Goal: Task Accomplishment & Management: Use online tool/utility

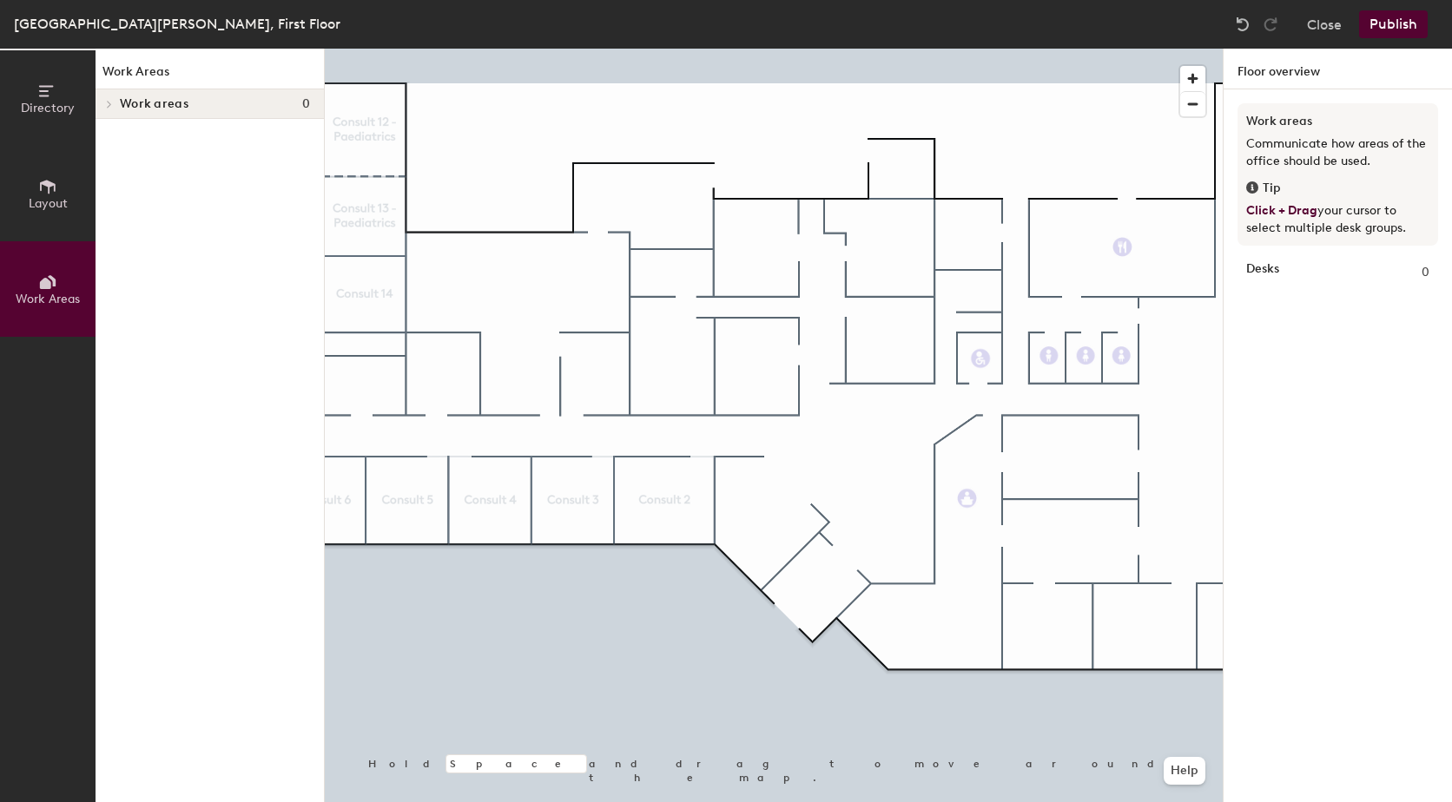
click at [36, 183] on button "Layout" at bounding box center [48, 194] width 96 height 96
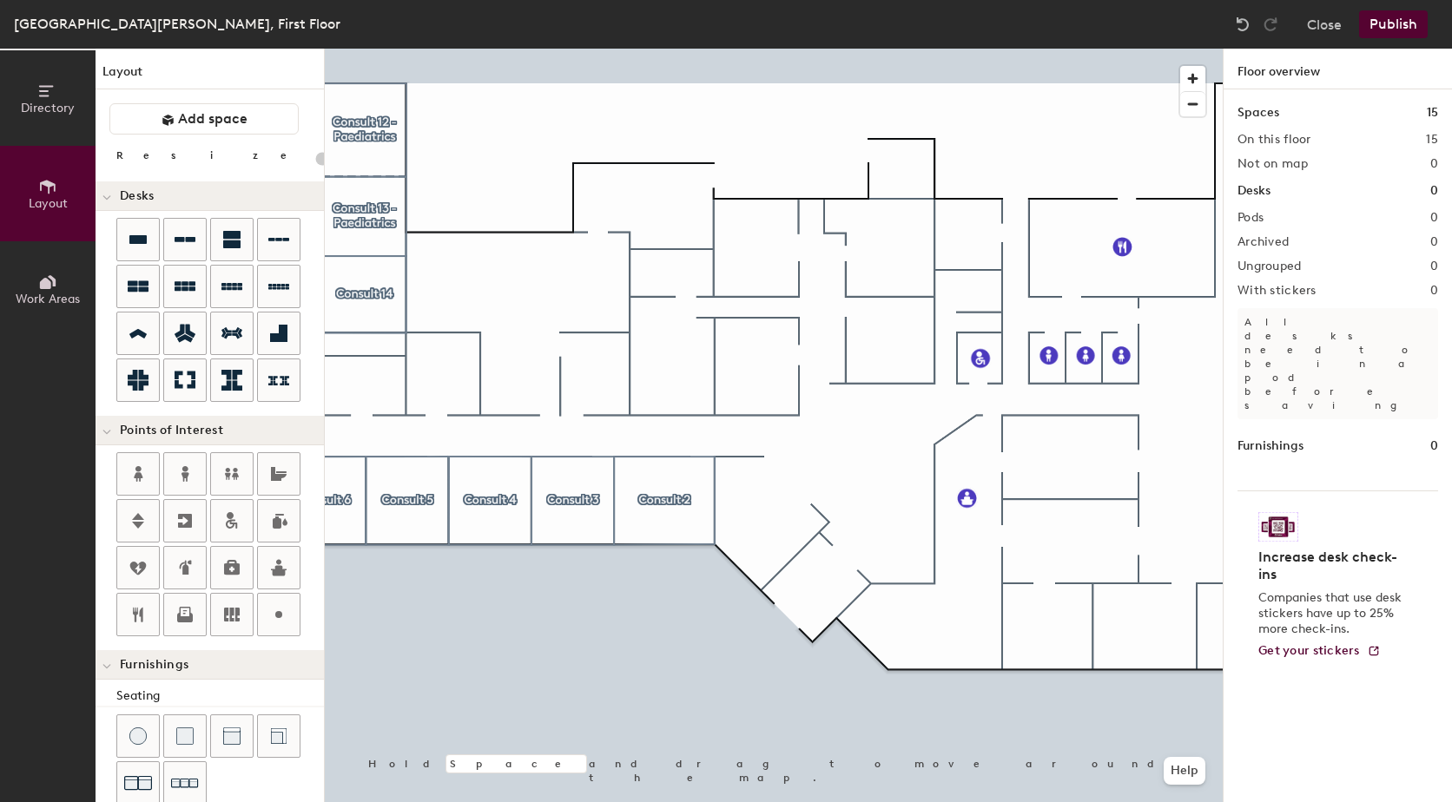
type input "20"
click at [50, 186] on icon at bounding box center [48, 187] width 16 height 14
click at [55, 190] on icon at bounding box center [48, 187] width 16 height 14
click at [55, 294] on span "Work Areas" at bounding box center [48, 299] width 64 height 15
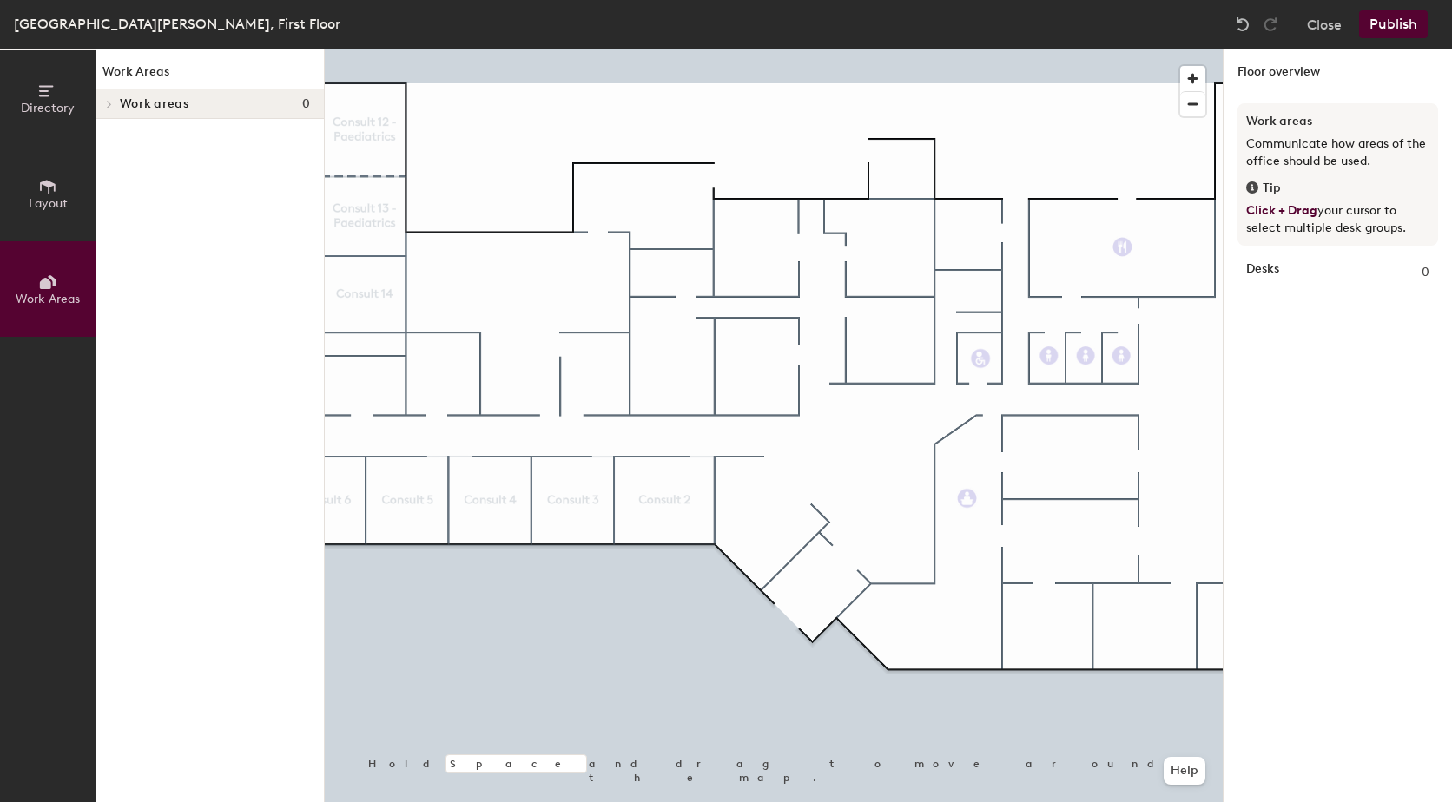
click at [108, 108] on icon at bounding box center [109, 104] width 3 height 7
click at [181, 98] on span "Work areas" at bounding box center [154, 104] width 69 height 14
click at [165, 100] on span "Work areas" at bounding box center [154, 104] width 69 height 14
click at [161, 66] on h1 "Work Areas" at bounding box center [210, 76] width 228 height 27
click at [54, 194] on icon at bounding box center [47, 186] width 19 height 19
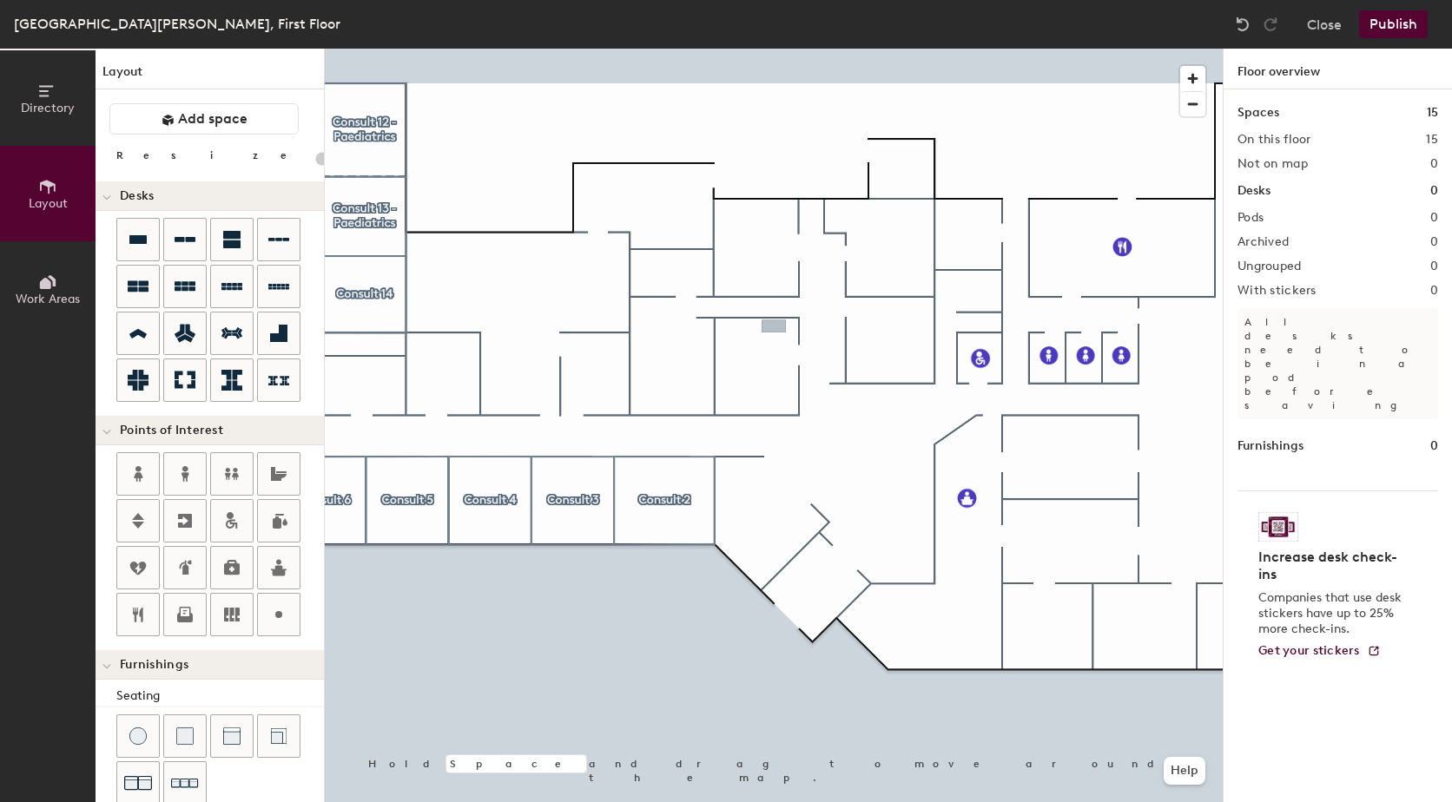
click at [772, 327] on div "Directory Layout Work Areas Layout Add space Resize Desks Points of Interest Fu…" at bounding box center [726, 426] width 1452 height 754
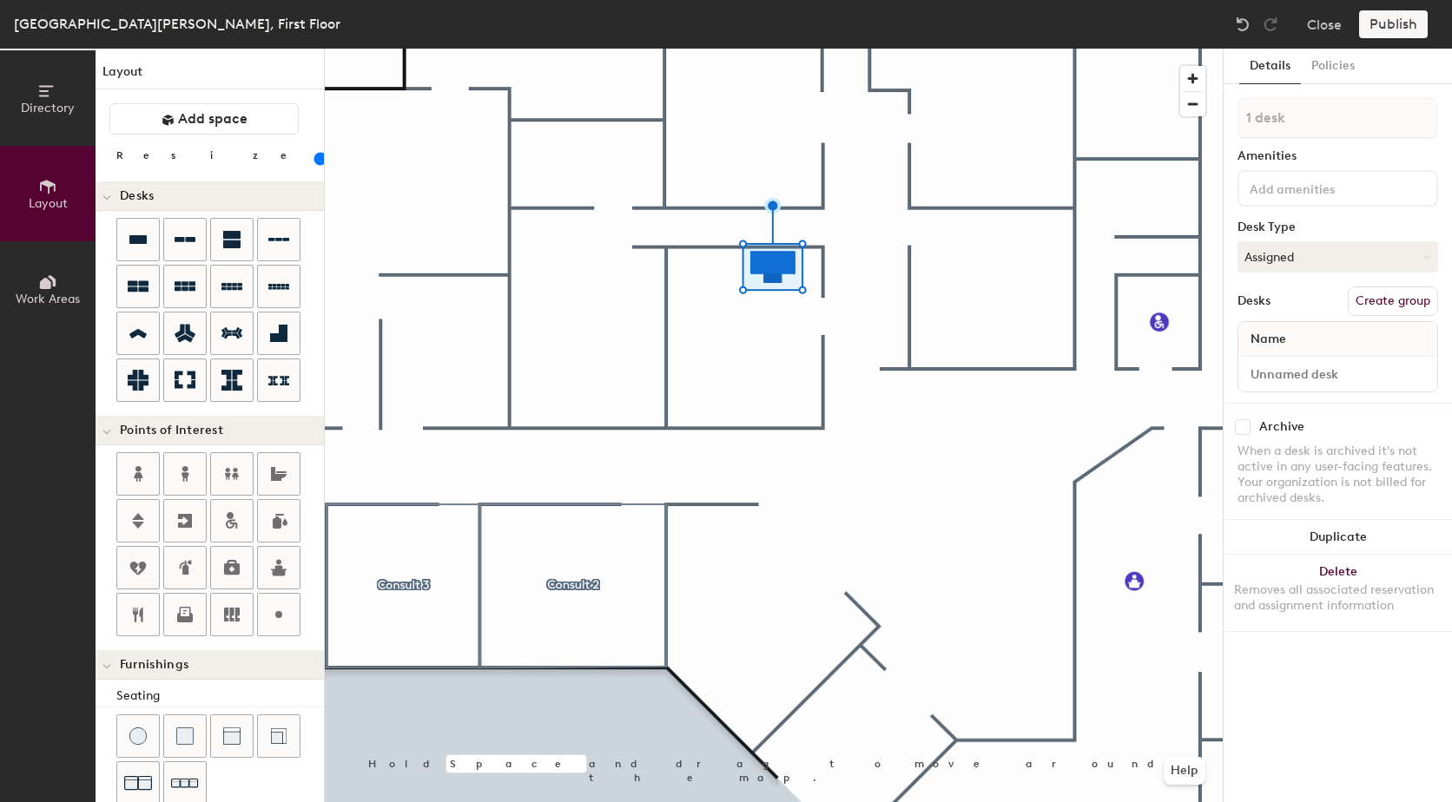
click at [751, 49] on div at bounding box center [774, 49] width 898 height 0
click at [203, 123] on span "Add space" at bounding box center [212, 118] width 69 height 17
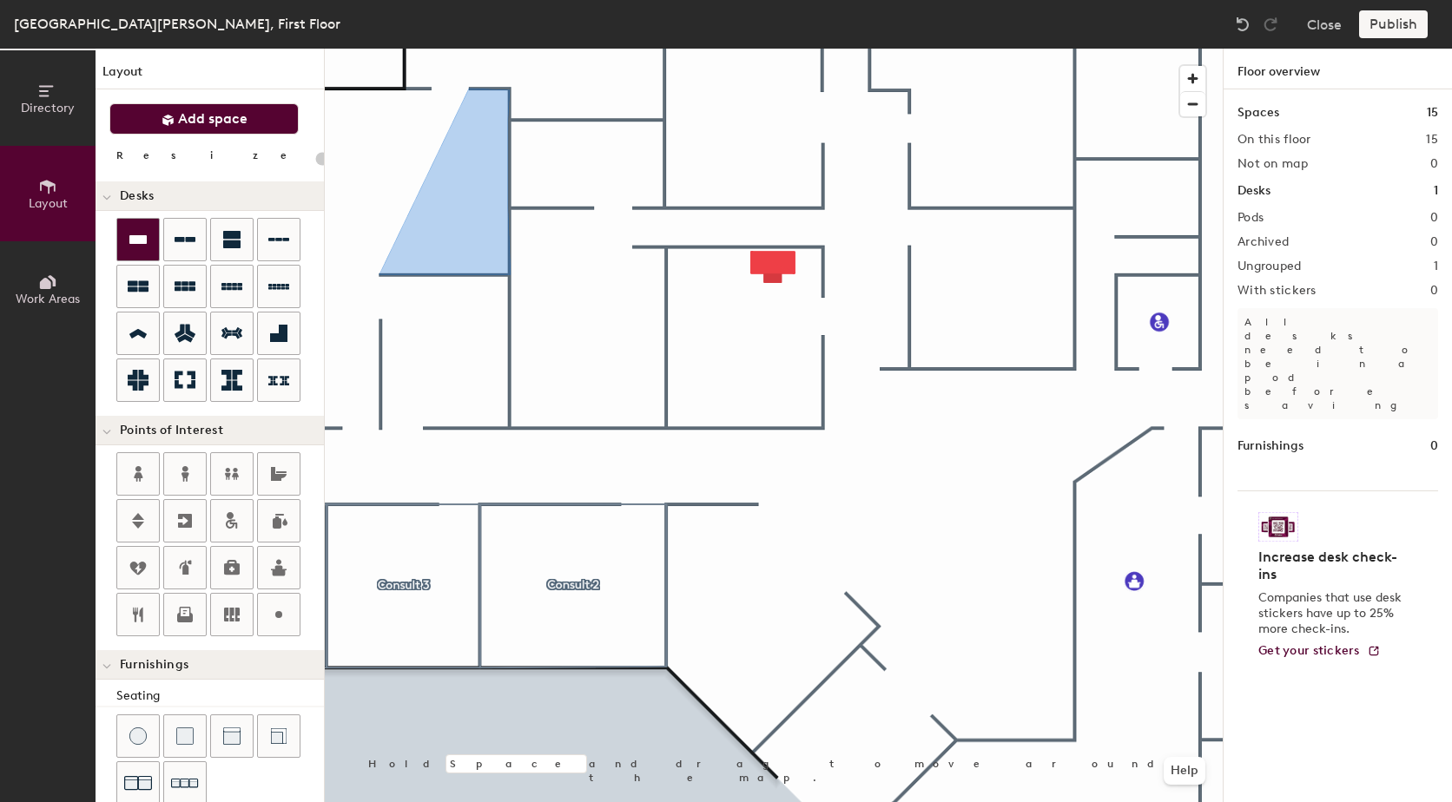
click at [144, 242] on icon at bounding box center [137, 239] width 17 height 9
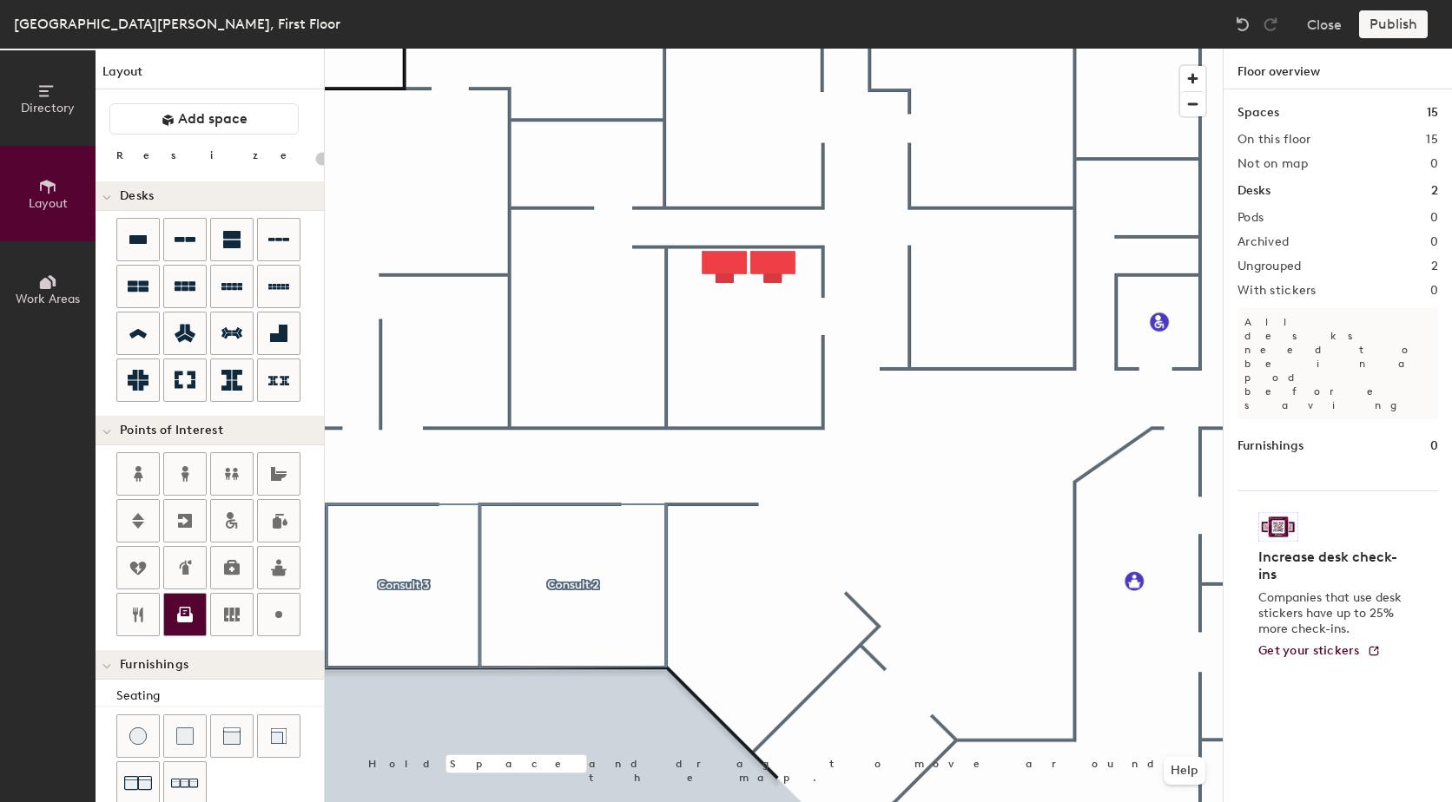
click at [196, 613] on div at bounding box center [185, 615] width 42 height 42
click at [735, 456] on span "Done" at bounding box center [711, 449] width 51 height 30
click at [149, 238] on div at bounding box center [138, 240] width 42 height 42
click at [133, 250] on div at bounding box center [138, 240] width 42 height 42
click at [1040, 49] on div at bounding box center [774, 49] width 898 height 0
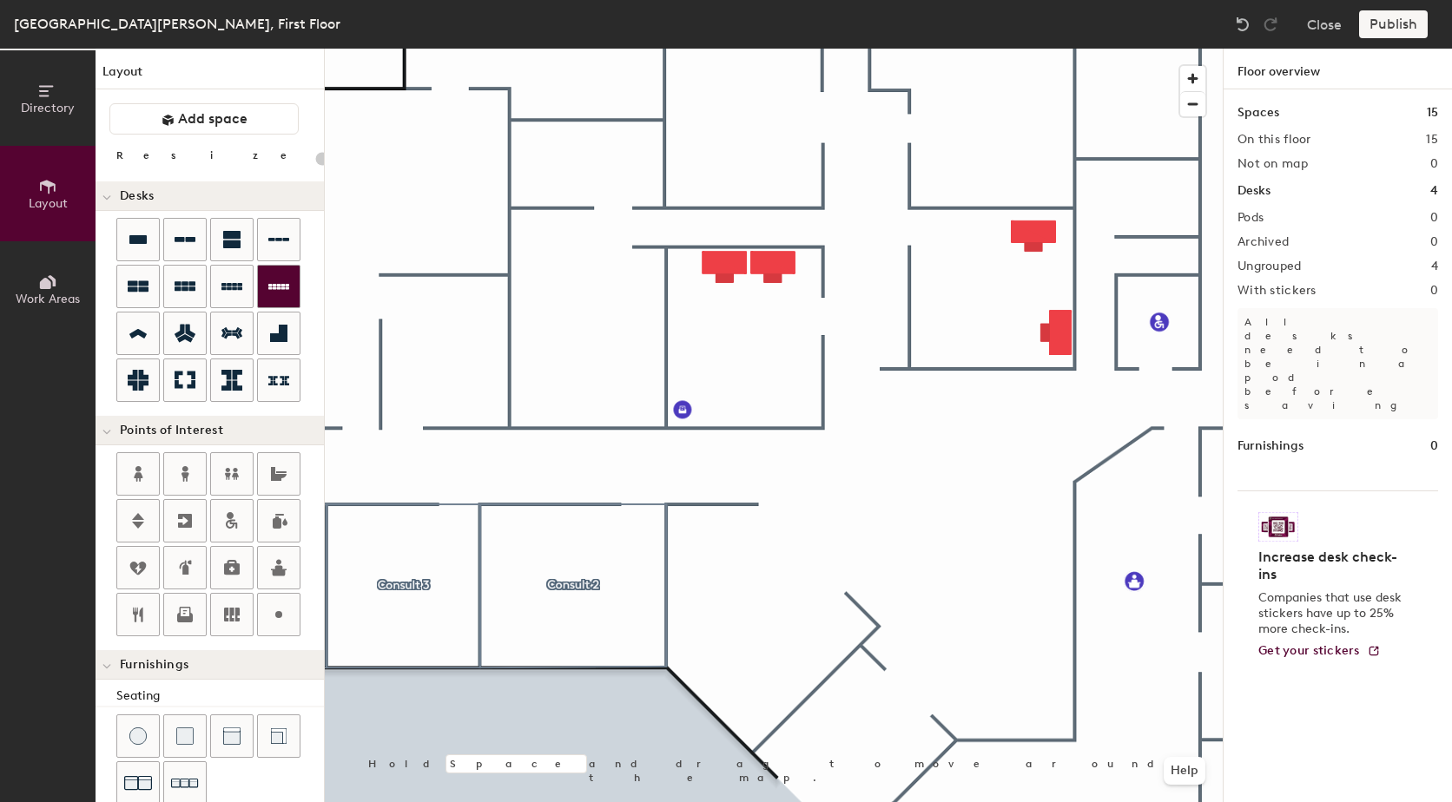
drag, startPoint x: 140, startPoint y: 240, endPoint x: 299, endPoint y: 265, distance: 160.9
click at [142, 240] on icon at bounding box center [137, 239] width 17 height 9
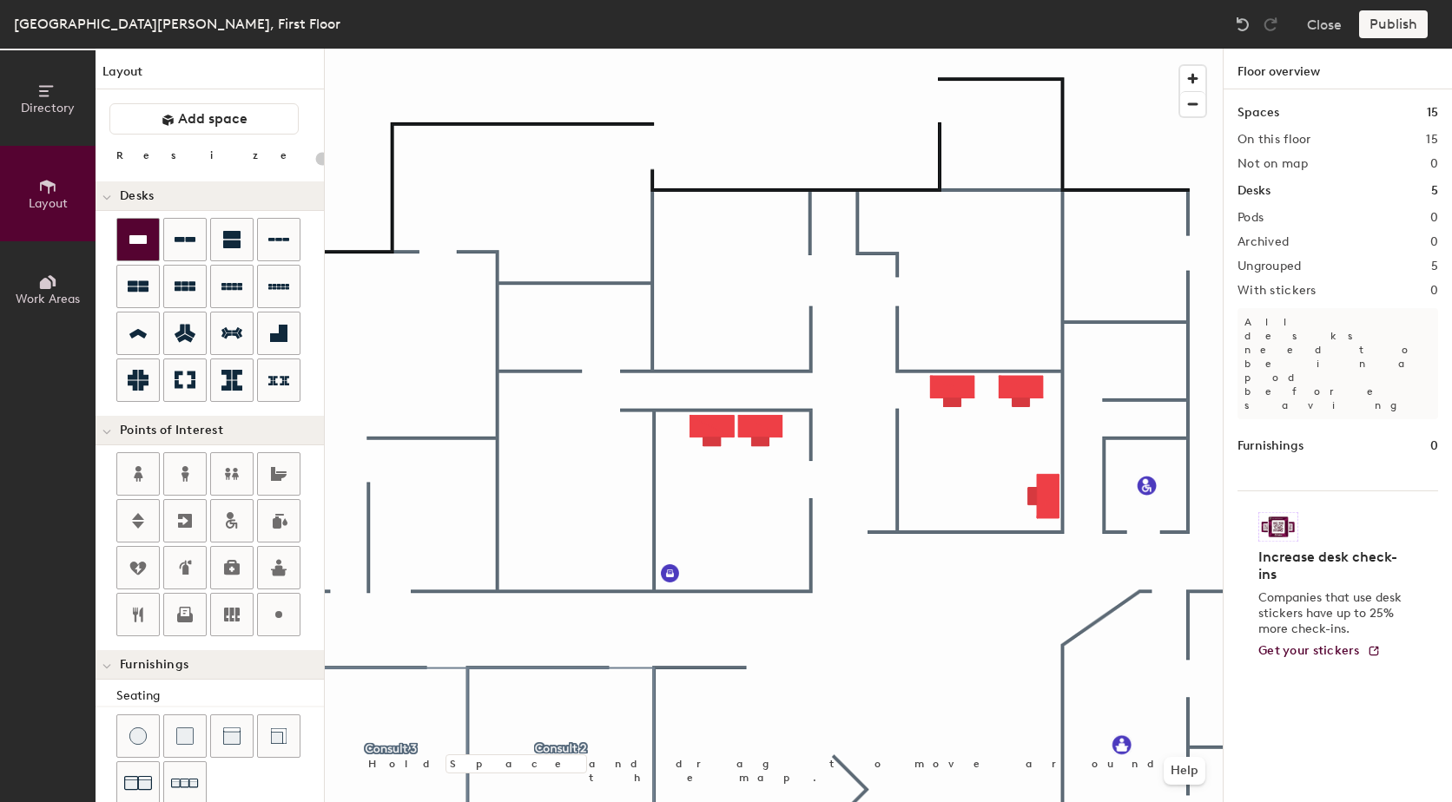
click at [129, 244] on icon at bounding box center [138, 239] width 21 height 21
click at [135, 233] on icon at bounding box center [138, 239] width 21 height 21
drag, startPoint x: 149, startPoint y: 229, endPoint x: 206, endPoint y: 235, distance: 56.8
click at [154, 229] on div at bounding box center [138, 240] width 42 height 42
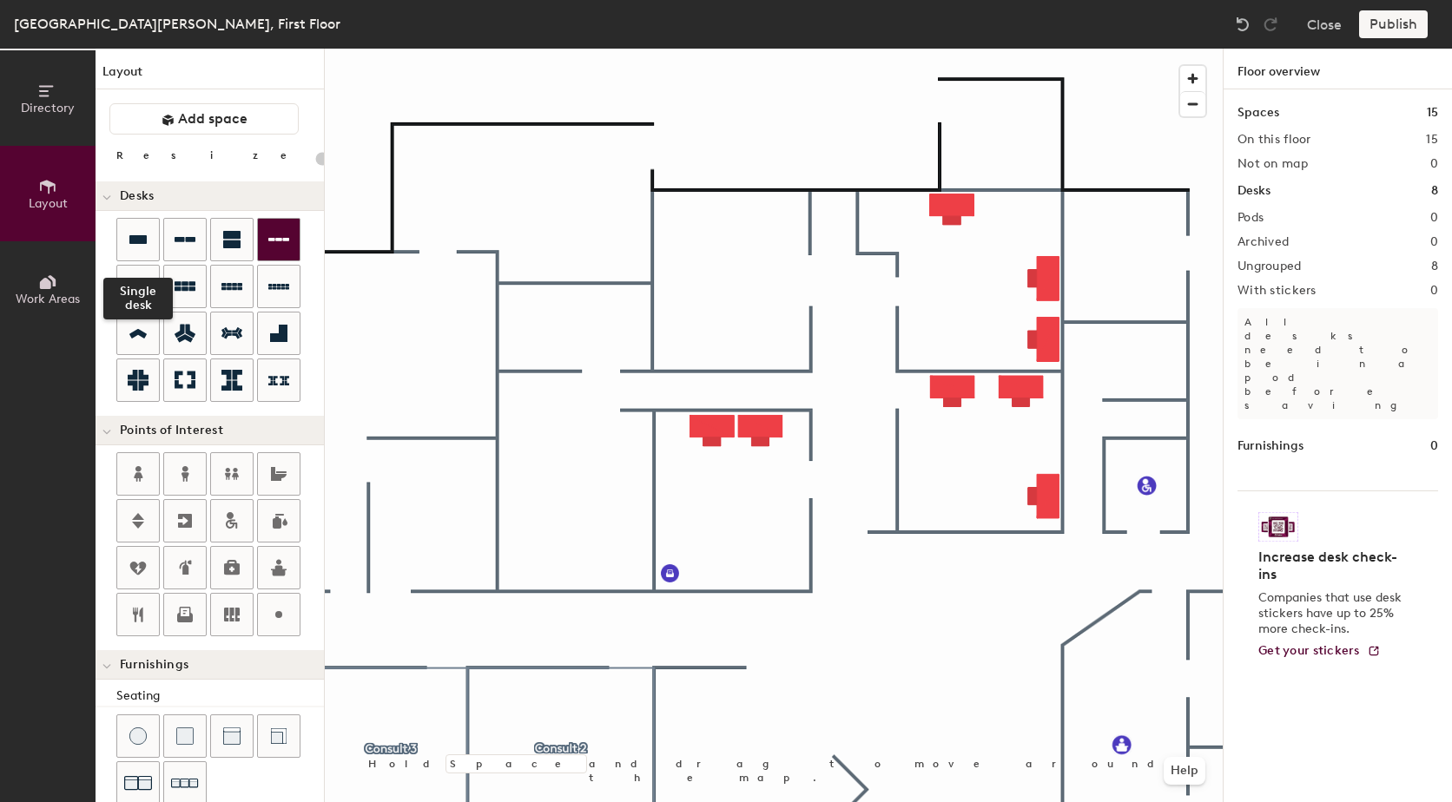
drag, startPoint x: 151, startPoint y: 245, endPoint x: 282, endPoint y: 245, distance: 131.1
click at [152, 245] on div at bounding box center [138, 240] width 42 height 42
click at [764, 208] on div "Directory Layout Work Areas Layout Add space Resize Desks Points of Interest Fu…" at bounding box center [726, 426] width 1452 height 754
drag, startPoint x: 138, startPoint y: 240, endPoint x: 303, endPoint y: 254, distance: 165.6
click at [156, 241] on div at bounding box center [138, 240] width 42 height 42
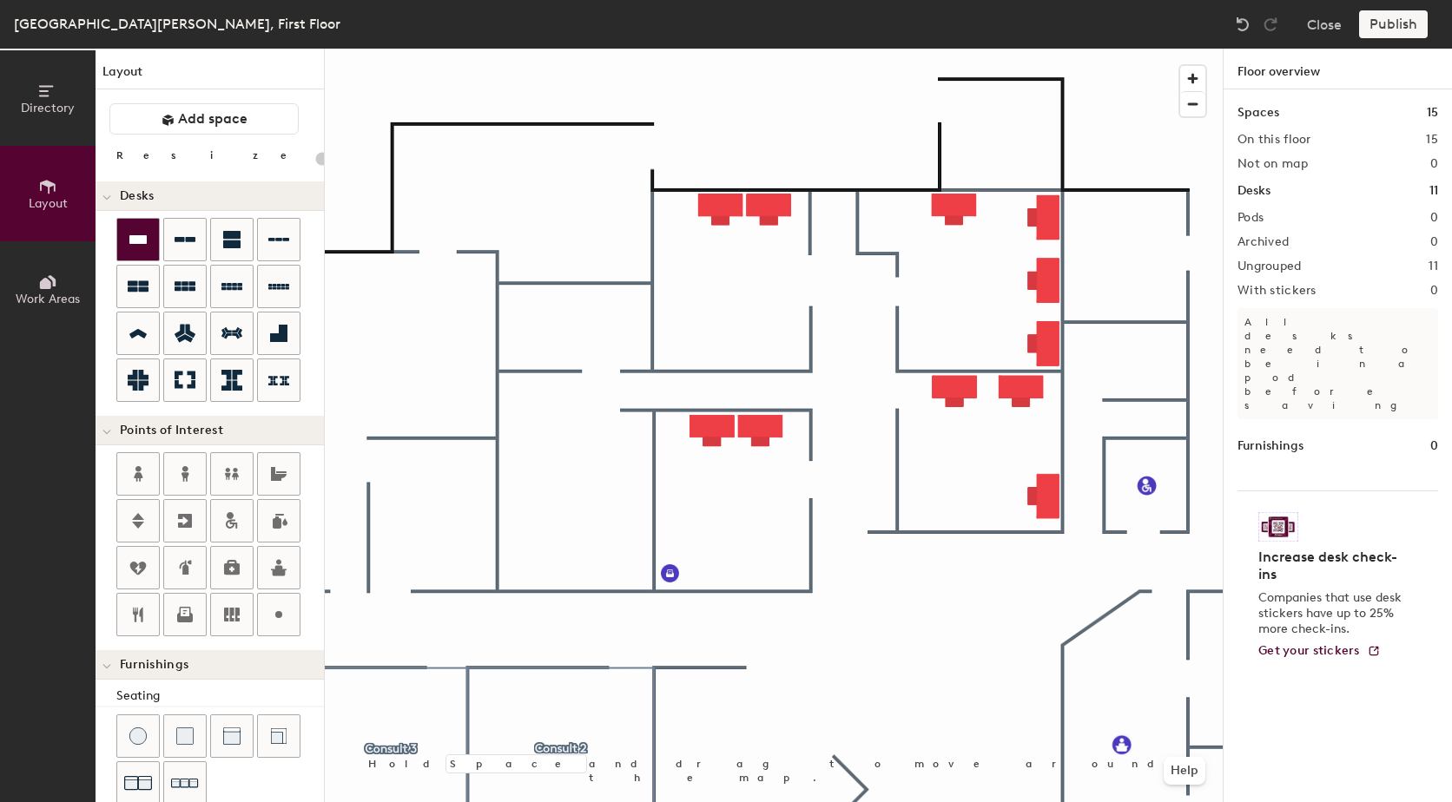
click at [144, 228] on div at bounding box center [138, 240] width 42 height 42
drag, startPoint x: 147, startPoint y: 243, endPoint x: 312, endPoint y: 258, distance: 165.7
click at [163, 252] on div at bounding box center [220, 312] width 208 height 188
click at [149, 243] on div at bounding box center [138, 240] width 42 height 42
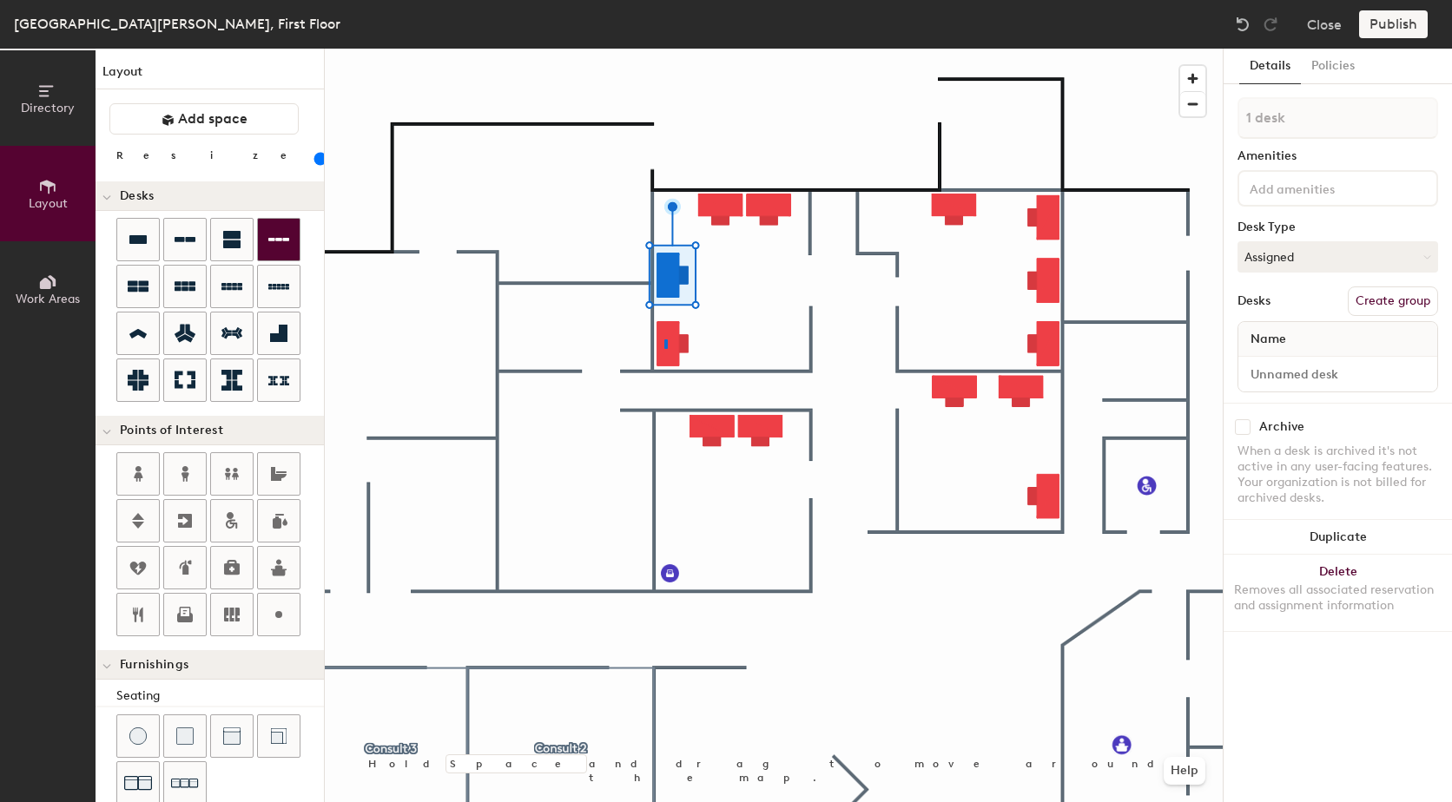
click at [664, 49] on div at bounding box center [774, 49] width 898 height 0
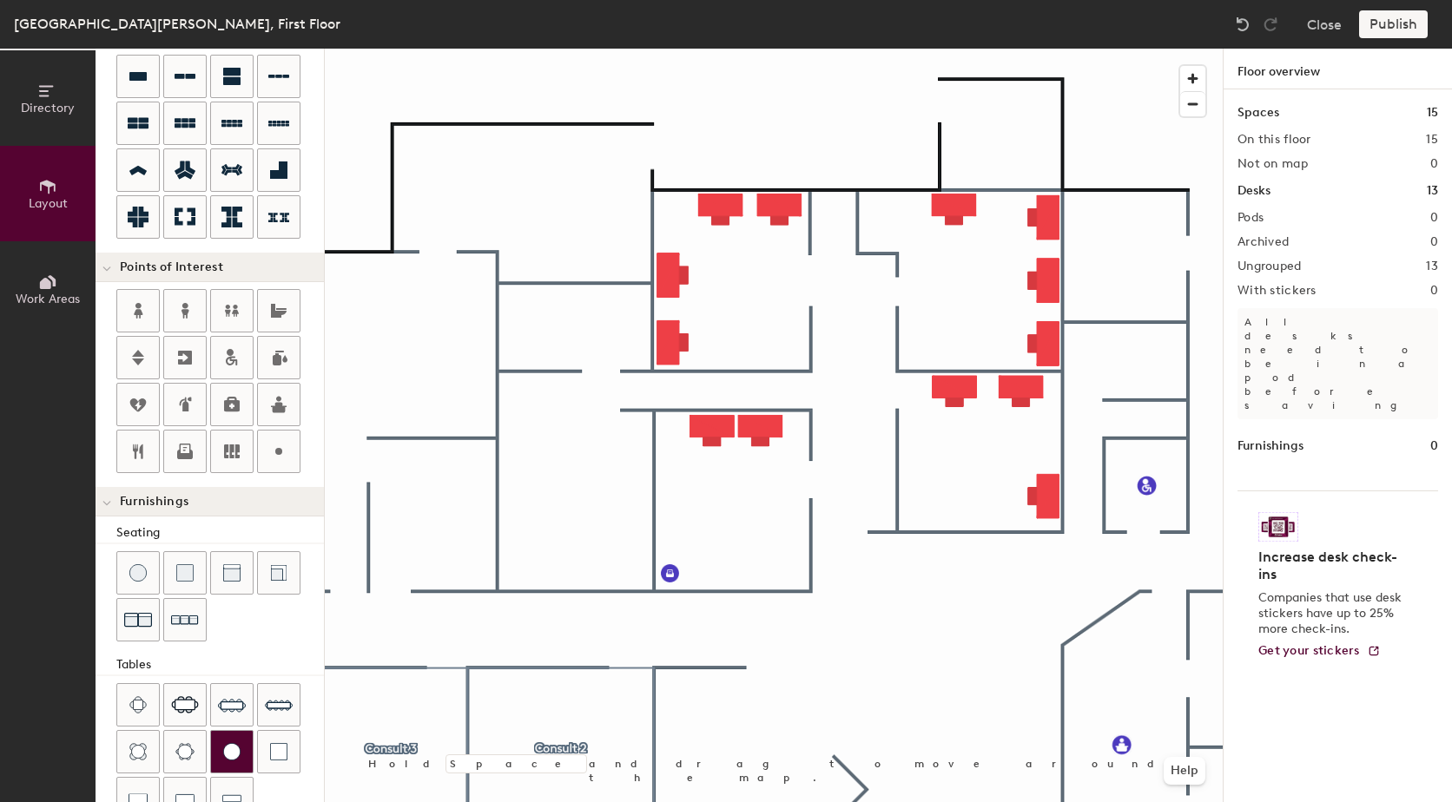
scroll to position [174, 0]
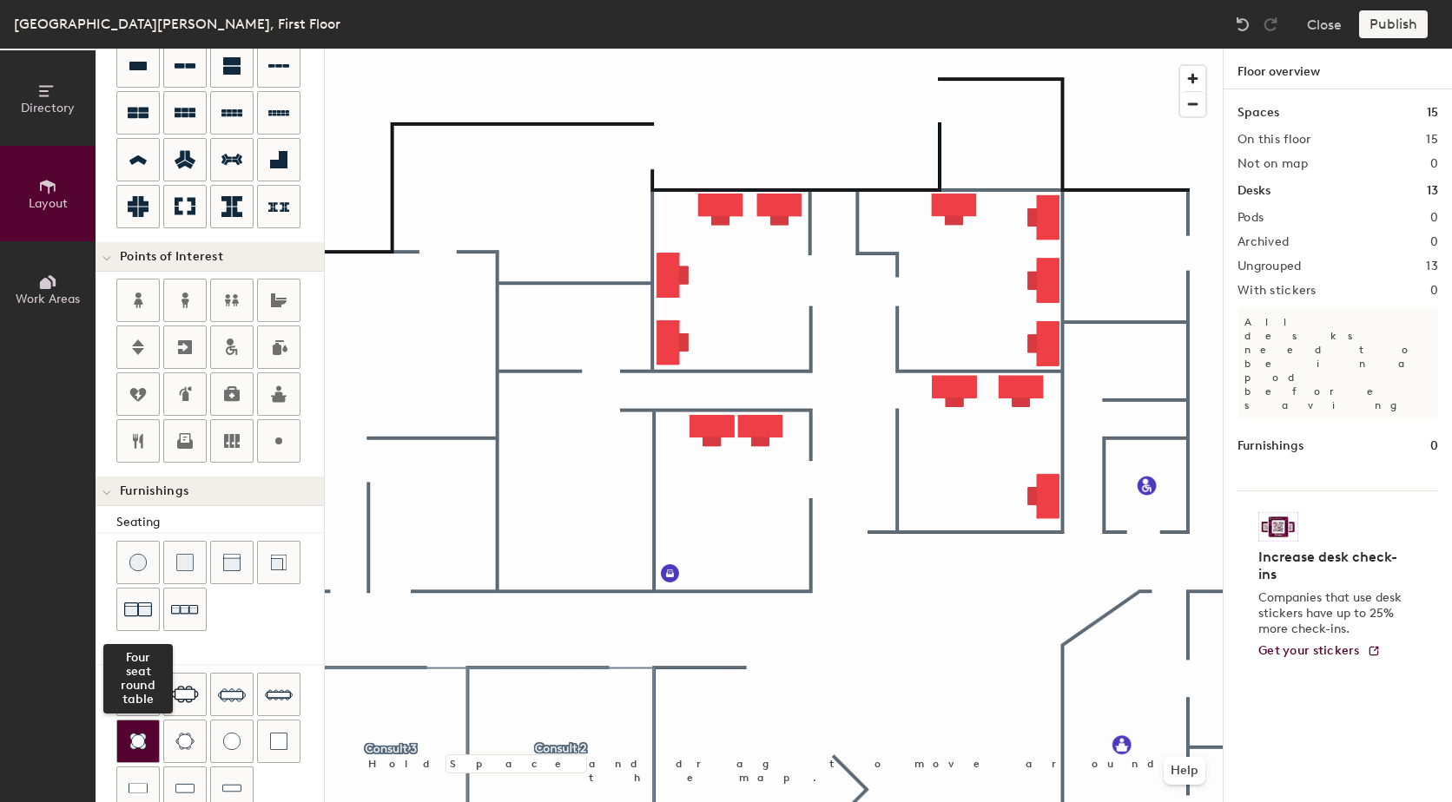
click at [138, 736] on img at bounding box center [137, 741] width 17 height 17
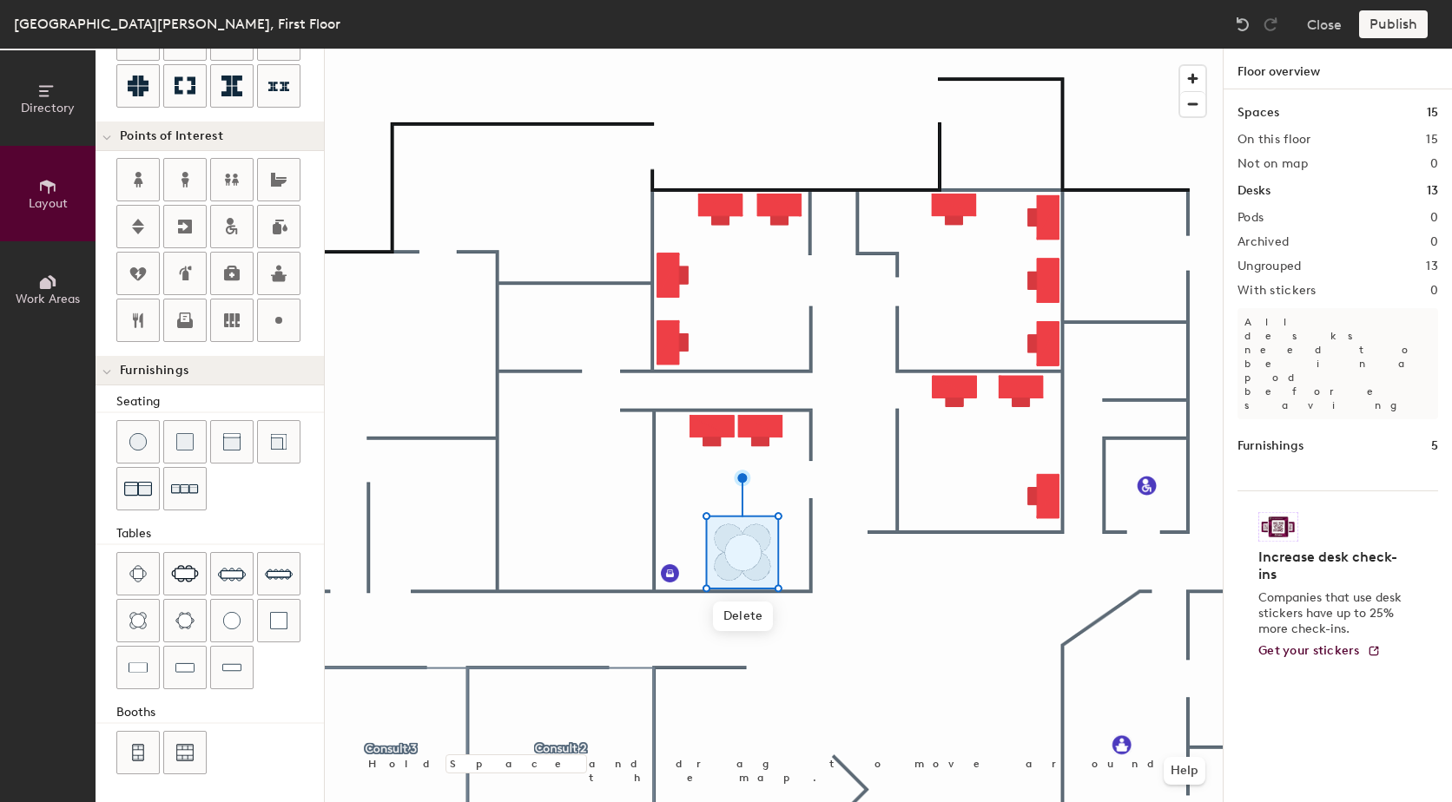
scroll to position [208, 0]
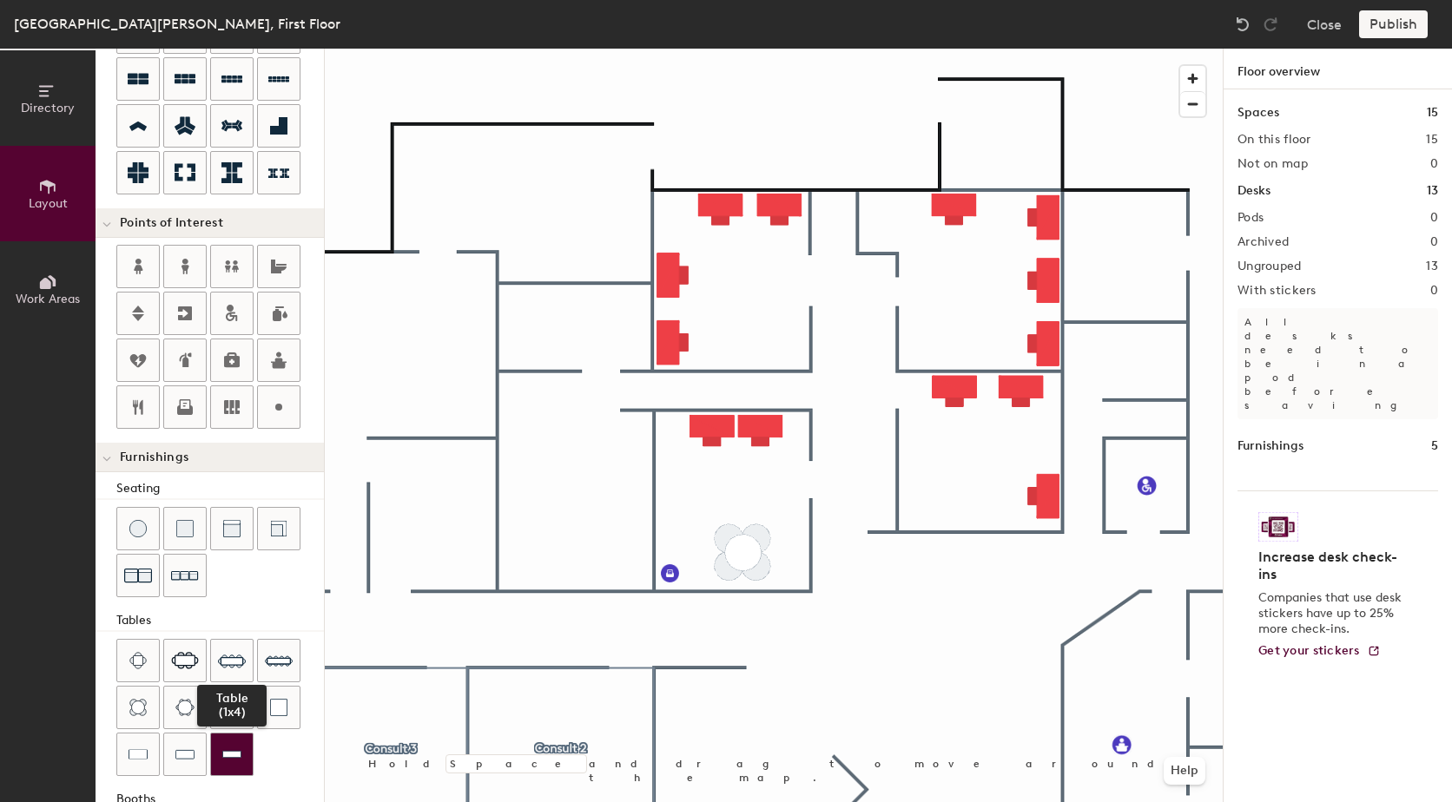
click at [222, 758] on img at bounding box center [231, 754] width 19 height 17
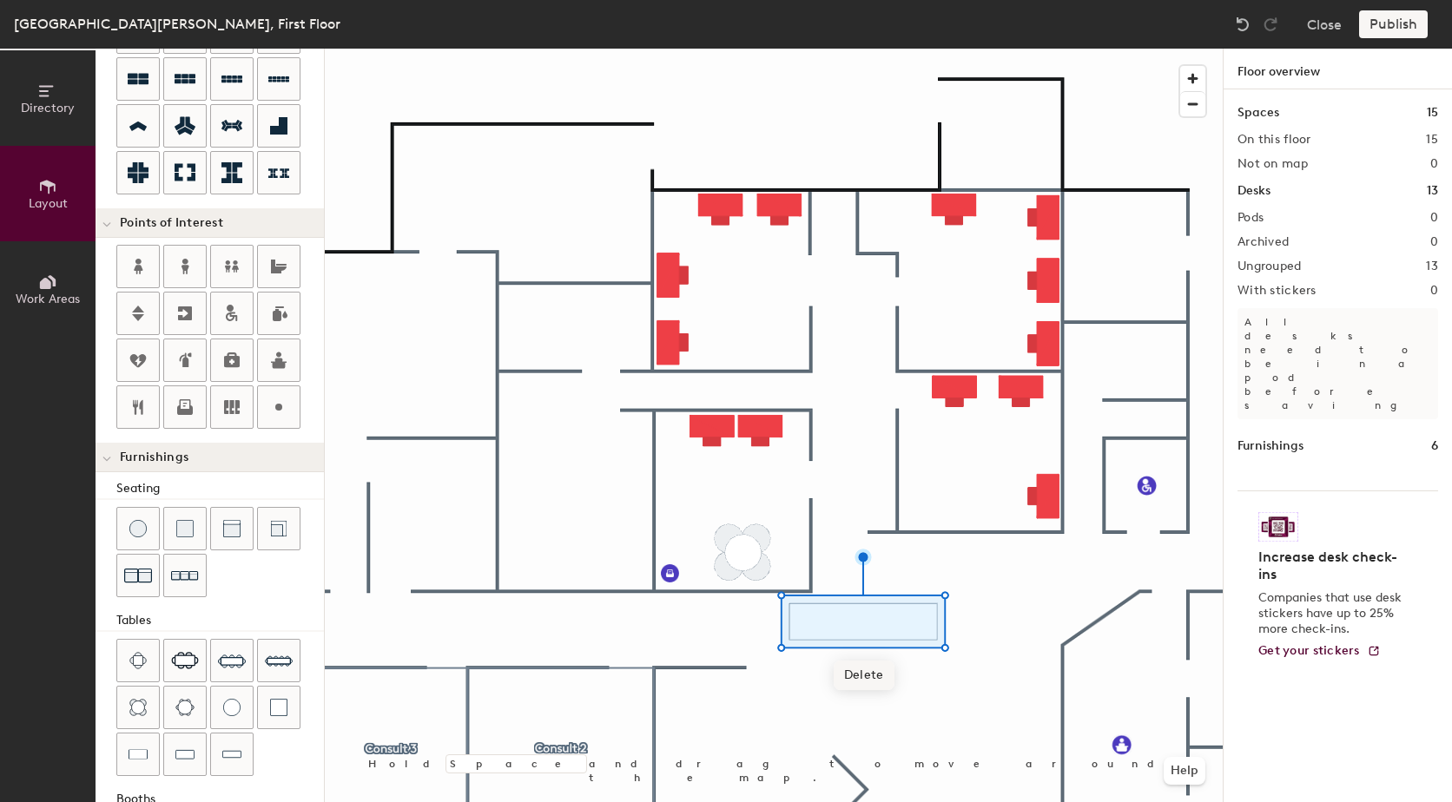
click at [872, 677] on span "Delete" at bounding box center [864, 676] width 61 height 30
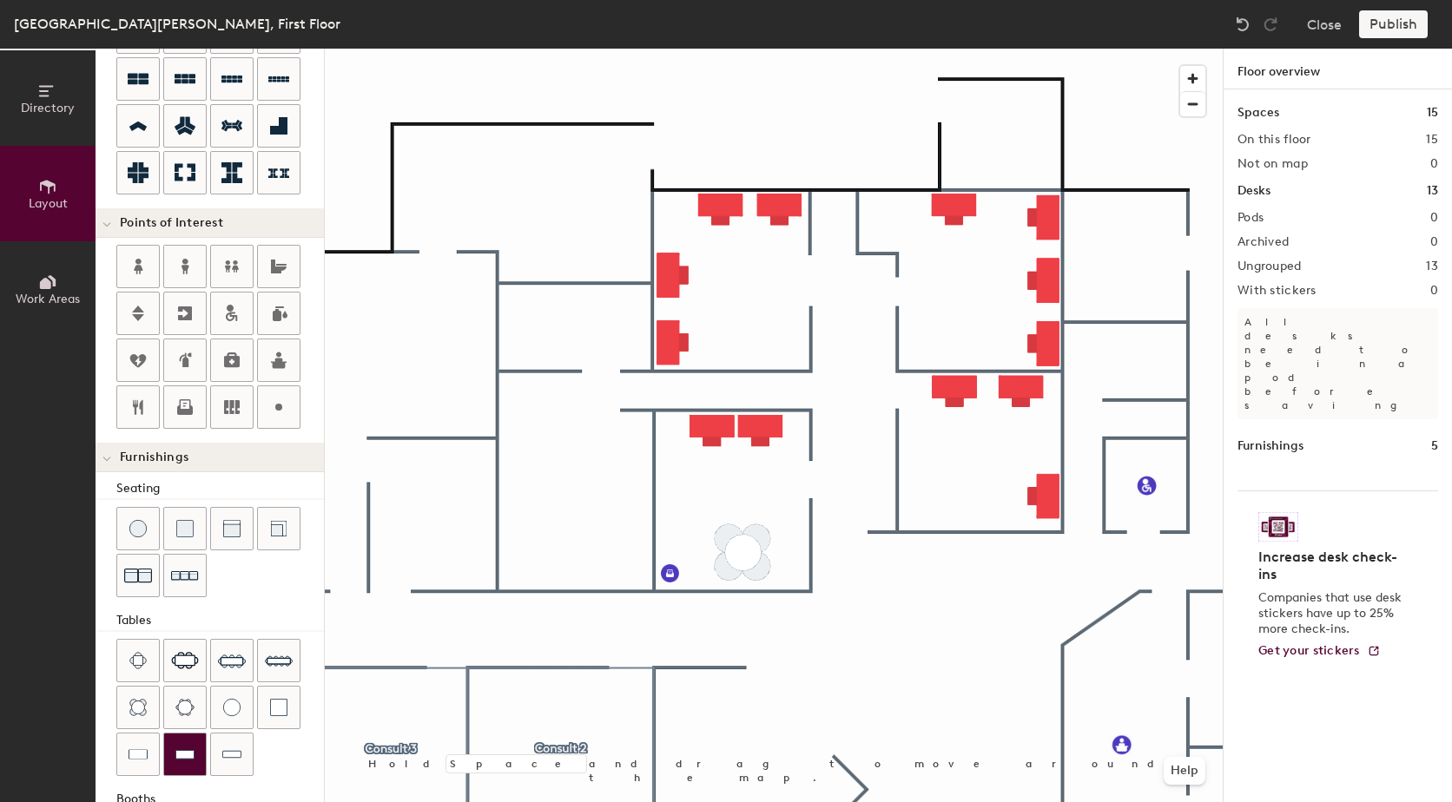
click at [189, 762] on img at bounding box center [184, 754] width 19 height 17
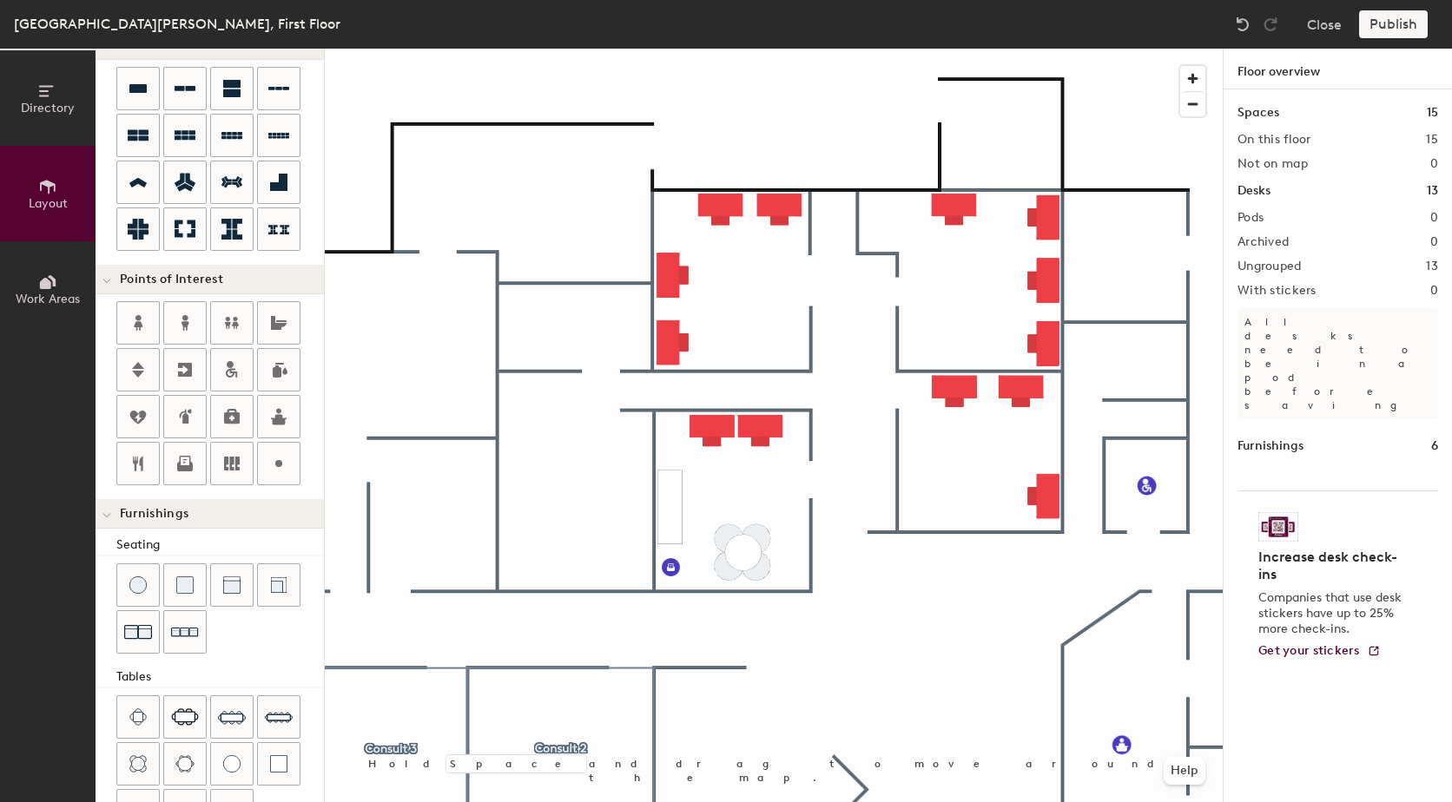
scroll to position [121, 0]
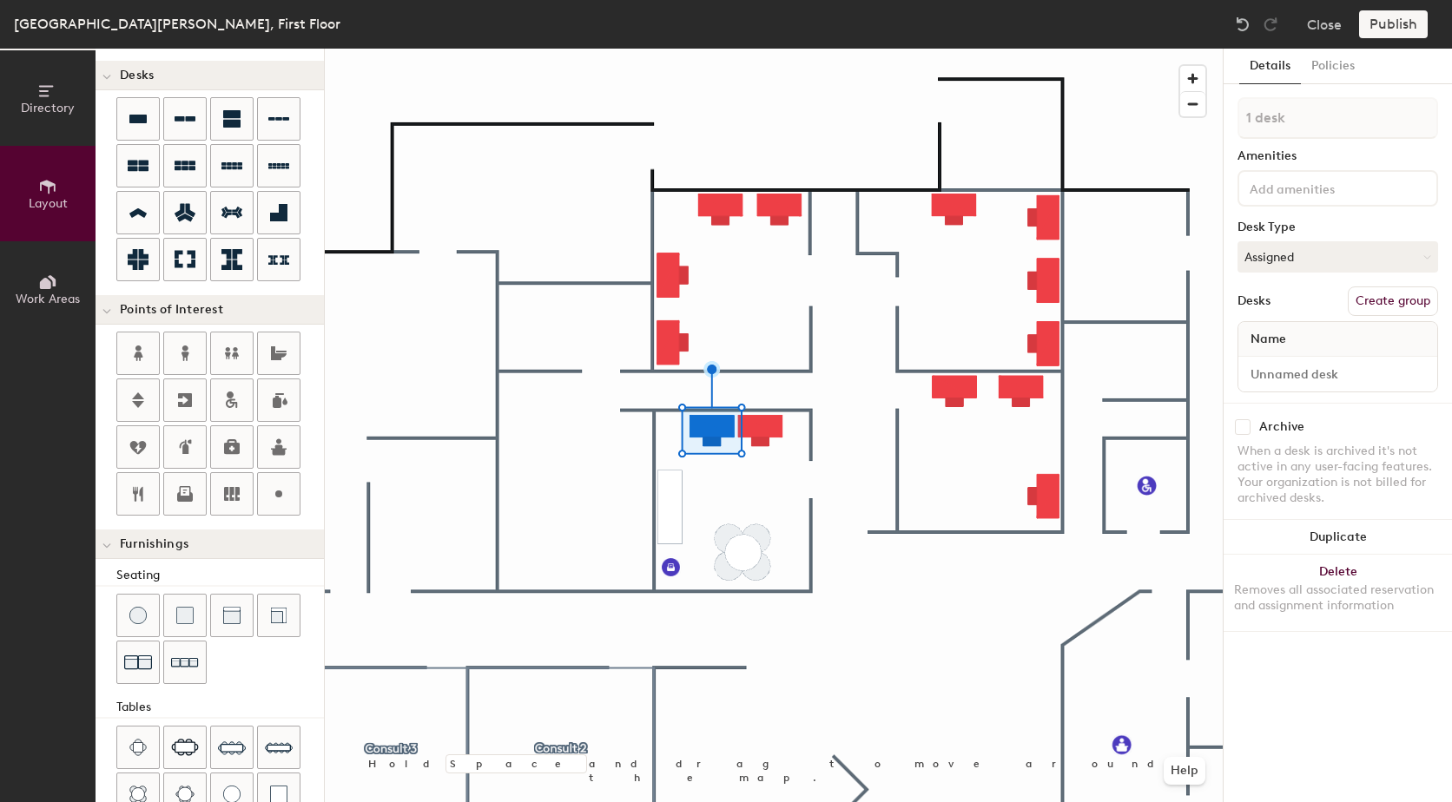
click at [38, 199] on span "Layout" at bounding box center [48, 203] width 39 height 15
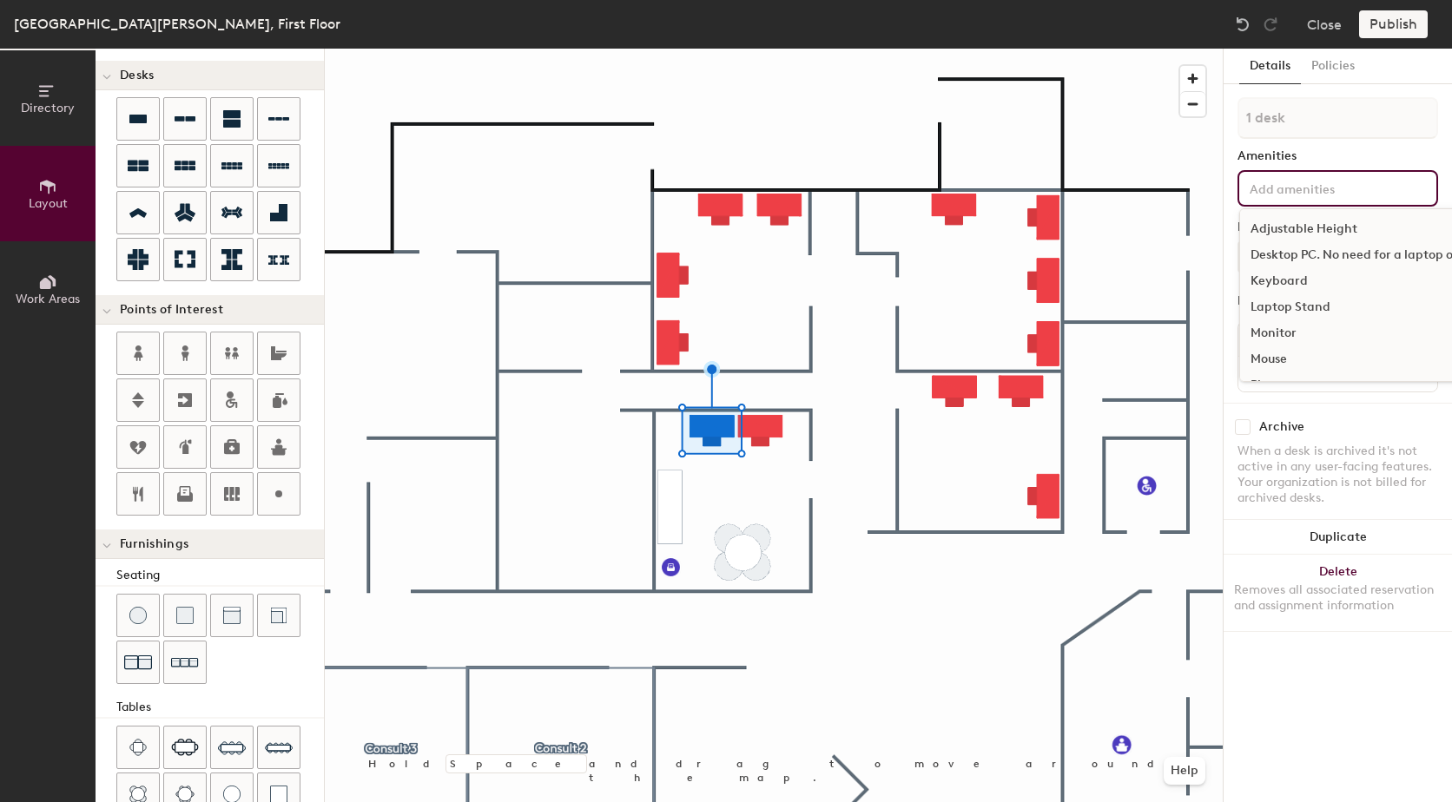
click at [1297, 182] on input at bounding box center [1324, 187] width 156 height 21
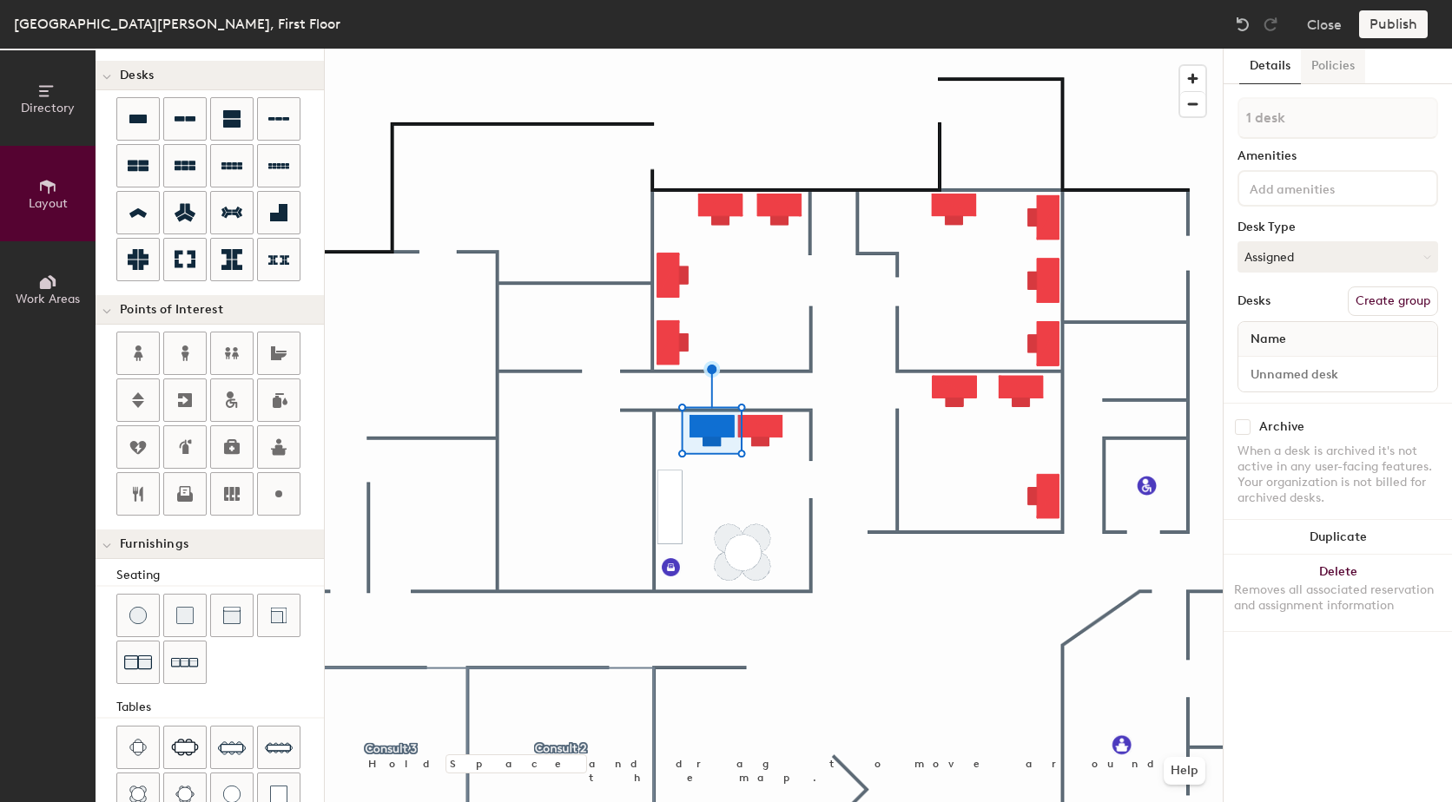
click at [1337, 65] on button "Policies" at bounding box center [1333, 67] width 64 height 36
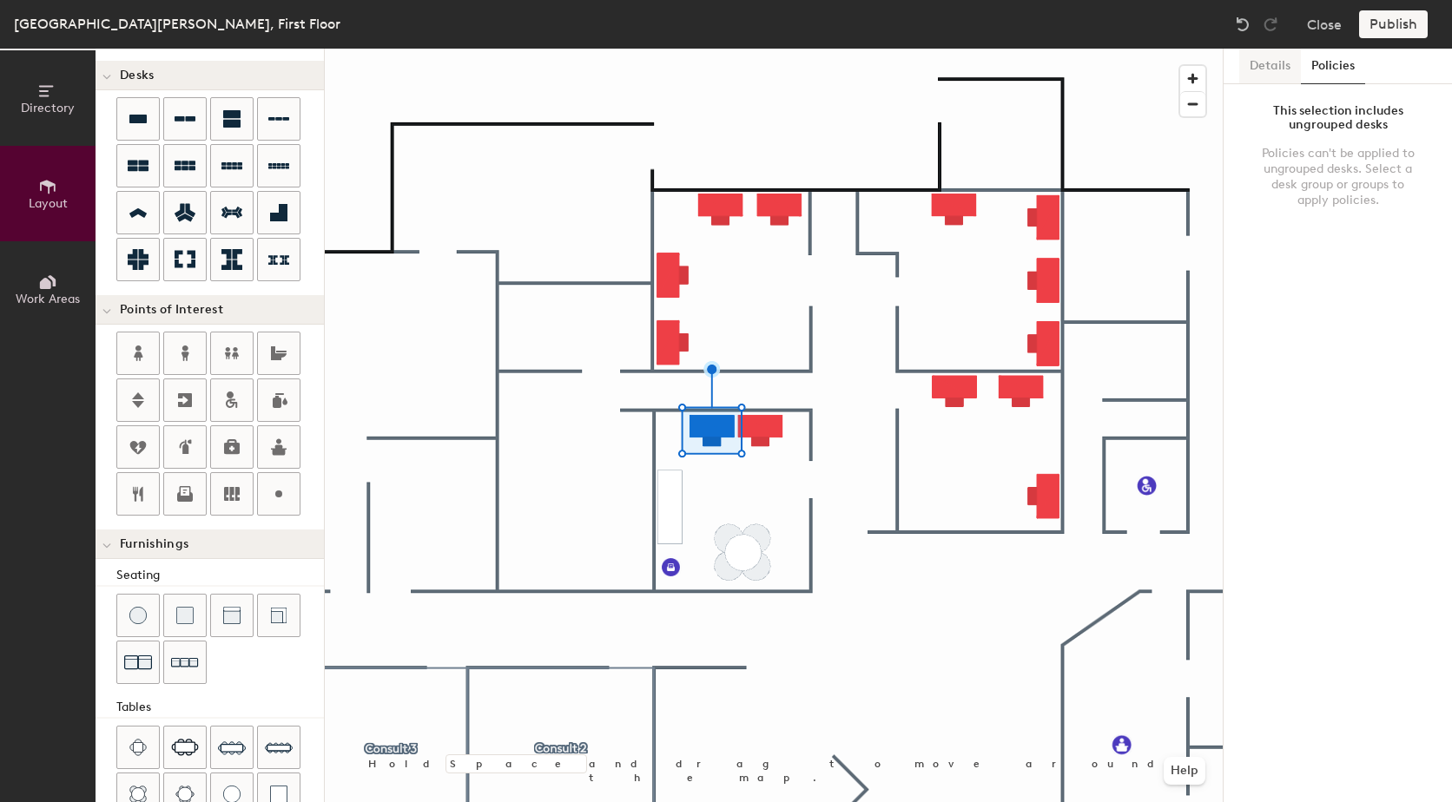
click at [1268, 64] on button "Details" at bounding box center [1270, 67] width 62 height 36
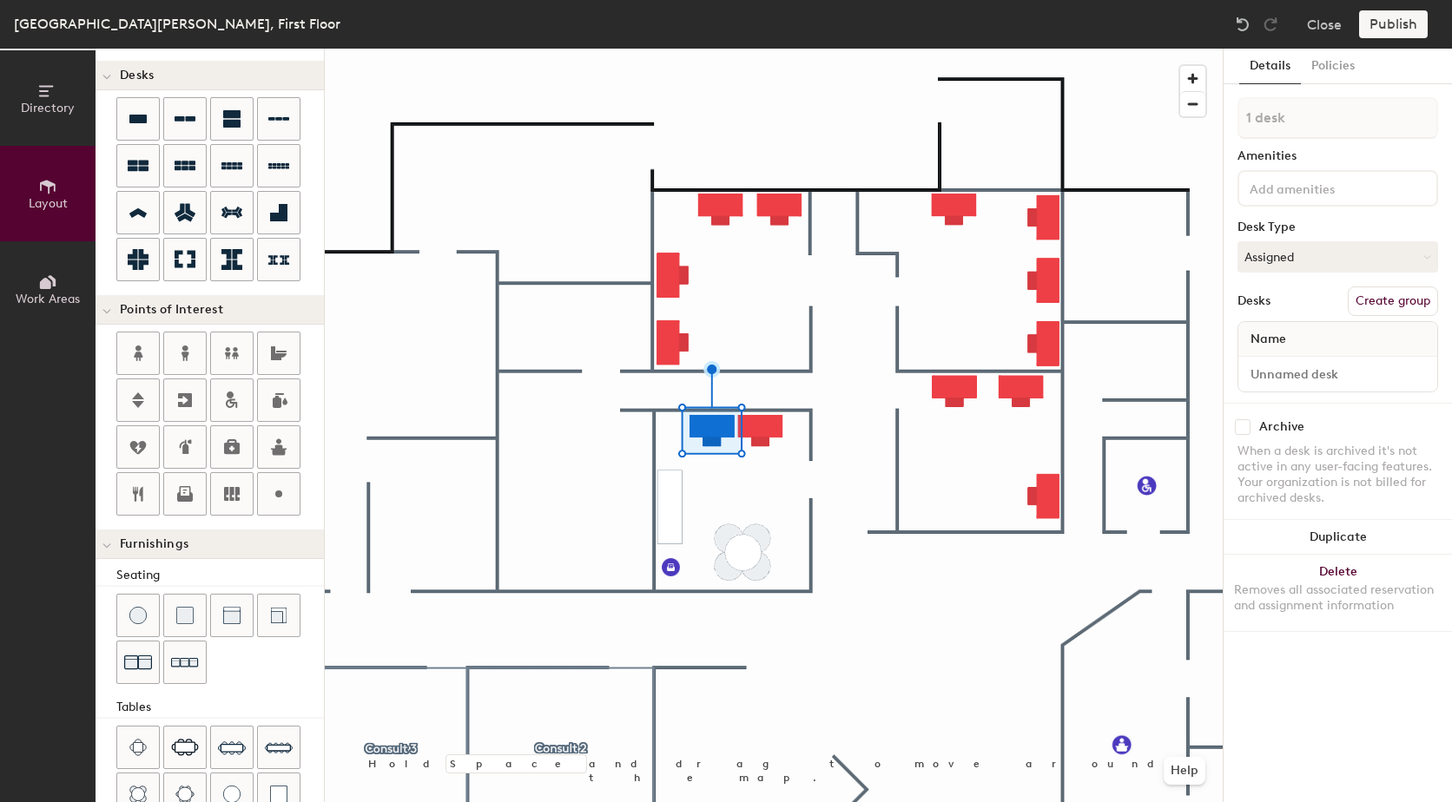
click at [836, 49] on div at bounding box center [774, 49] width 898 height 0
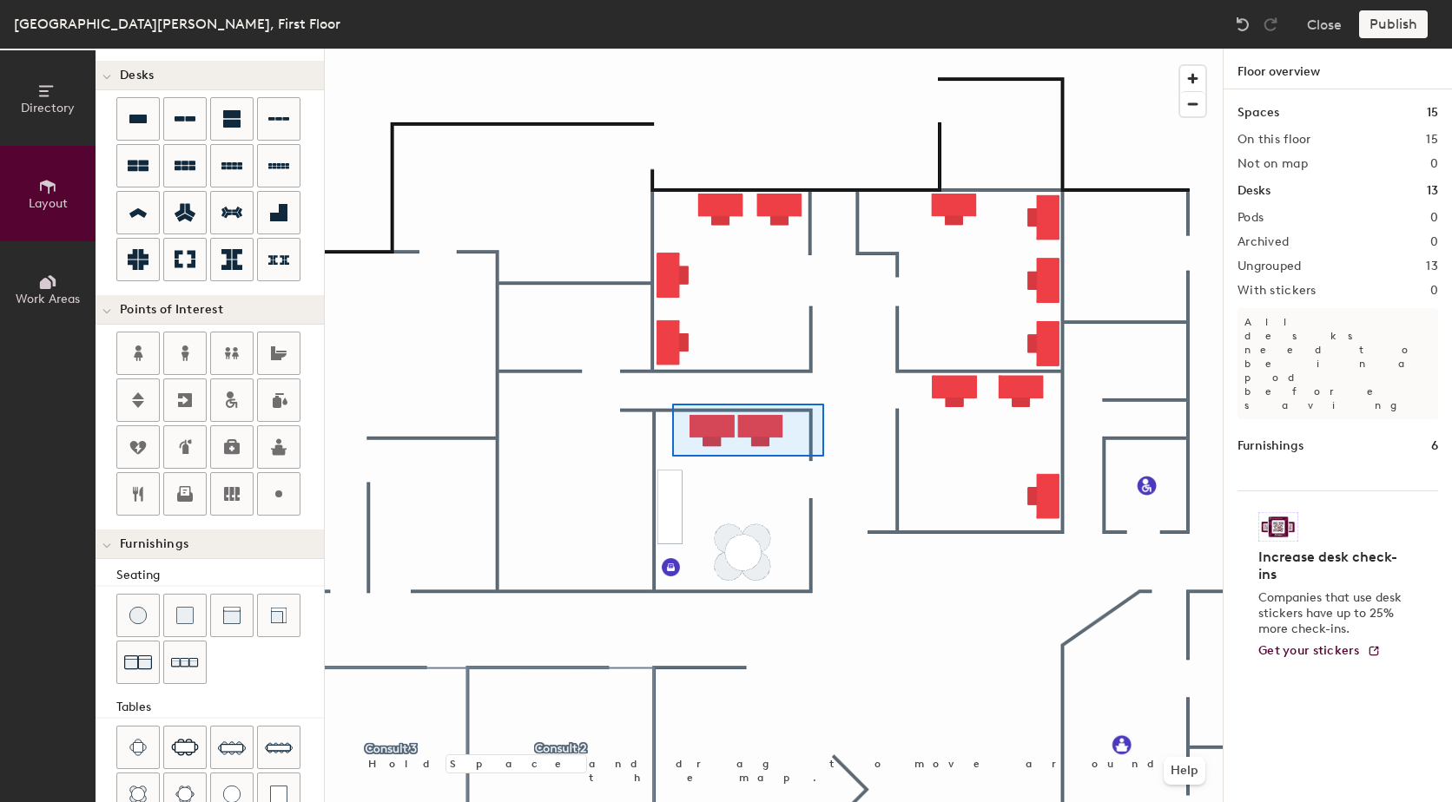
type input "100"
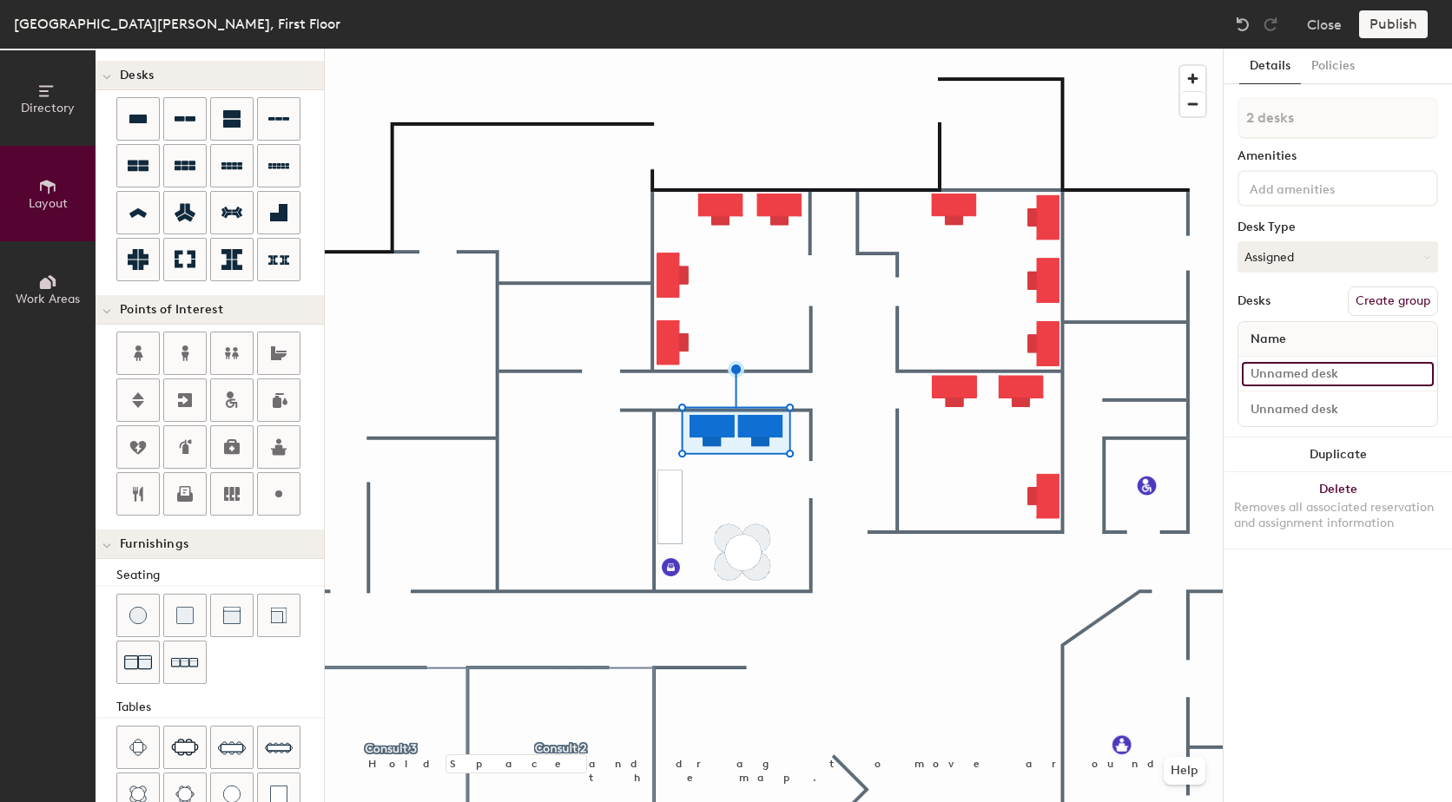
click at [1308, 376] on input at bounding box center [1338, 374] width 192 height 24
type input "Desk 1"
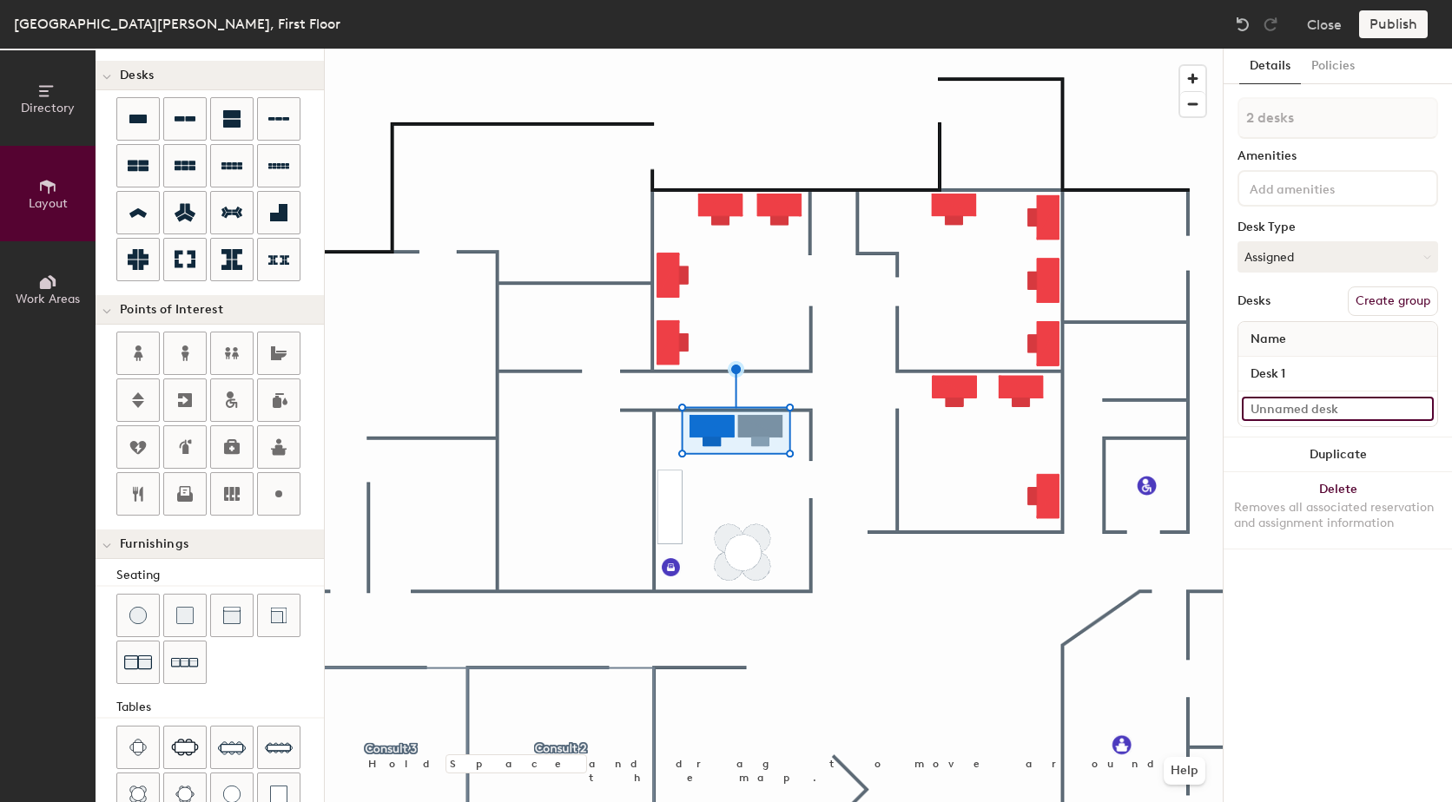
click at [1301, 400] on input at bounding box center [1338, 409] width 192 height 24
type input "Desk 2"
click at [1399, 294] on button "Create group" at bounding box center [1393, 302] width 90 height 30
drag, startPoint x: 1271, startPoint y: 116, endPoint x: 1231, endPoint y: 113, distance: 39.2
click at [1231, 113] on div "Details Policies Pod 1 Amenities Desk Type Assigned Desks Ungroup Name Desk 1 D…" at bounding box center [1338, 426] width 228 height 754
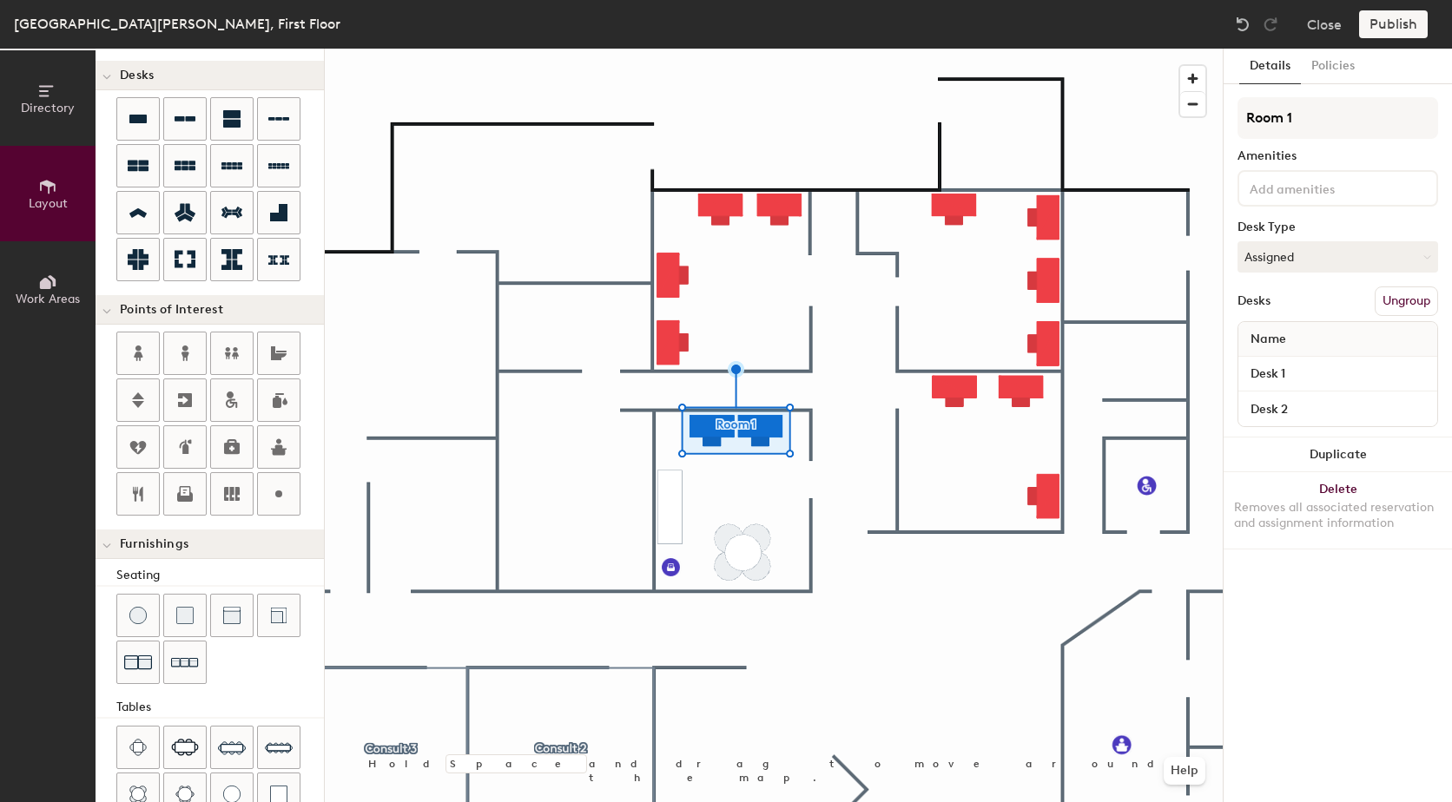
type input "Room 1"
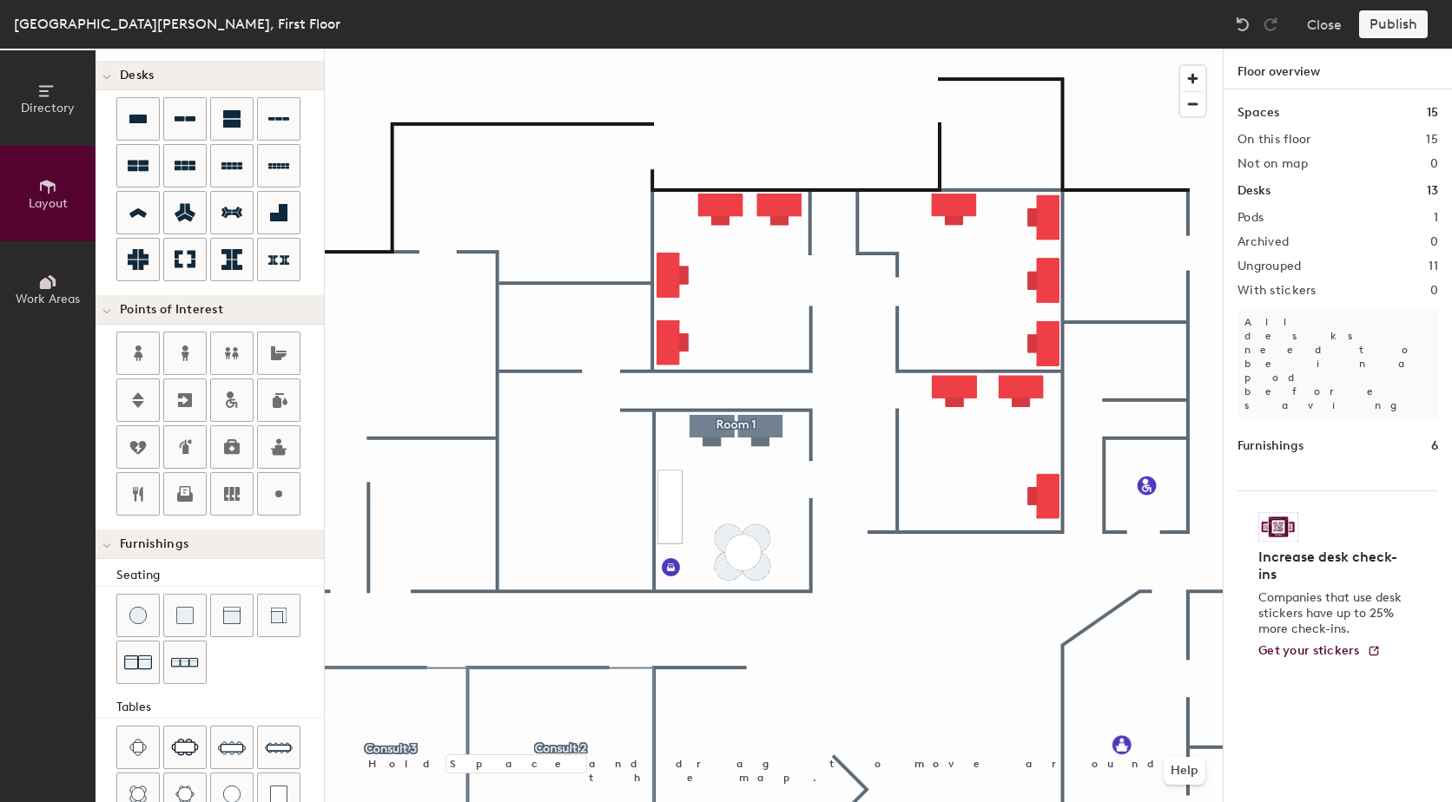
type input "100"
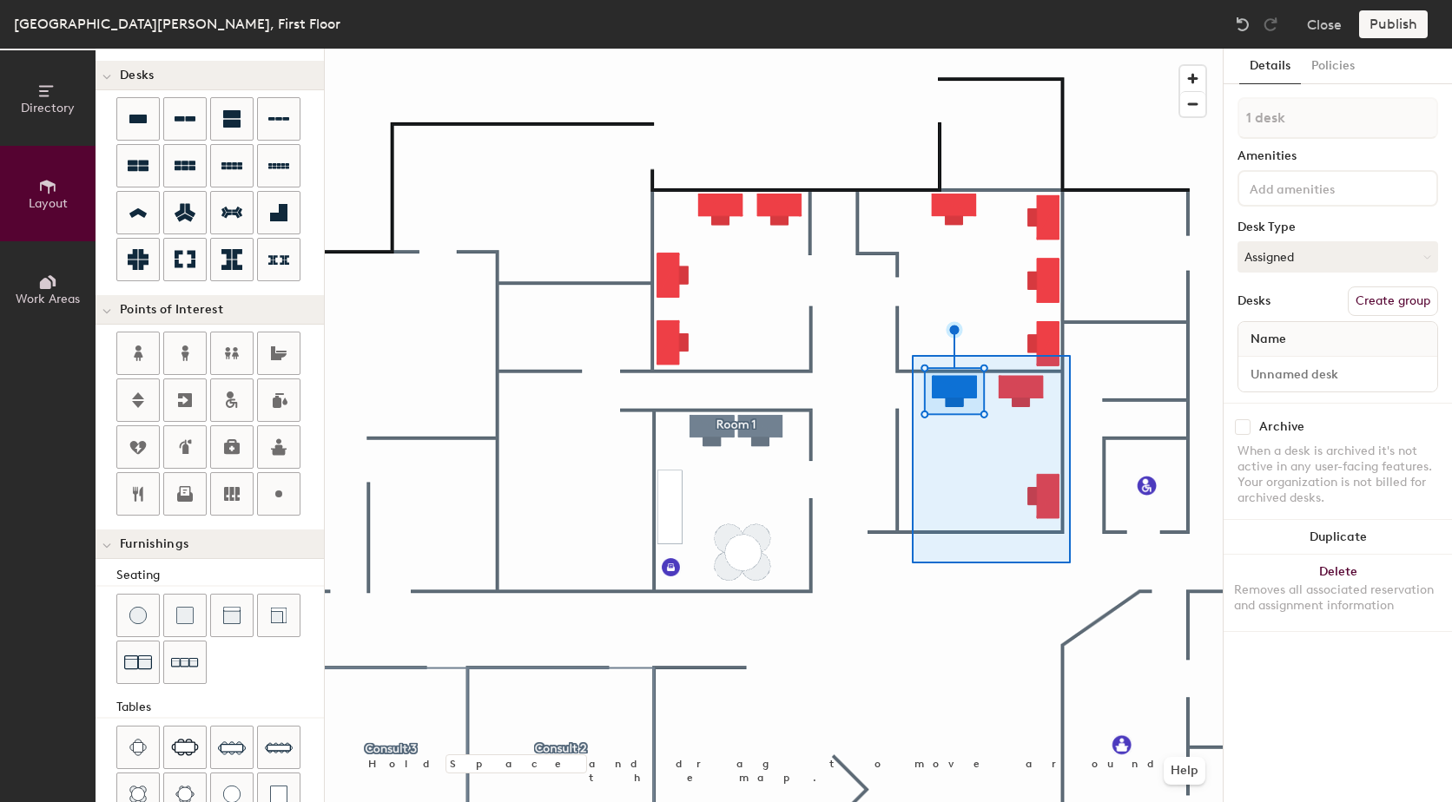
type input "4 desks"
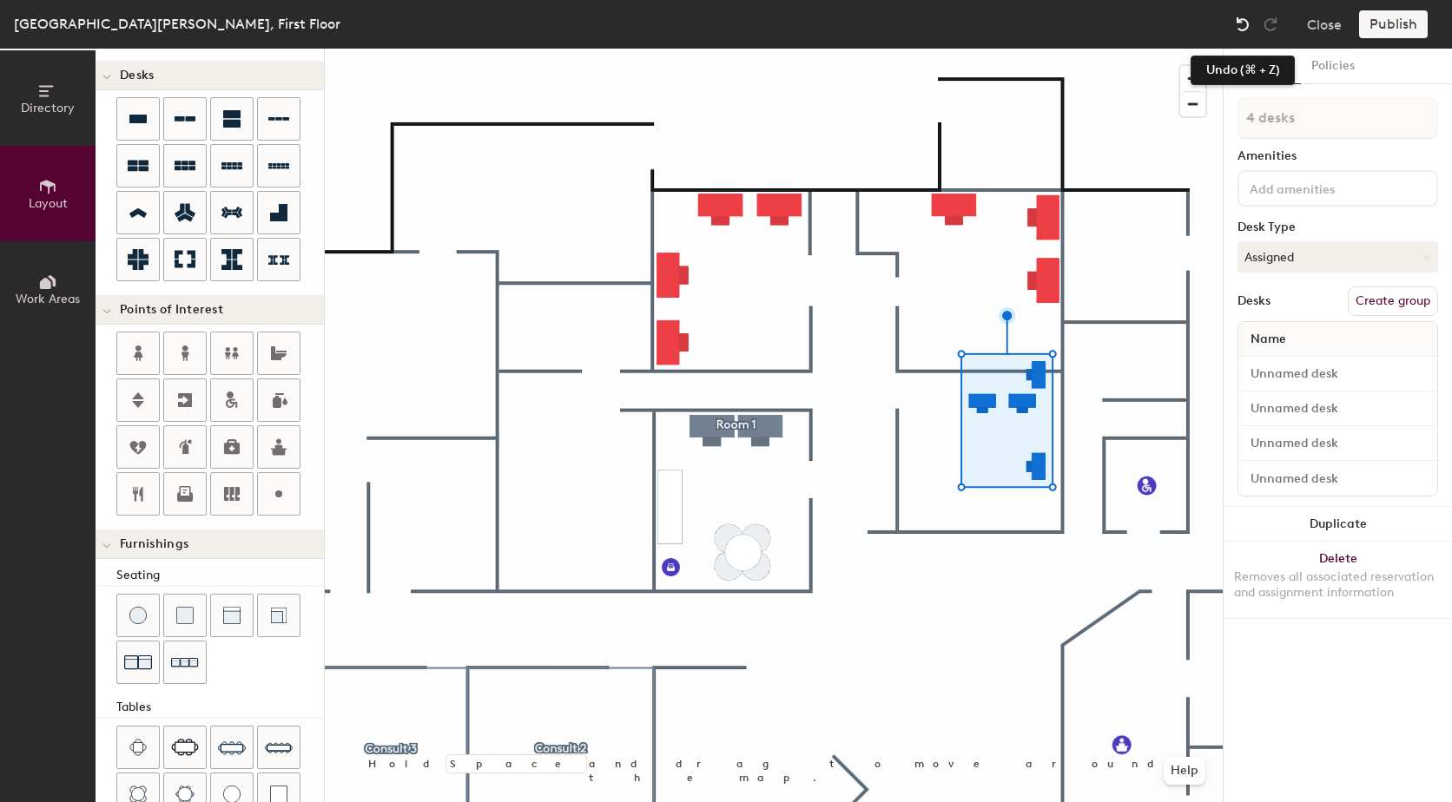
click at [1239, 26] on img at bounding box center [1242, 24] width 17 height 17
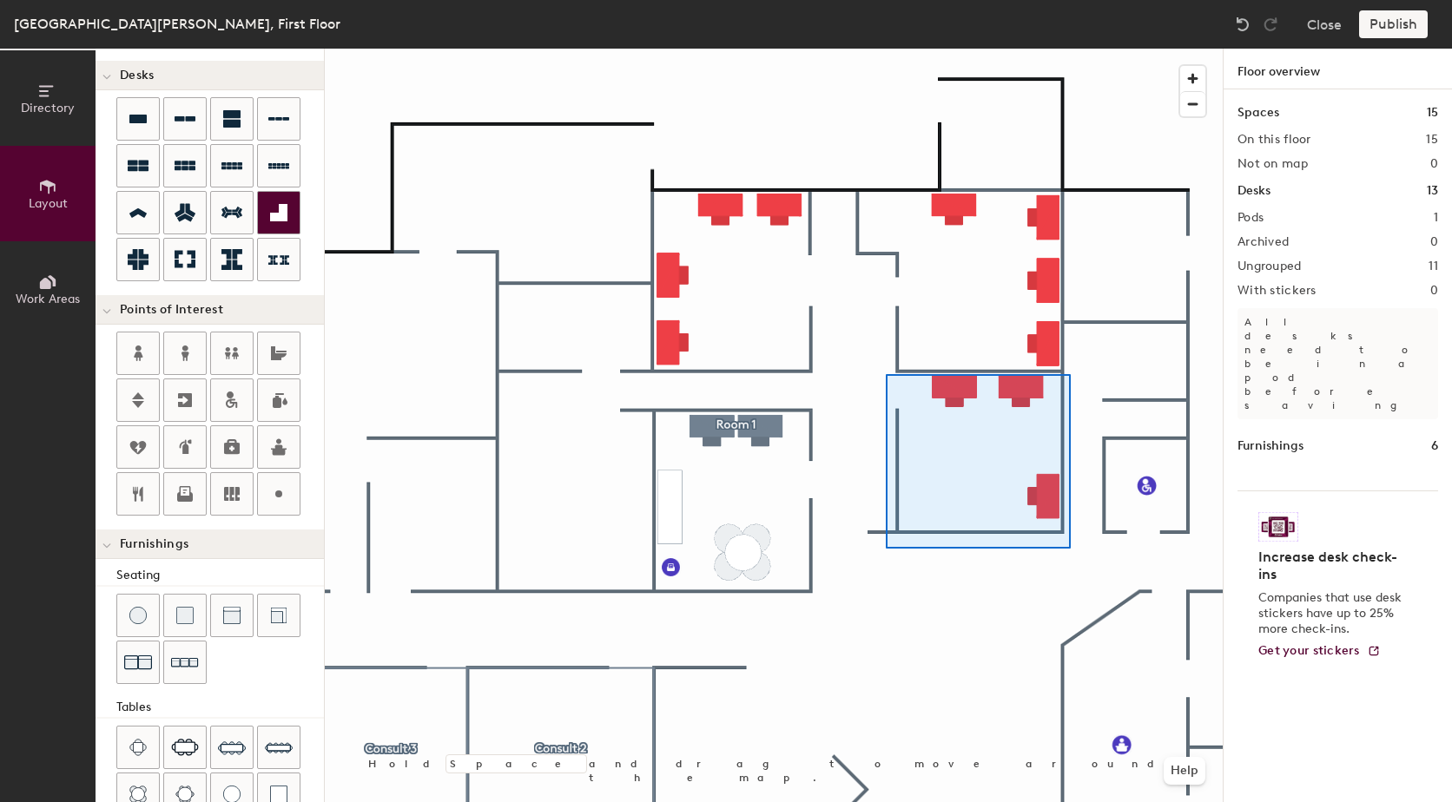
type input "100"
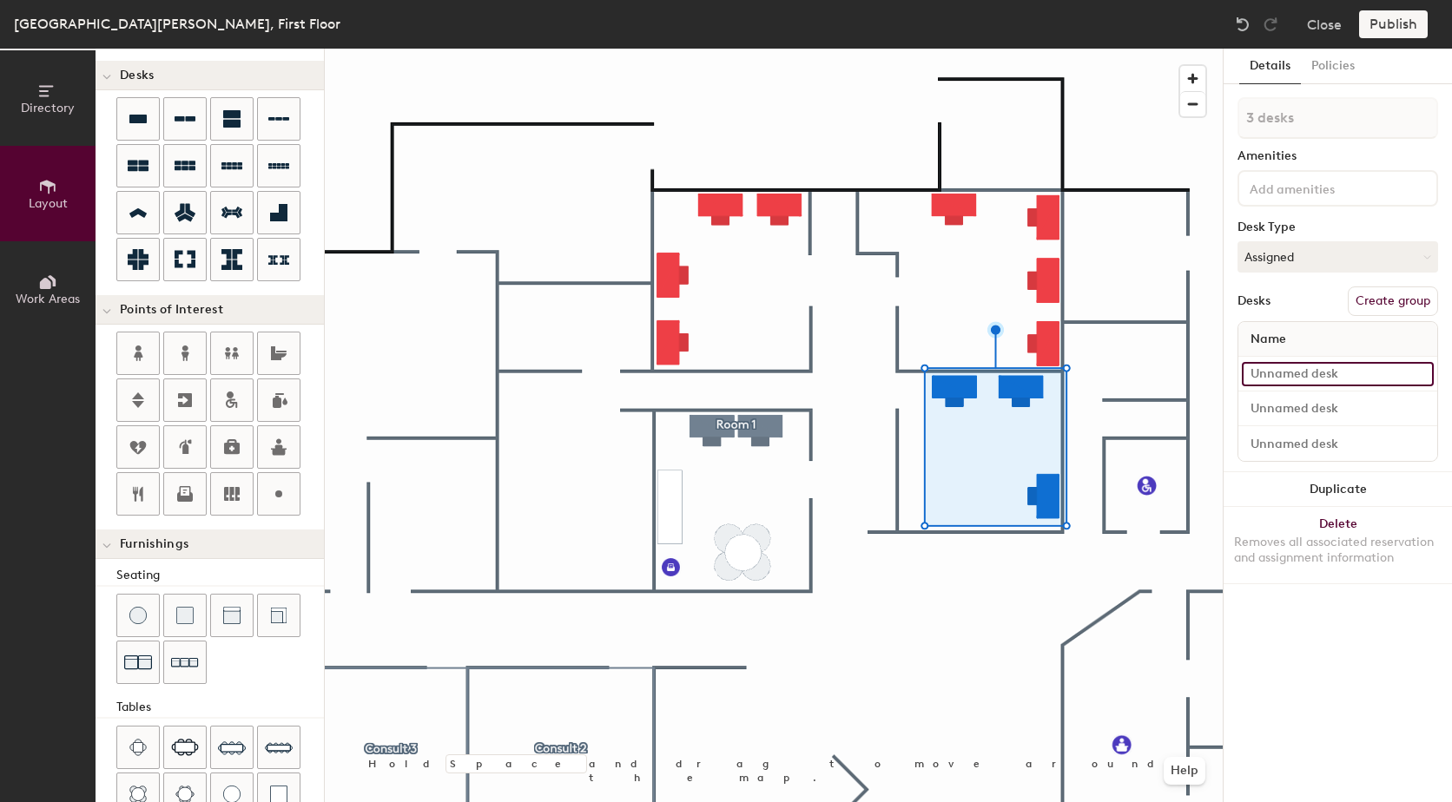
click at [1312, 381] on input at bounding box center [1338, 374] width 192 height 24
type input "Desk 3"
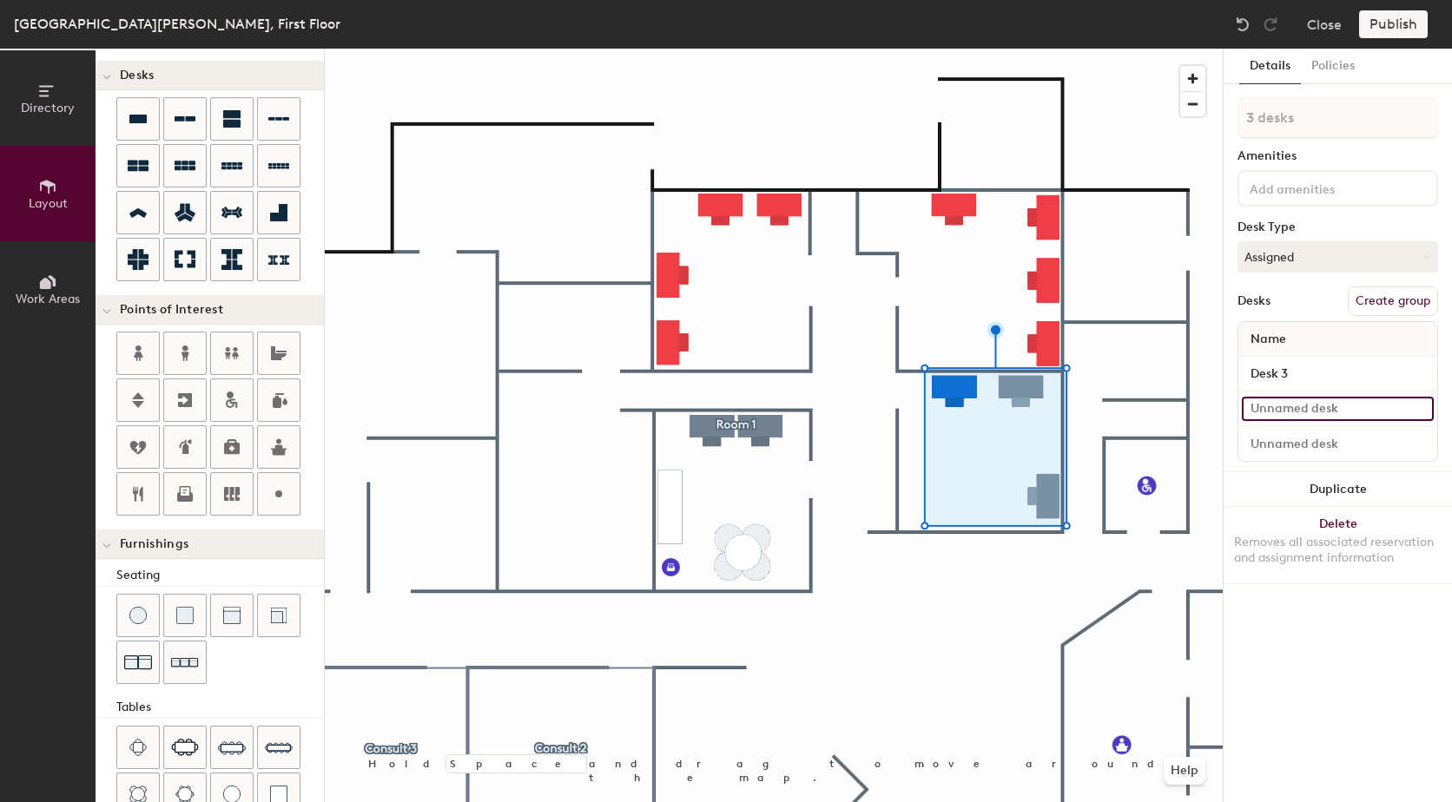
click at [1366, 400] on input at bounding box center [1338, 409] width 192 height 24
type input "Desk 4"
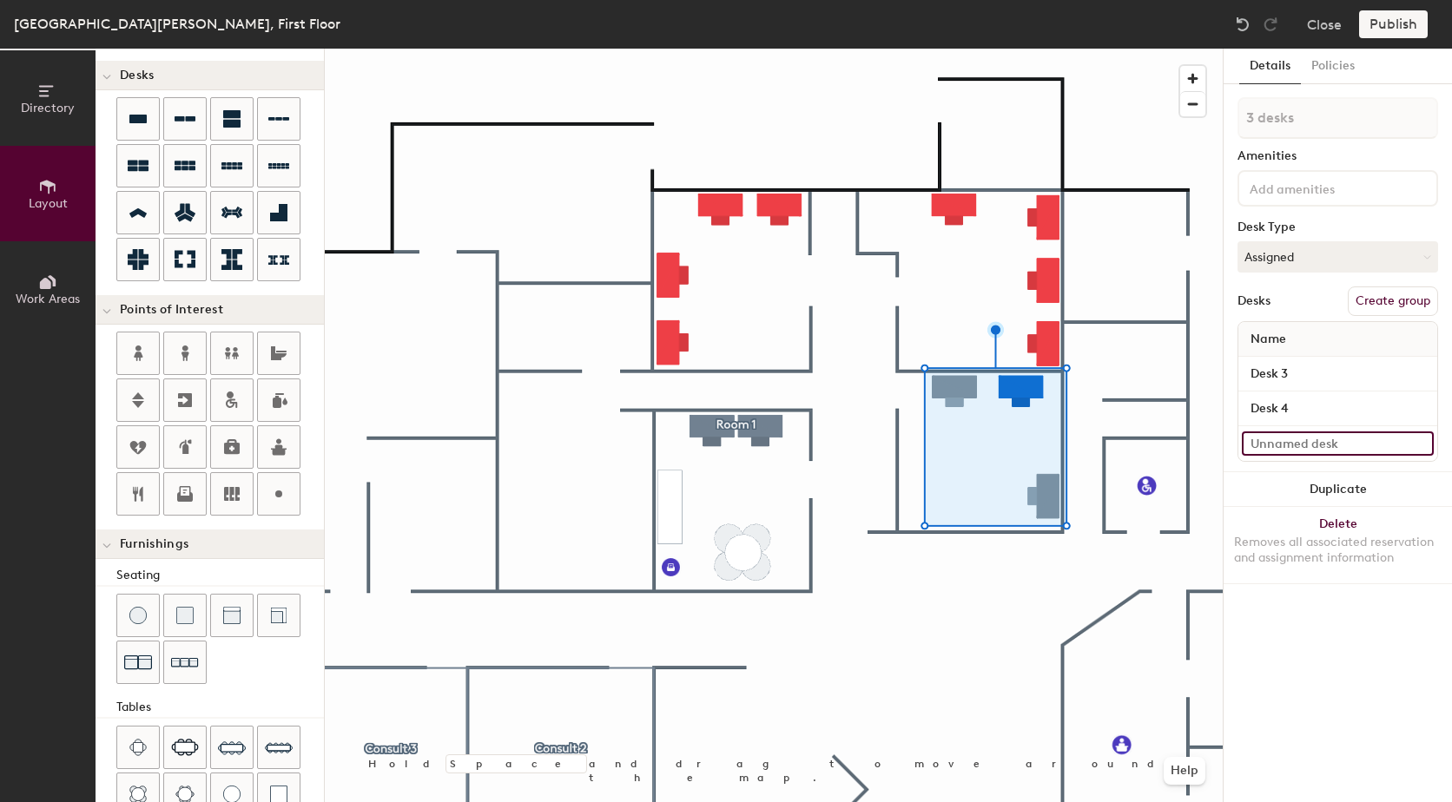
click at [1356, 449] on input at bounding box center [1338, 444] width 192 height 24
type input "Desk 5"
click at [1401, 299] on button "Create group" at bounding box center [1393, 302] width 90 height 30
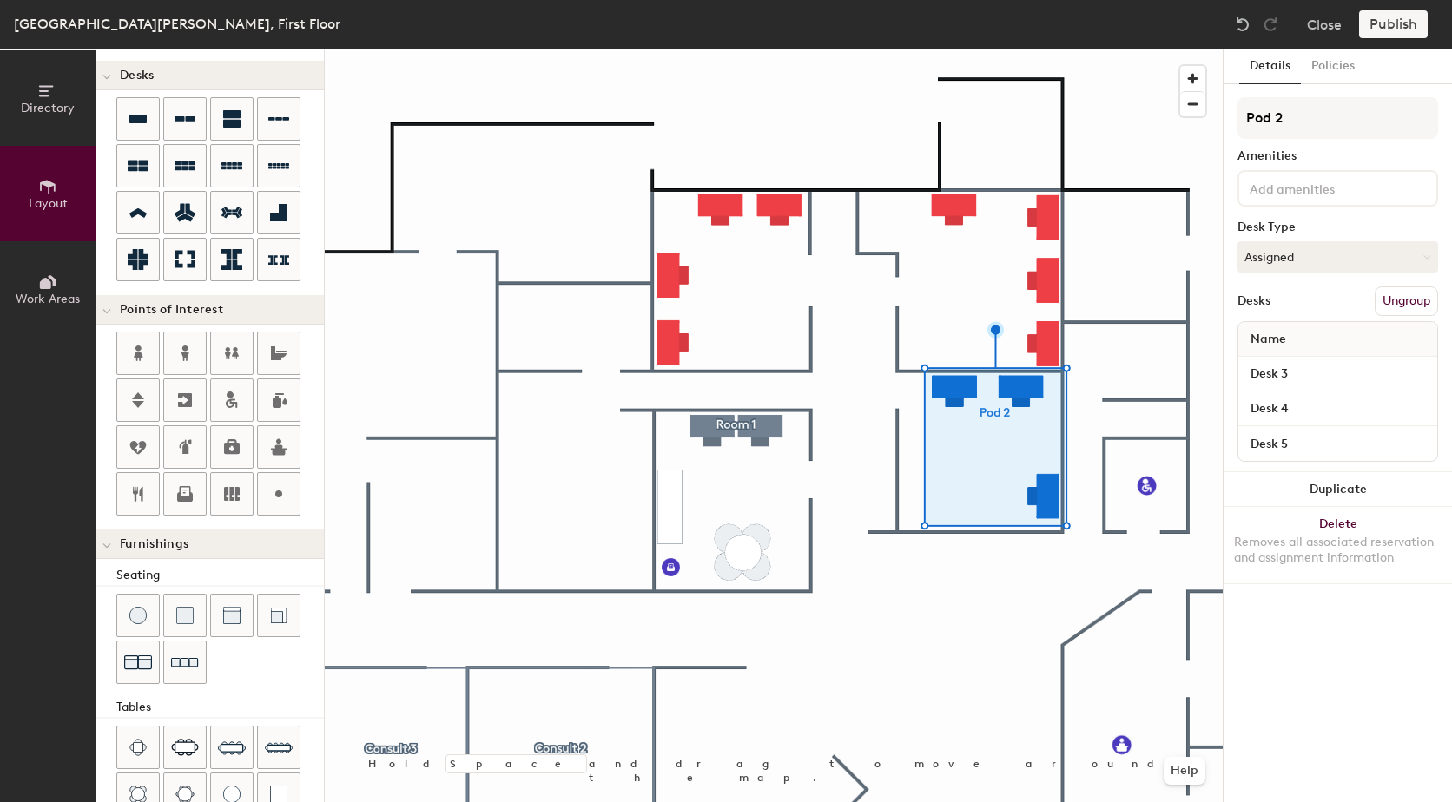
drag, startPoint x: 1311, startPoint y: 124, endPoint x: 1223, endPoint y: 124, distance: 88.6
click at [1223, 124] on div "Details Policies Pod 2 Amenities Desk Type Assigned Desks Ungroup Name Desk 3 D…" at bounding box center [1337, 426] width 229 height 754
type input "Room 2"
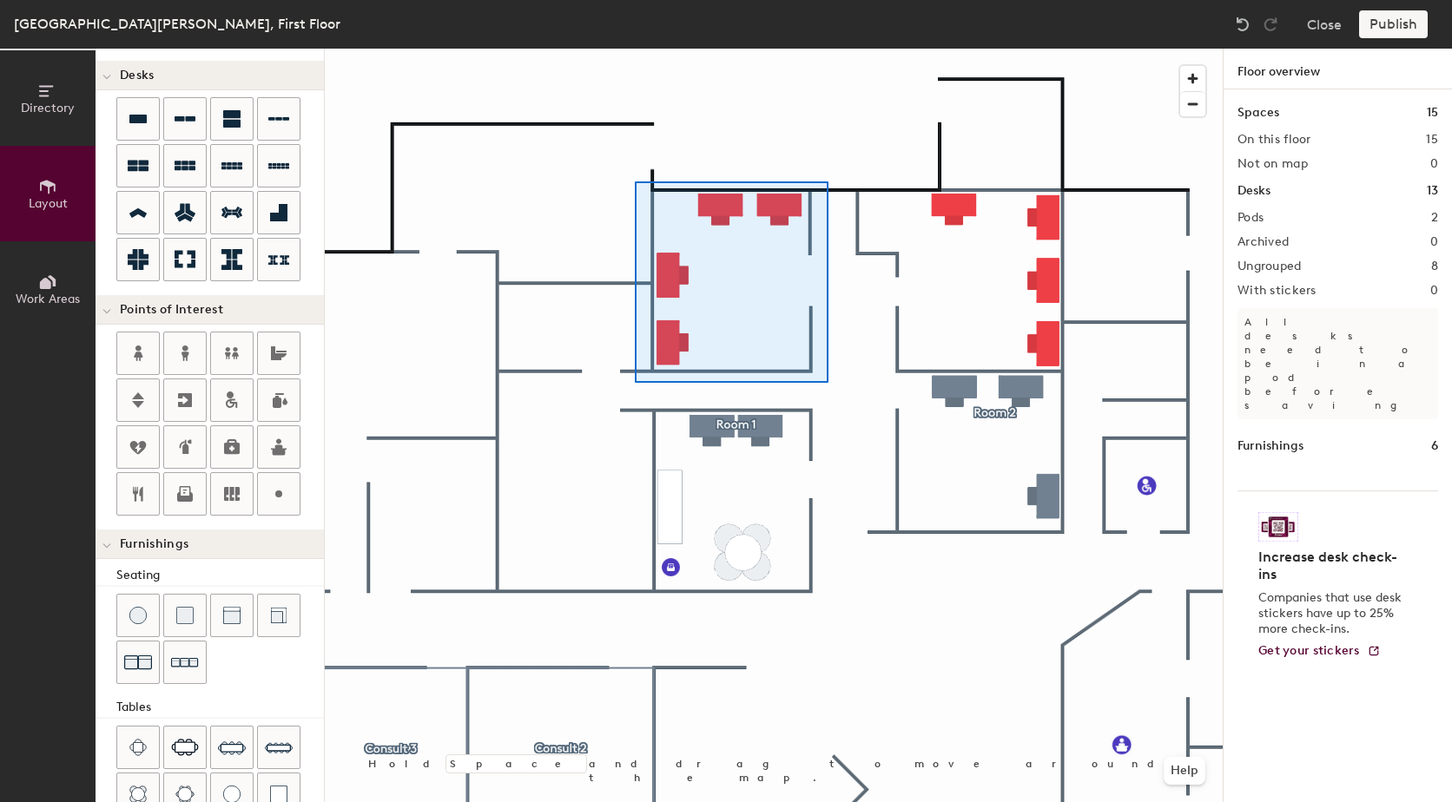
type input "100"
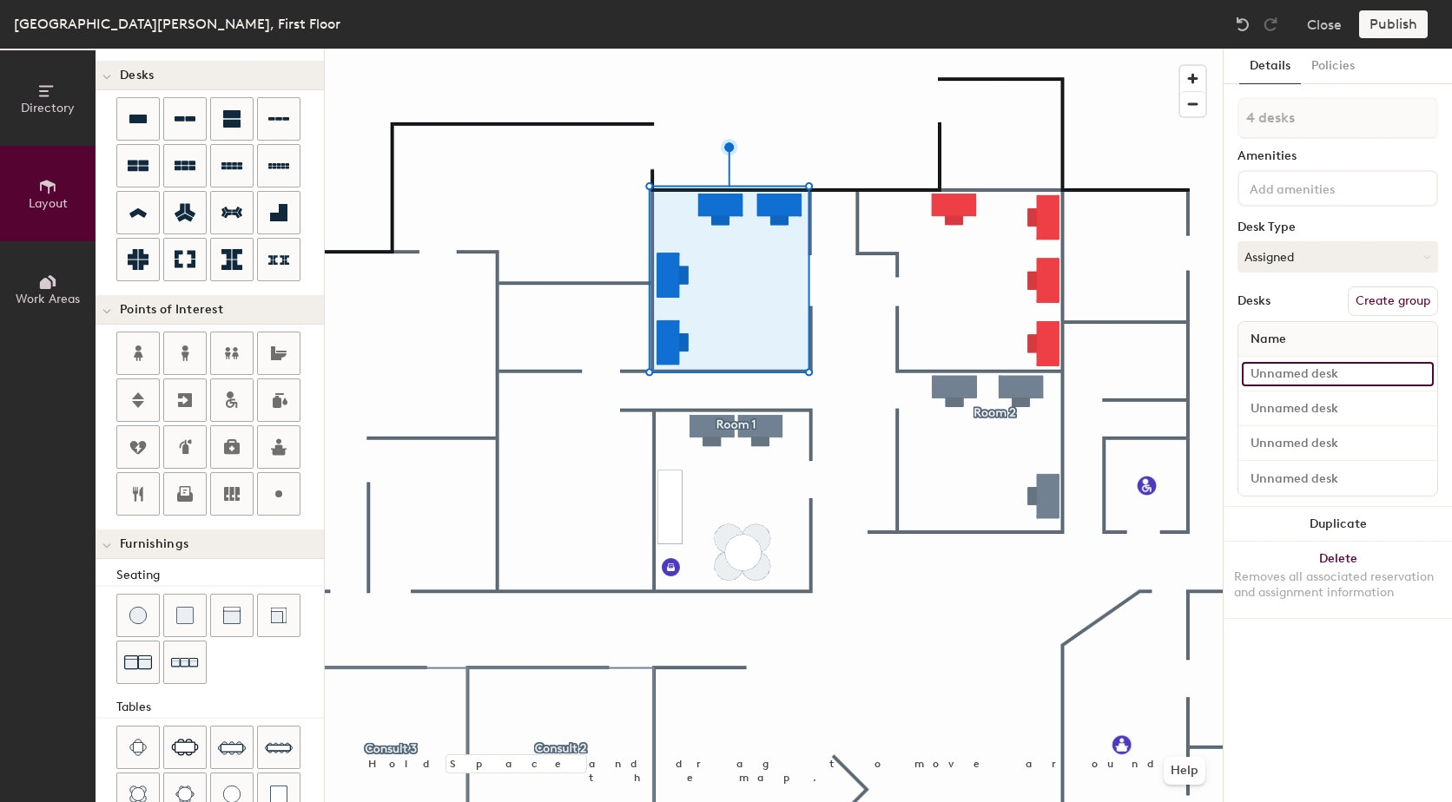
click at [1314, 362] on input at bounding box center [1338, 374] width 192 height 24
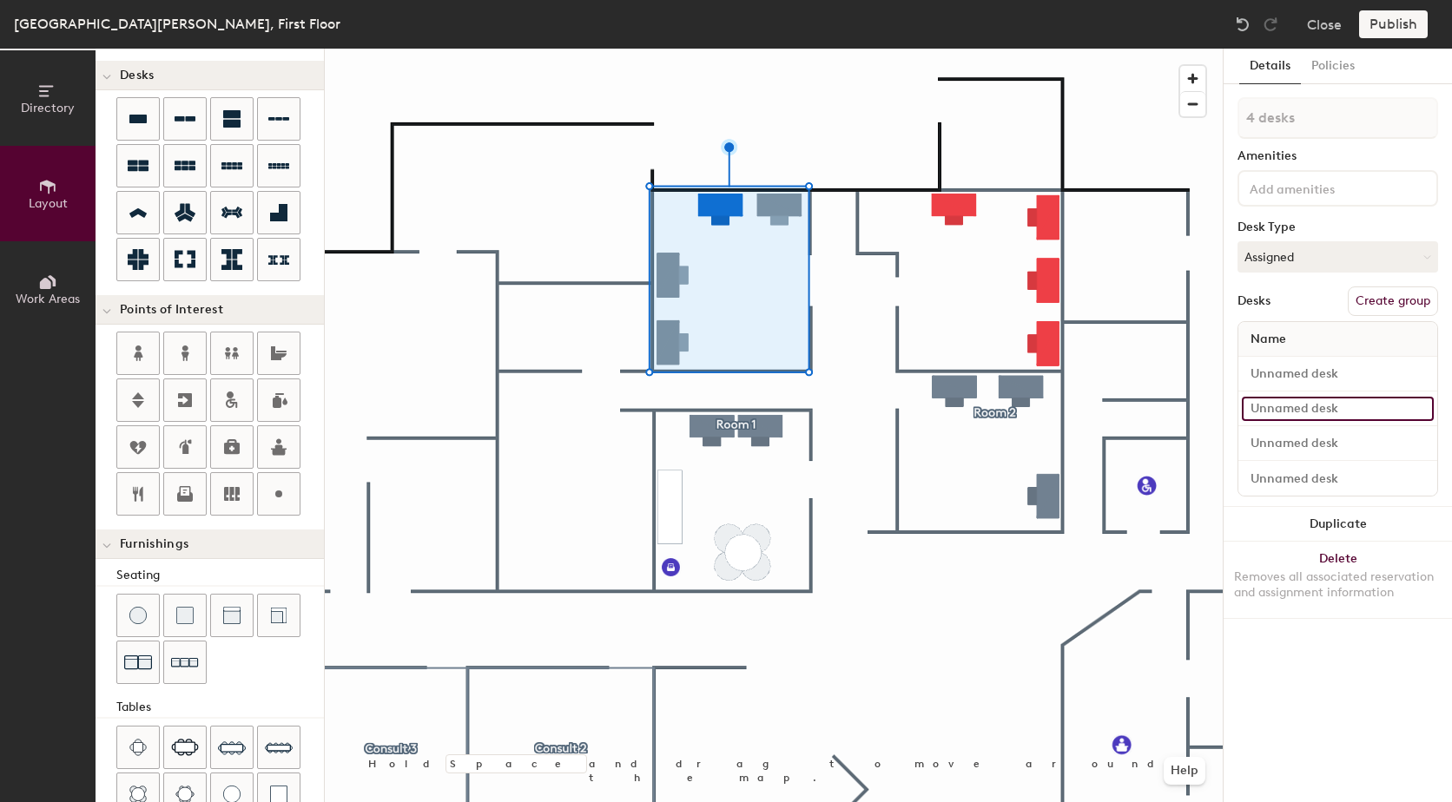
click at [1342, 415] on input at bounding box center [1338, 409] width 192 height 24
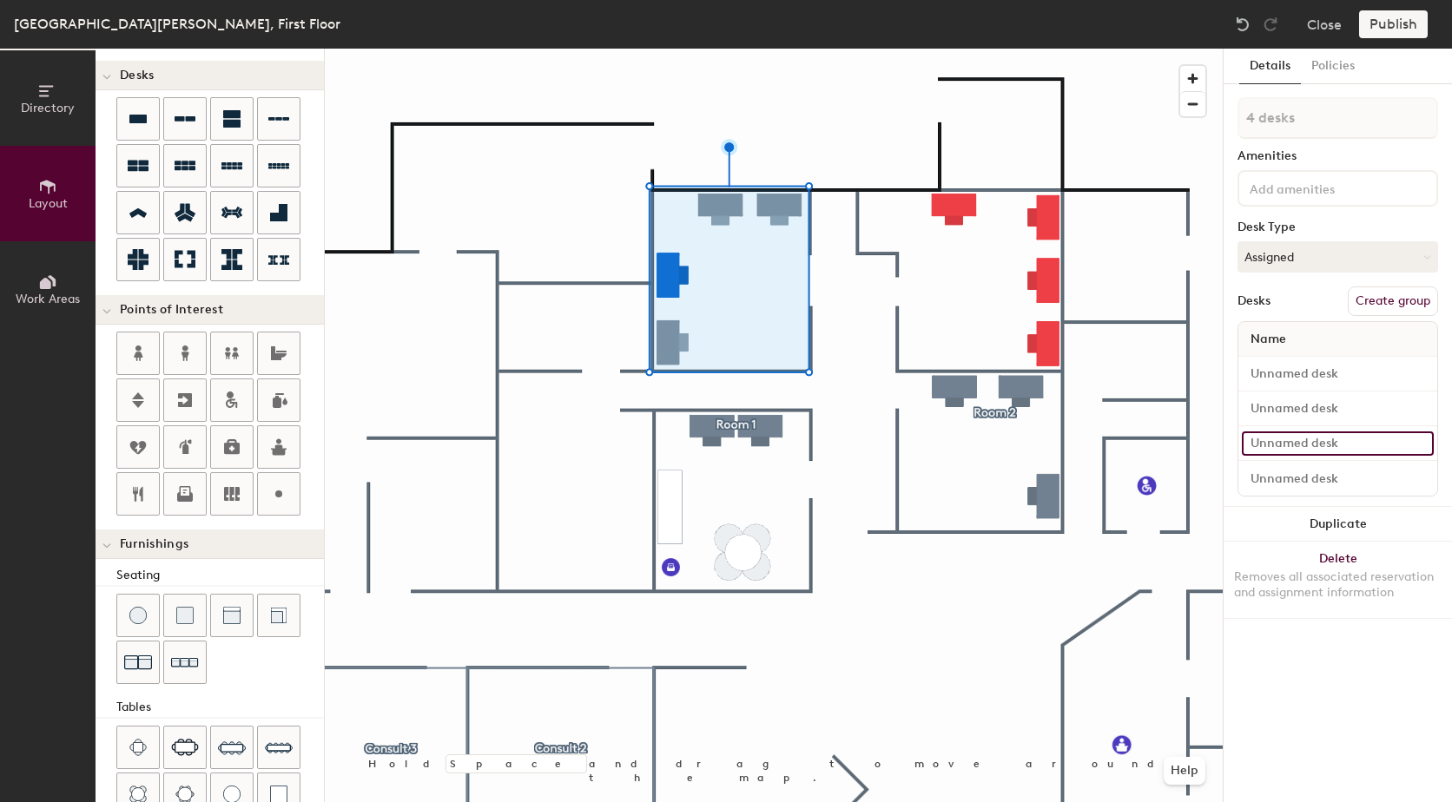
click at [1342, 442] on input at bounding box center [1338, 444] width 192 height 24
type input "Desk 6"
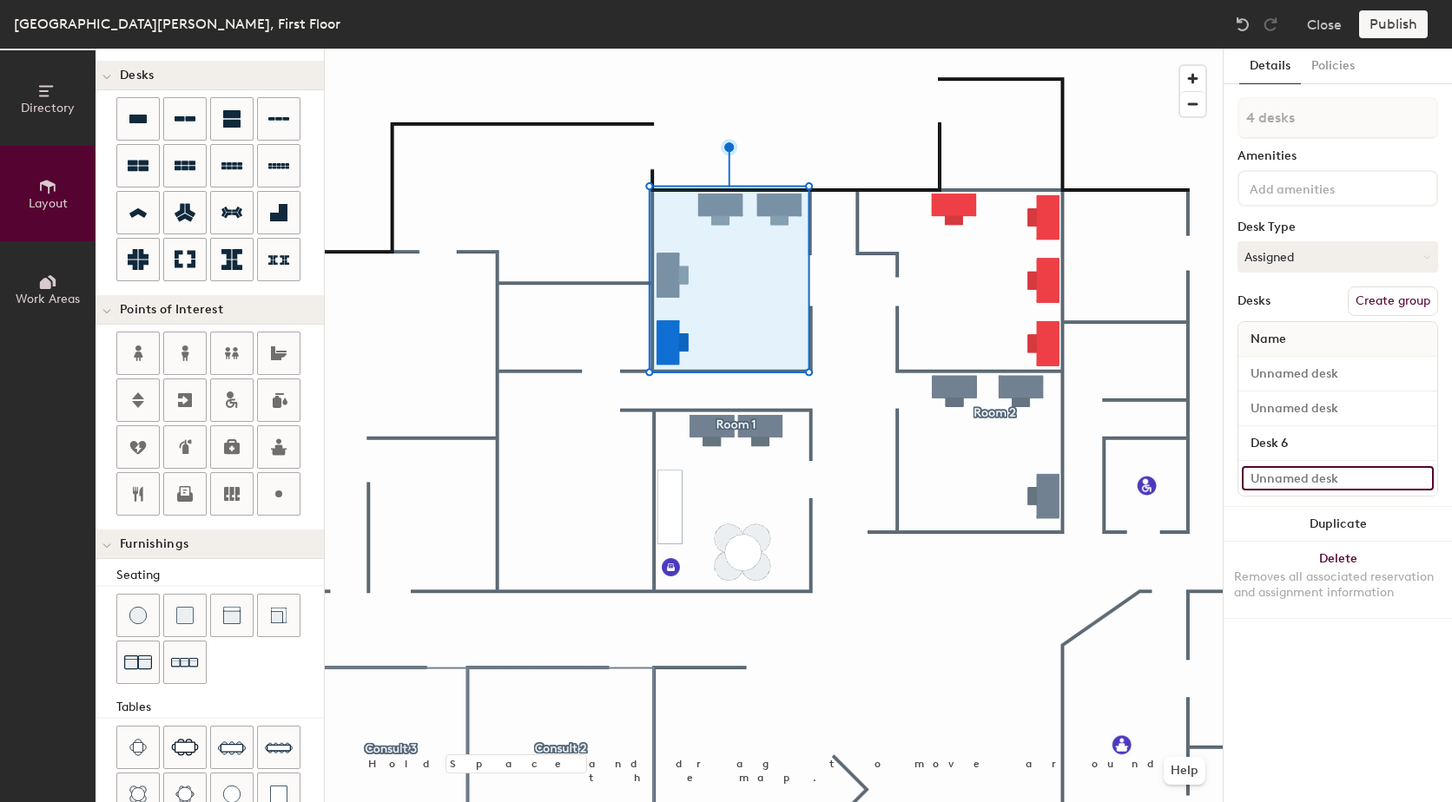
click at [1319, 481] on input at bounding box center [1338, 478] width 192 height 24
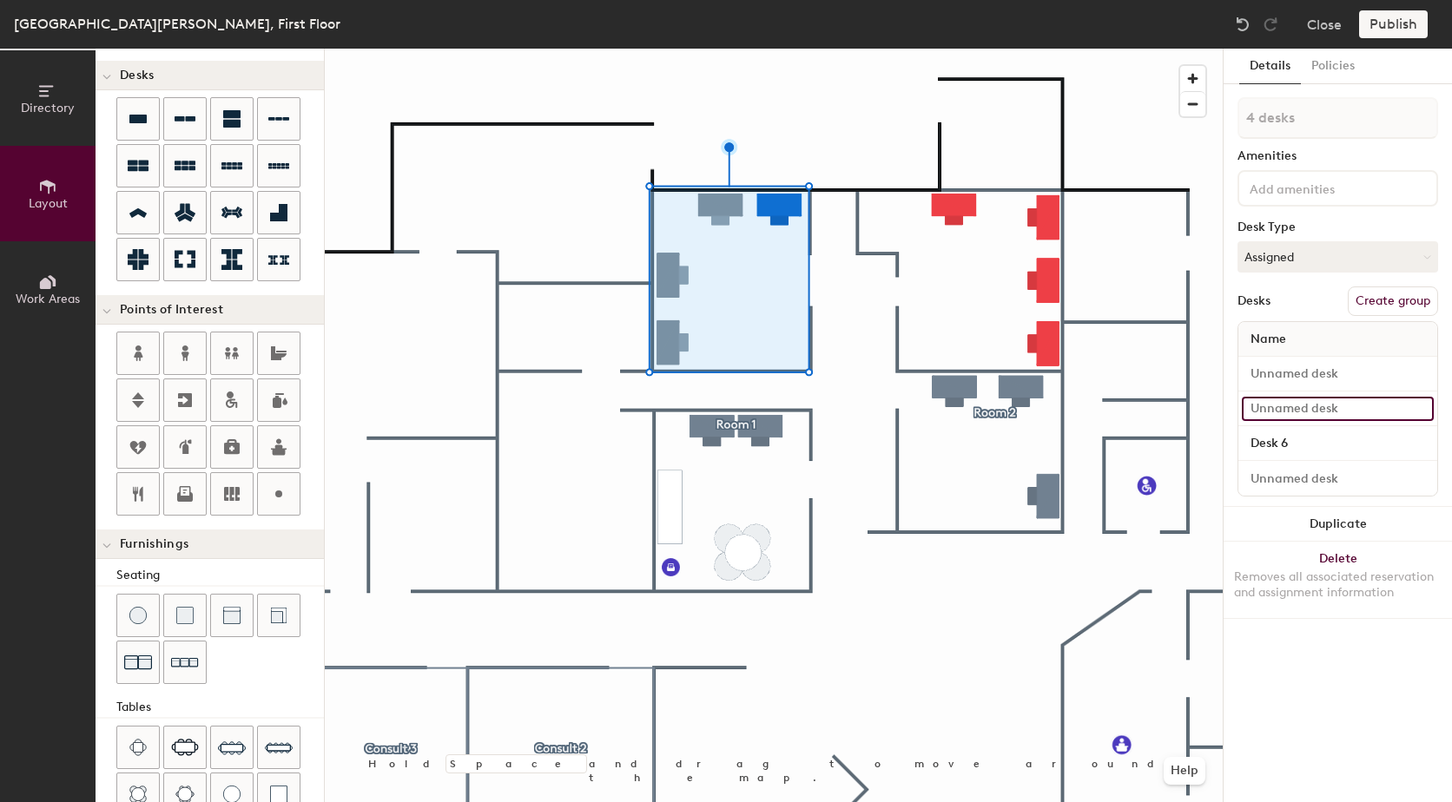
click at [1329, 412] on input at bounding box center [1338, 409] width 192 height 24
type input "Desk 7"
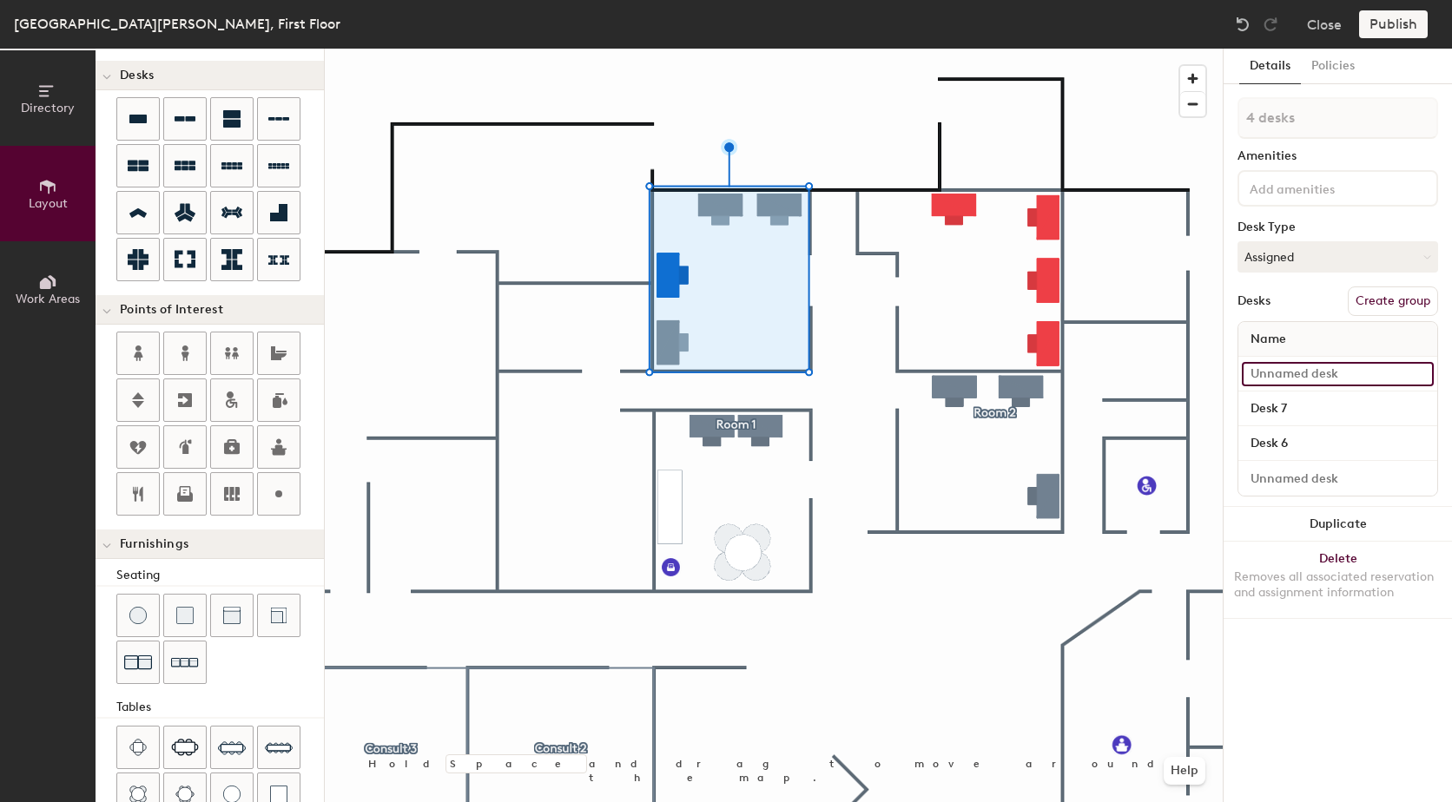
click at [1347, 367] on input at bounding box center [1338, 374] width 192 height 24
type input "Desk 8"
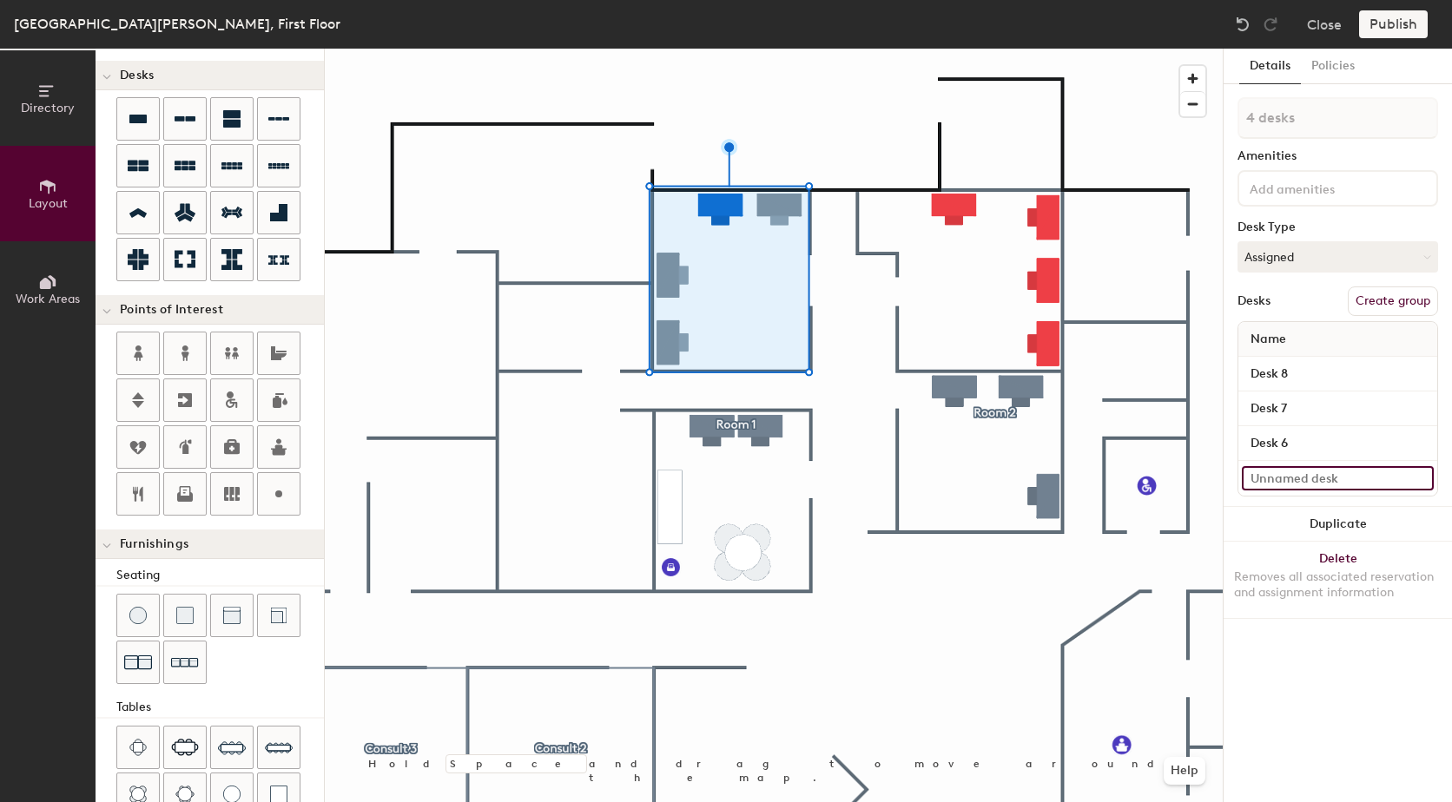
click at [1311, 478] on input at bounding box center [1338, 478] width 192 height 24
type input "Desk 9"
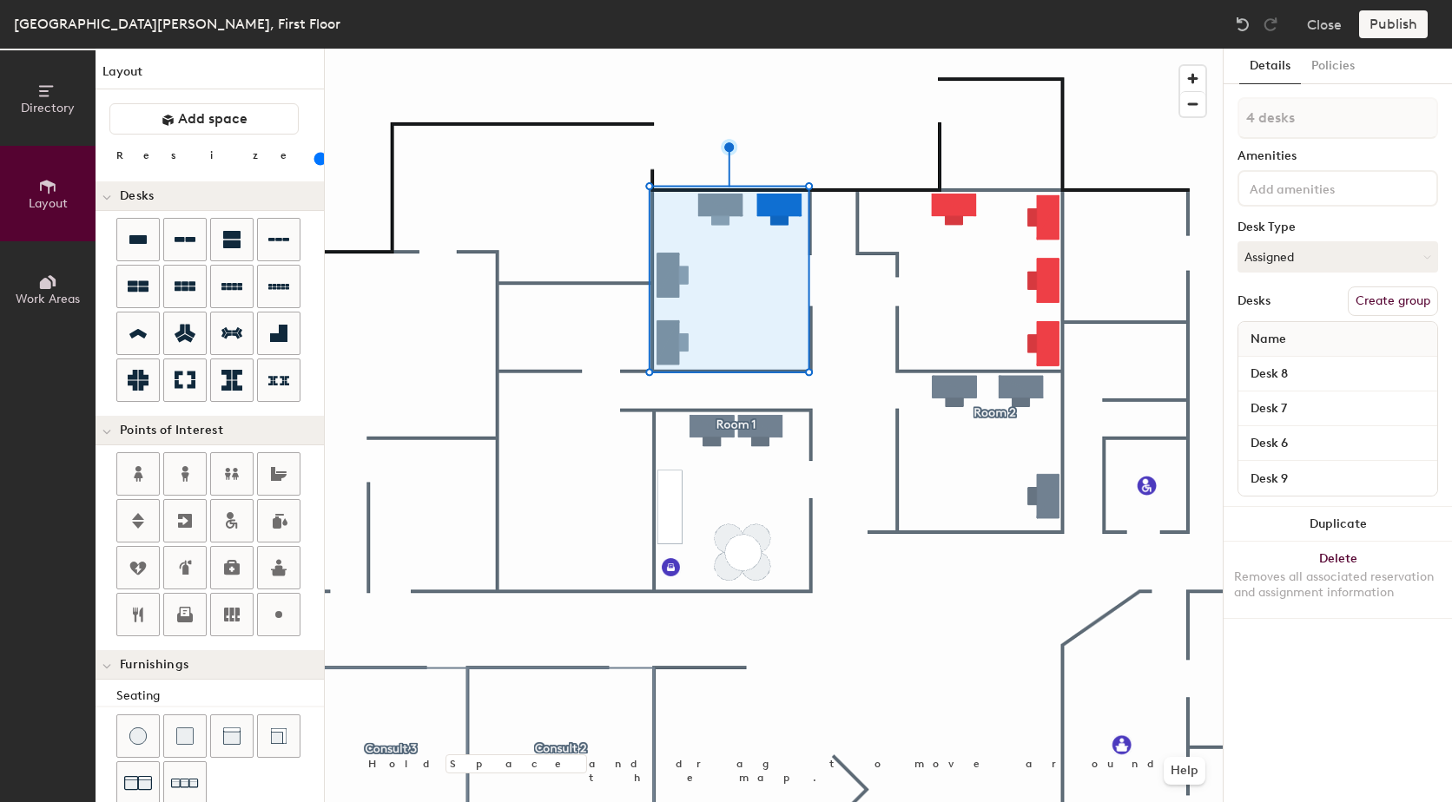
scroll to position [121, 0]
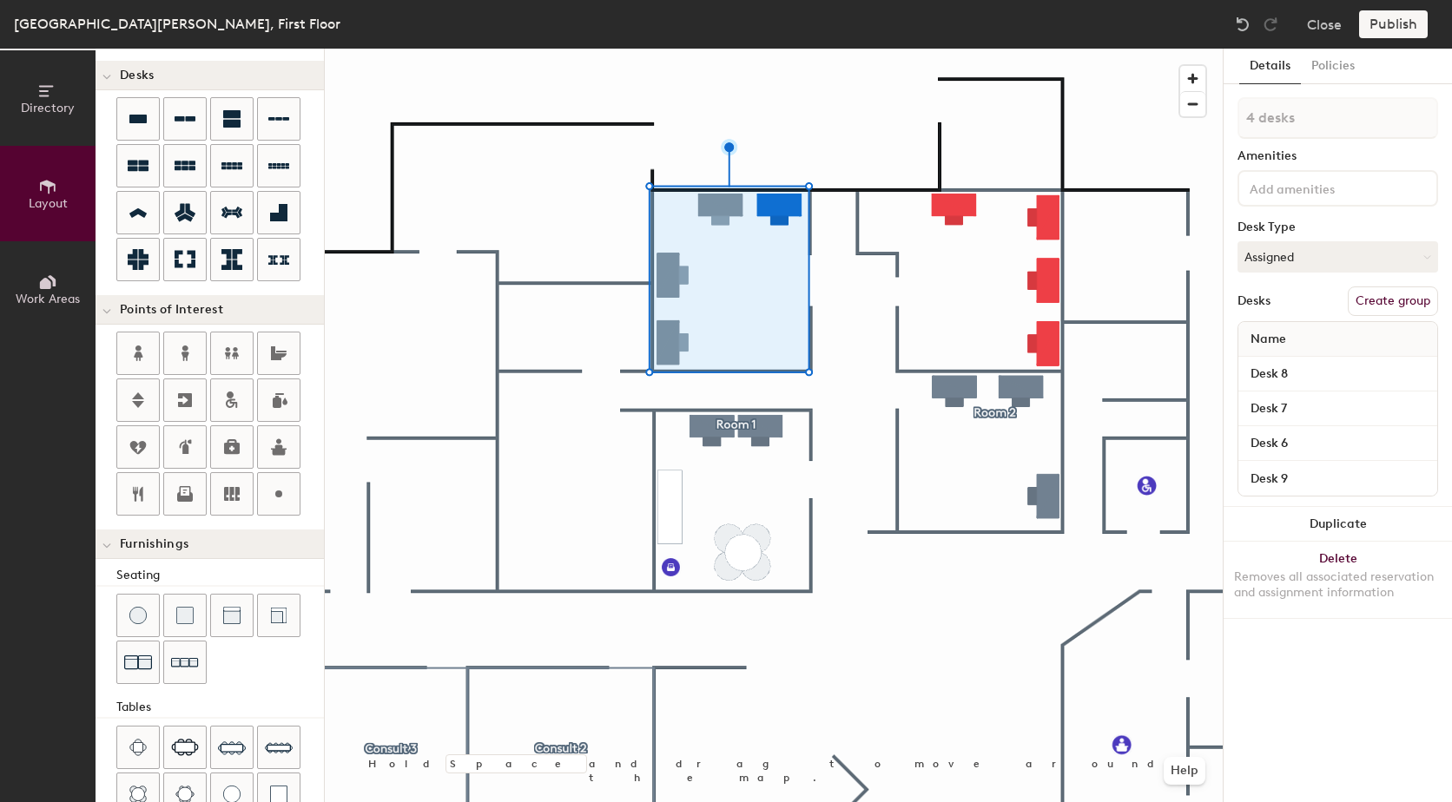
type input "Desk 9"
click at [1376, 300] on button "Create group" at bounding box center [1393, 302] width 90 height 30
drag, startPoint x: 1324, startPoint y: 128, endPoint x: 1206, endPoint y: 110, distance: 119.4
click at [1206, 110] on div "Directory Layout Work Areas Layout Add space Resize Desks Points of Interest Fu…" at bounding box center [726, 426] width 1452 height 754
type input "Room 3"
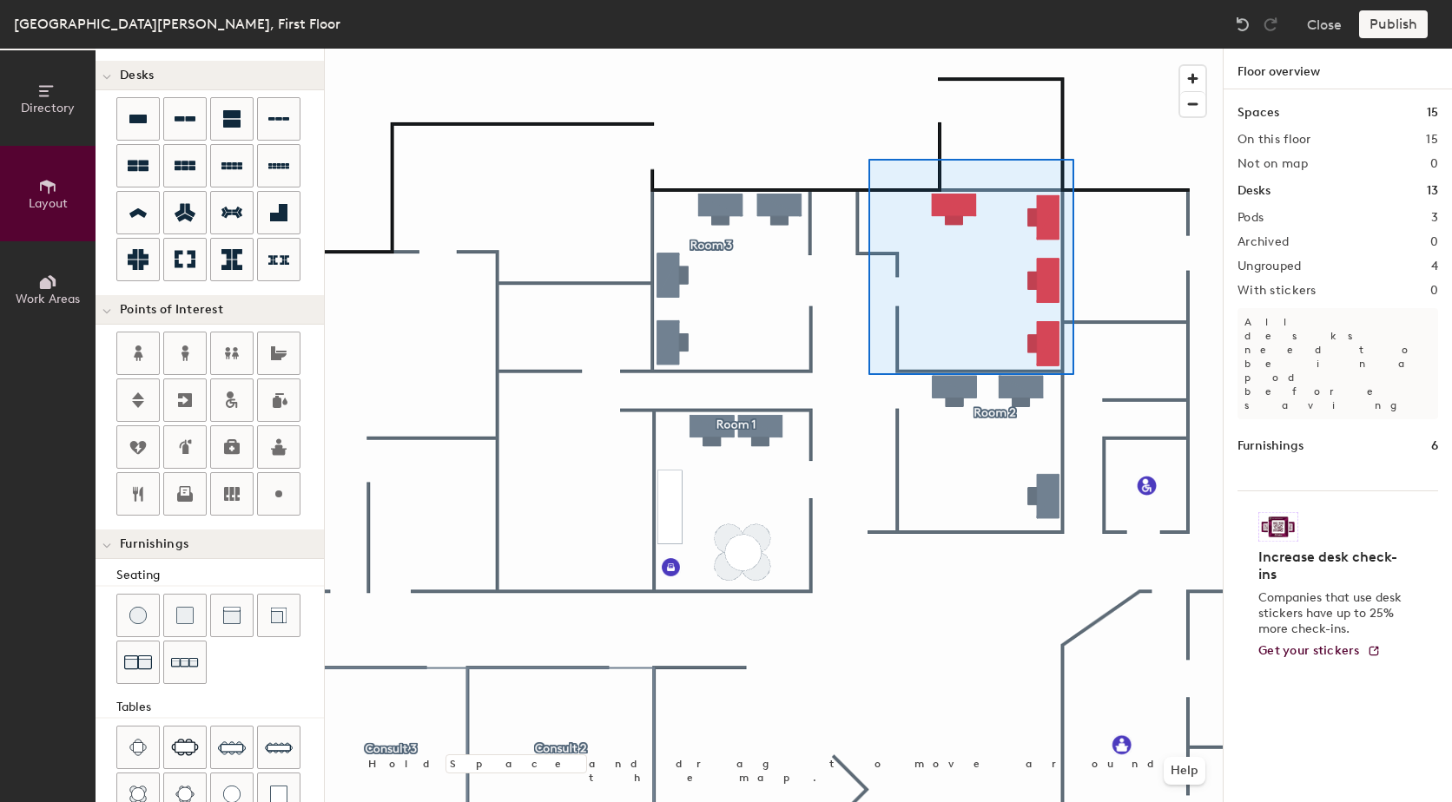
type input "100"
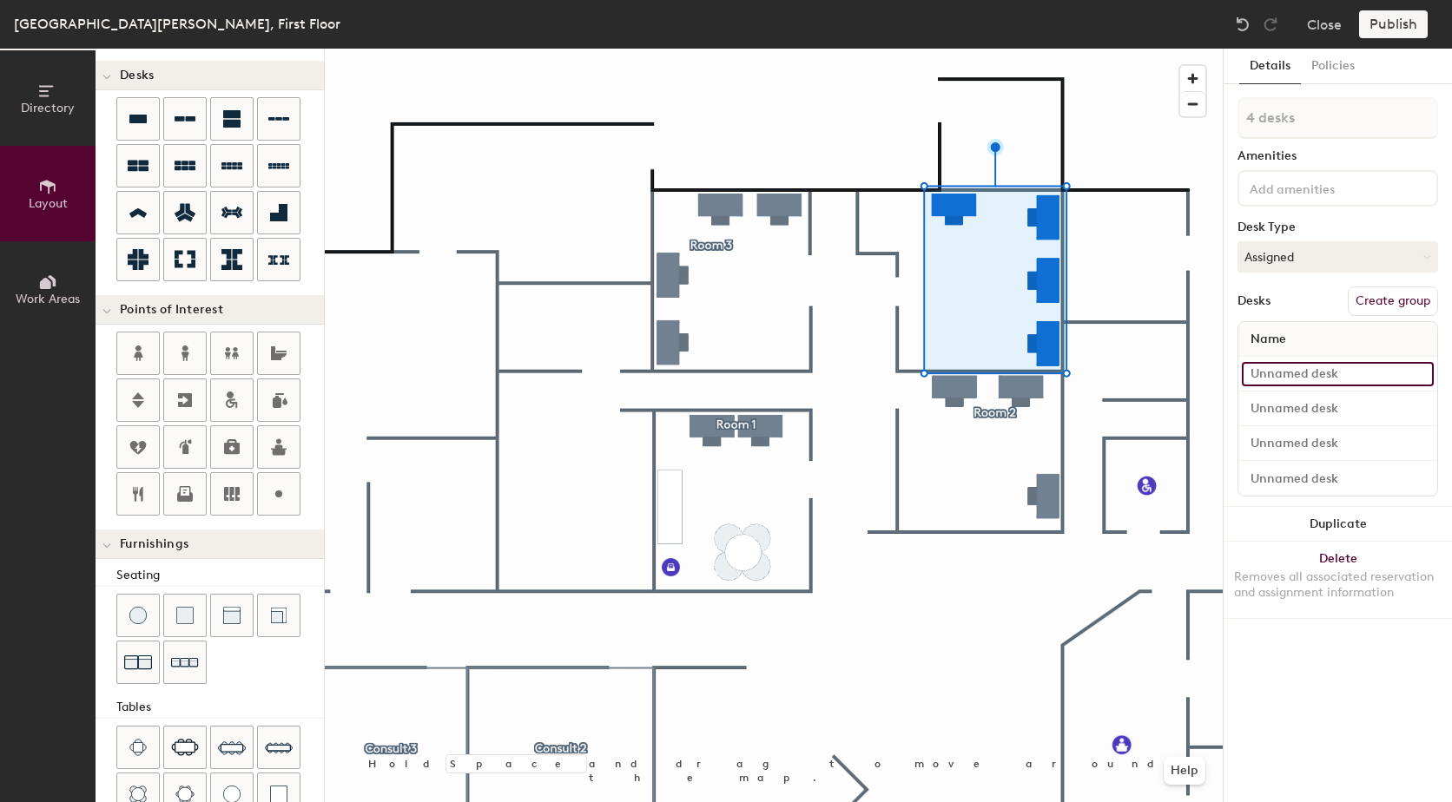
click at [1362, 374] on input at bounding box center [1338, 374] width 192 height 24
type input "Desk 10"
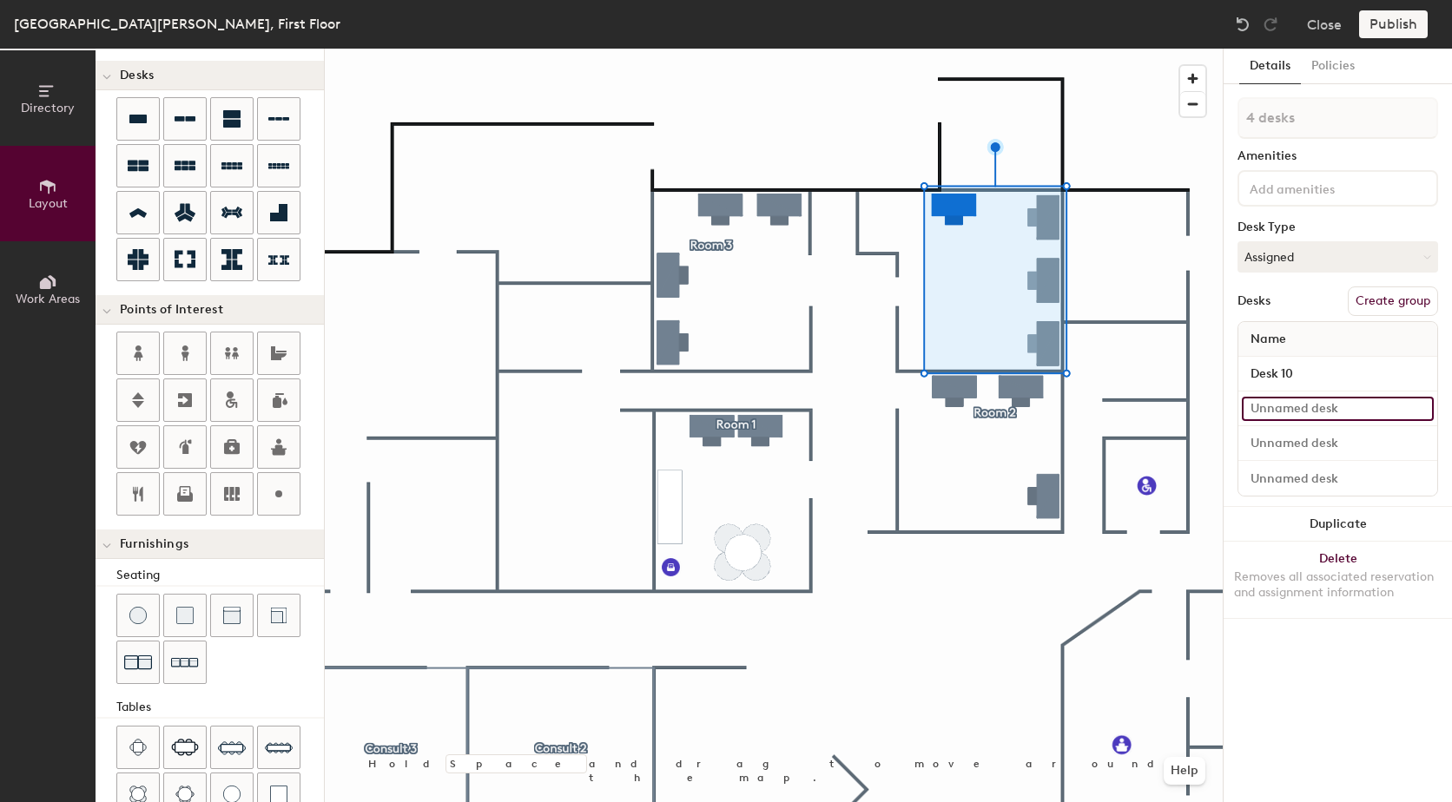
click at [1313, 406] on input at bounding box center [1338, 409] width 192 height 24
type input "Desk 11"
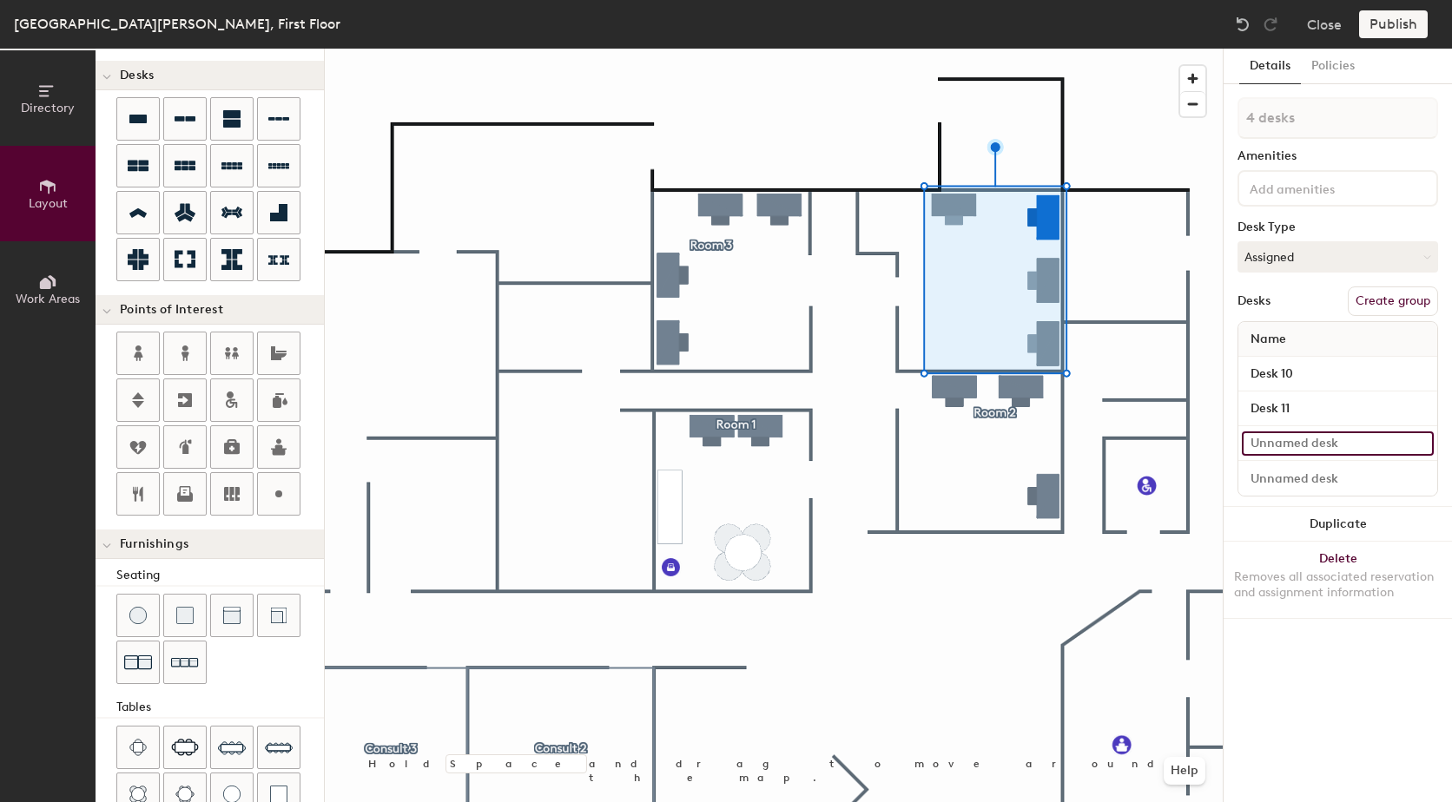
click at [1357, 438] on input at bounding box center [1338, 444] width 192 height 24
type input "Desk 12"
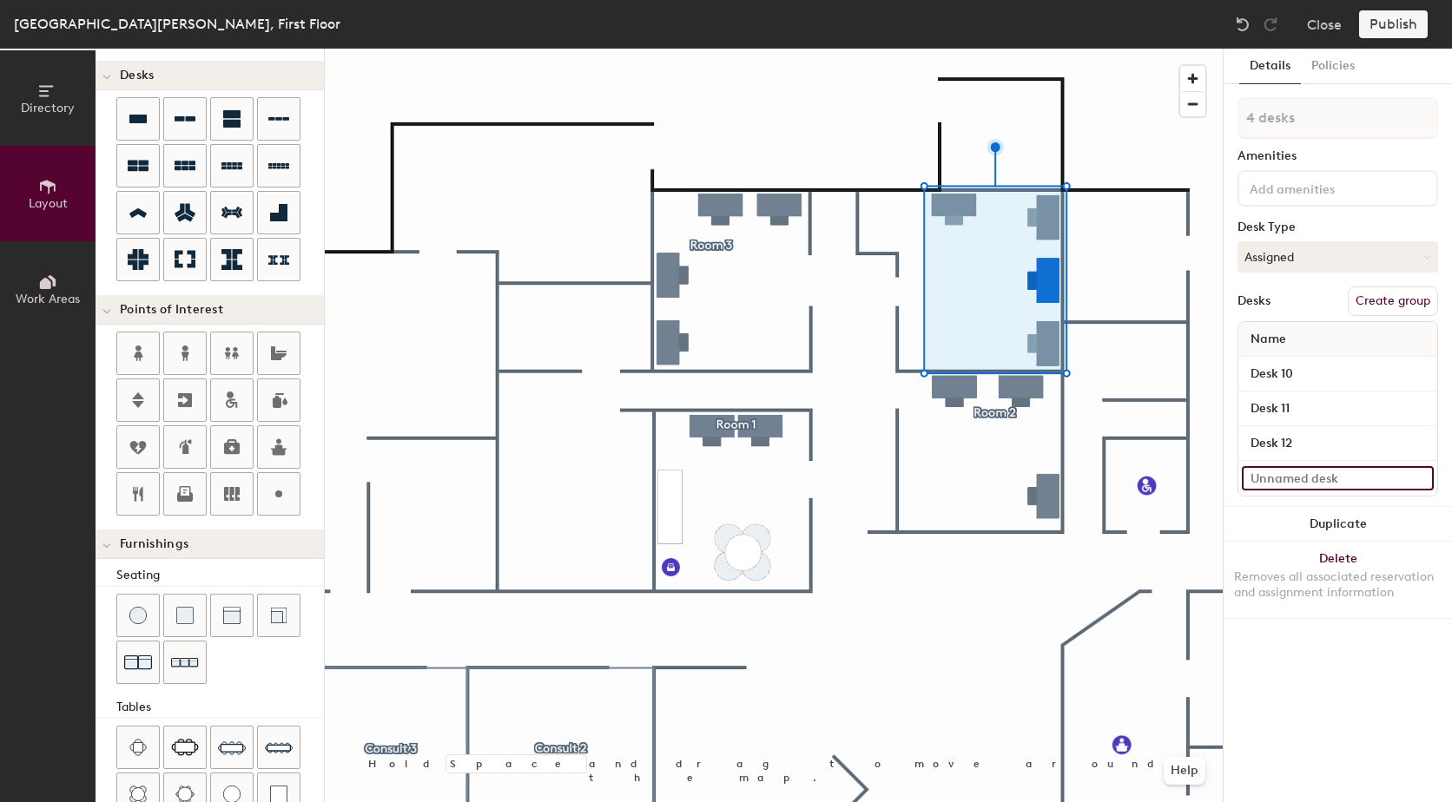
click at [1351, 482] on input at bounding box center [1338, 478] width 192 height 24
type input "Desk 13"
click at [1395, 295] on button "Create group" at bounding box center [1393, 302] width 90 height 30
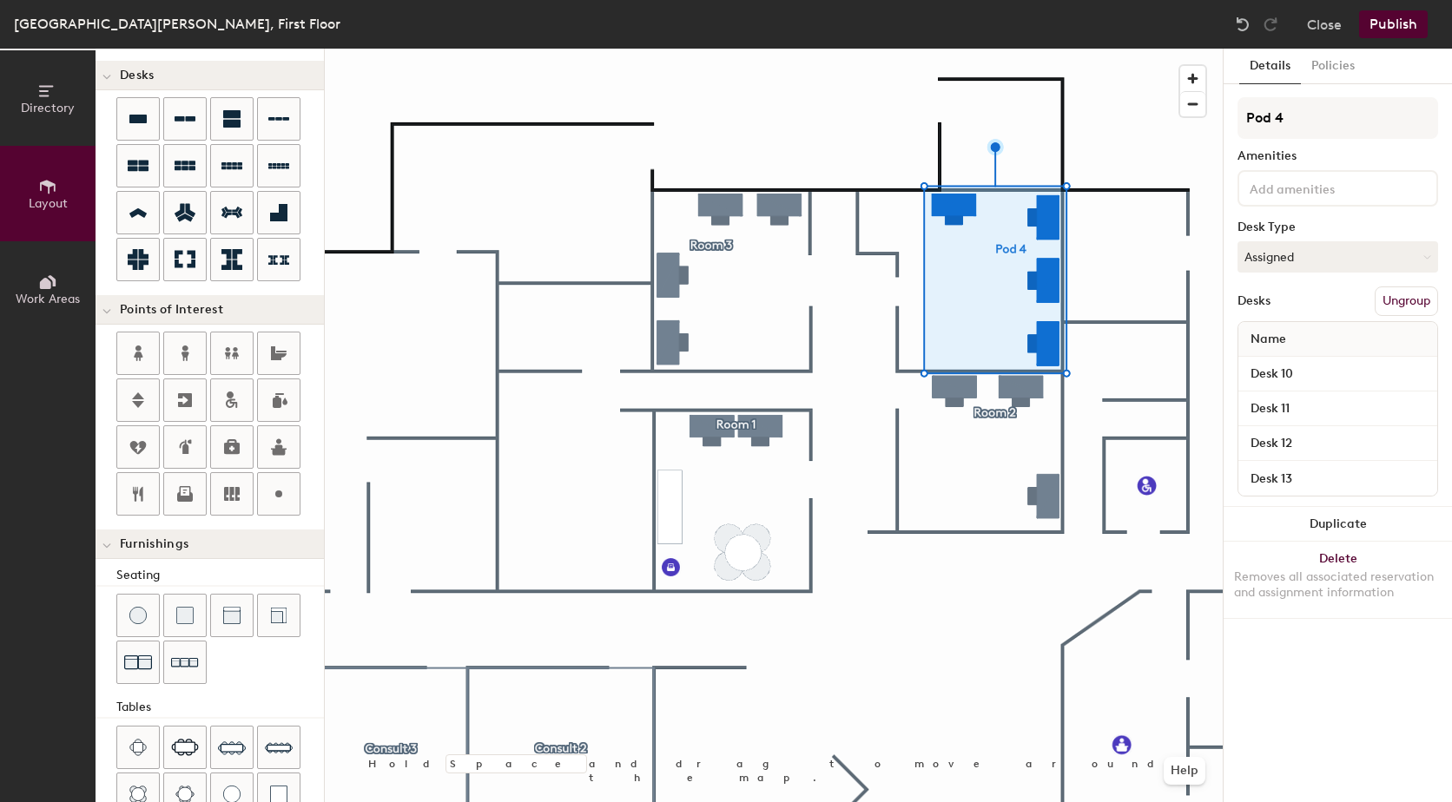
click at [1214, 122] on div "Directory Layout Work Areas Layout Add space Resize Desks Points of Interest Fu…" at bounding box center [726, 426] width 1452 height 754
type input "Room 4"
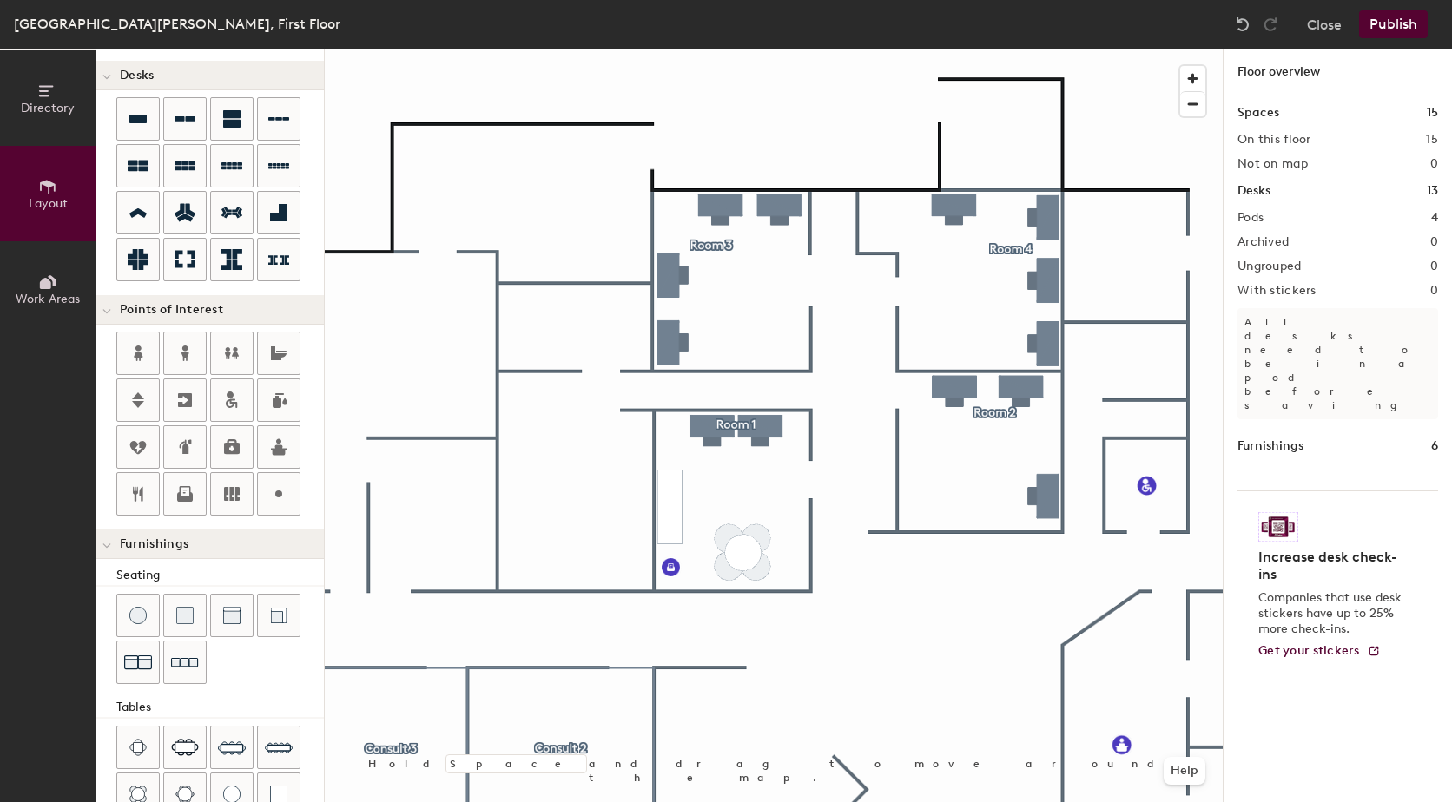
type input "20"
click at [61, 269] on button "Work Areas" at bounding box center [48, 289] width 96 height 96
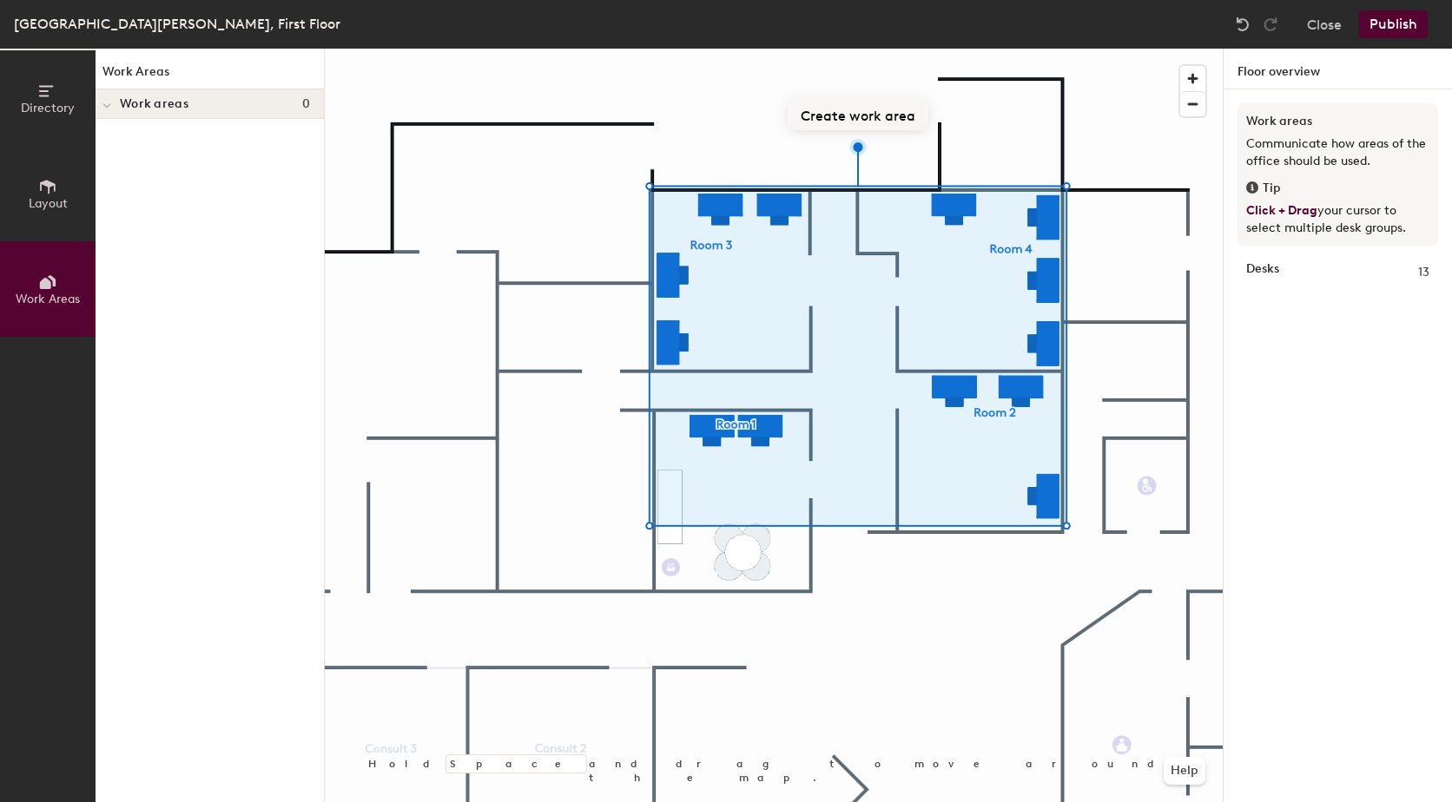
click at [867, 116] on button "Create work area" at bounding box center [858, 114] width 141 height 31
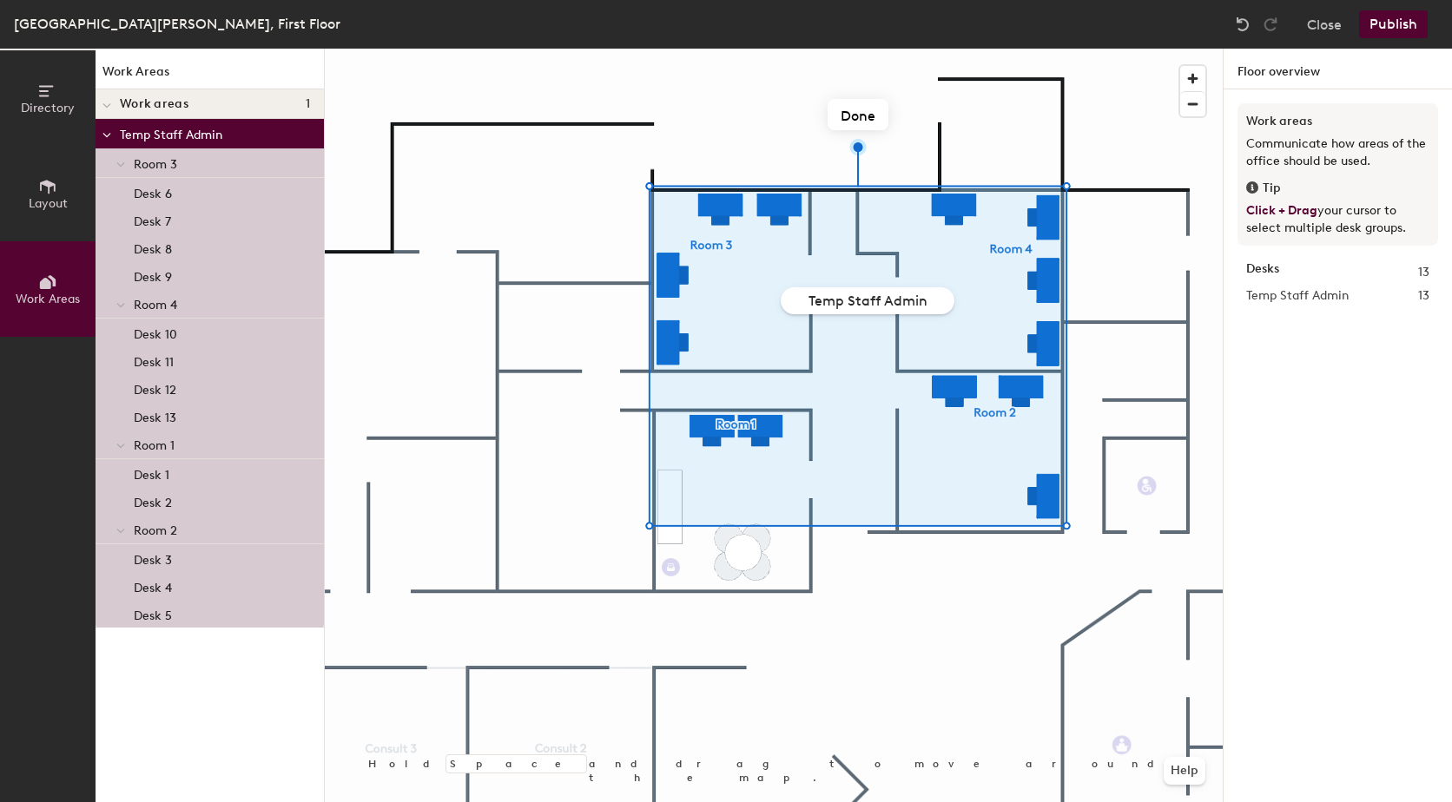
drag, startPoint x: 931, startPoint y: 297, endPoint x: 887, endPoint y: 300, distance: 44.4
click at [887, 300] on input "Temp Staff Admin" at bounding box center [868, 300] width 174 height 27
type input "Temp Staff Admin"
click at [931, 297] on input "Temp Staff Admin" at bounding box center [868, 299] width 174 height 30
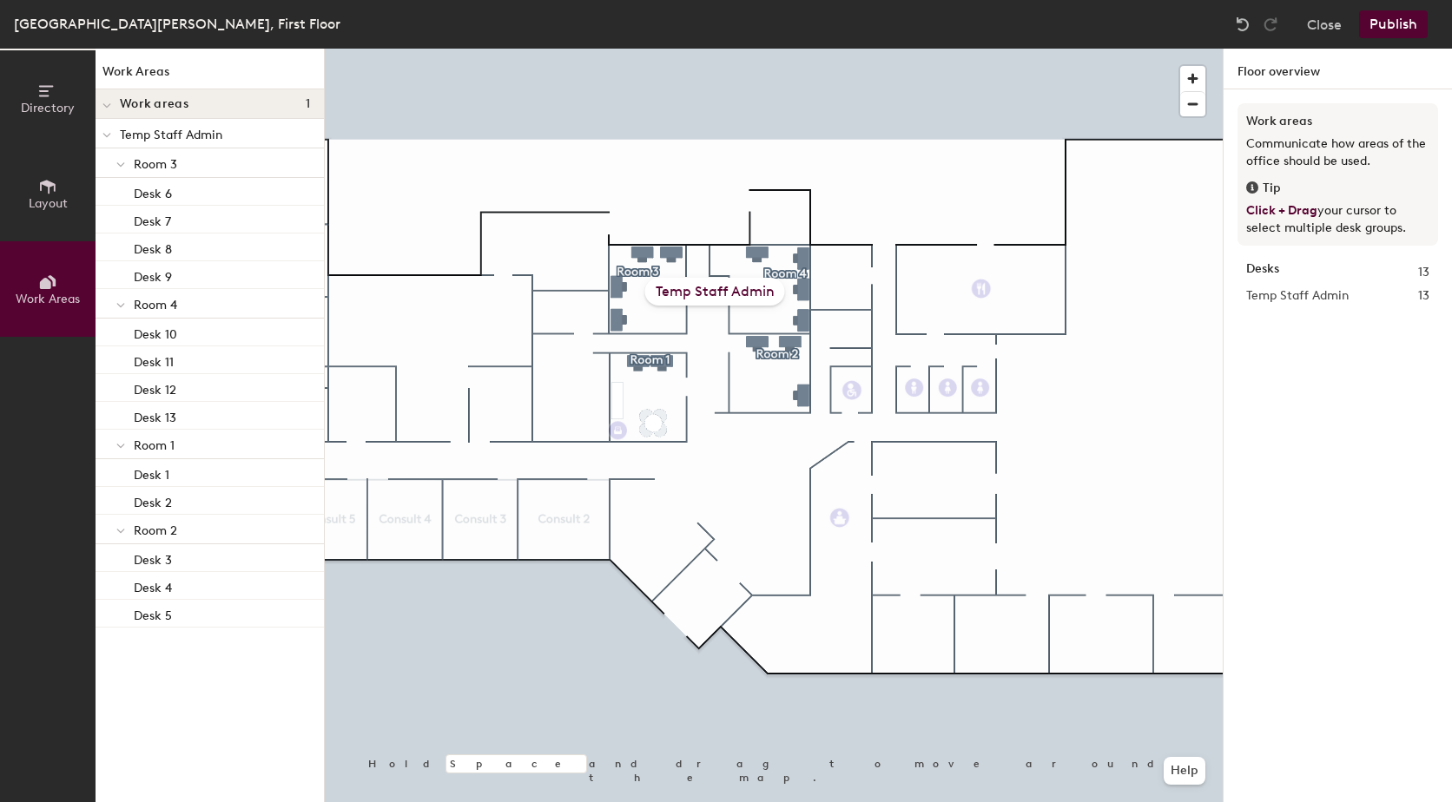
click at [49, 191] on icon at bounding box center [48, 187] width 16 height 14
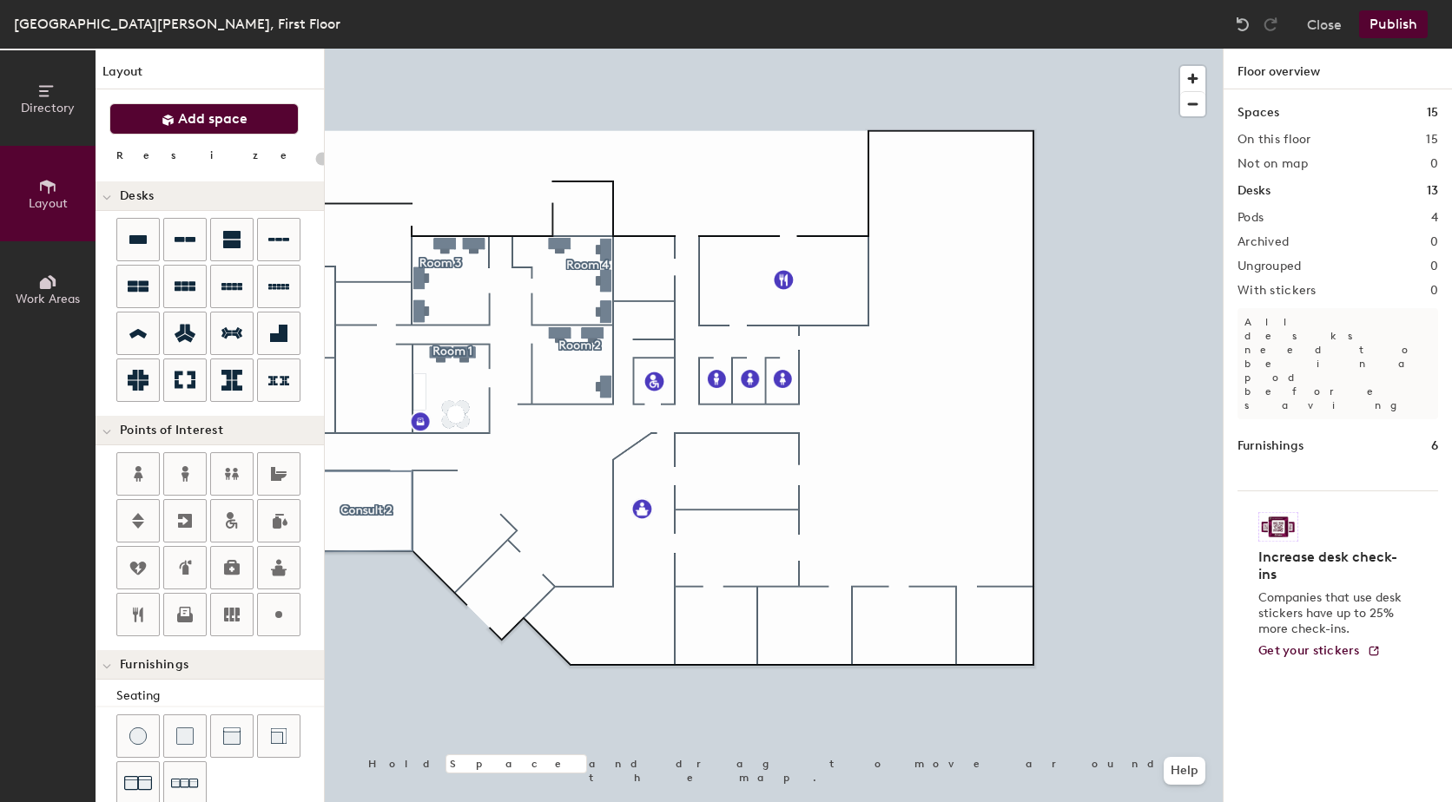
click at [235, 109] on button "Add space" at bounding box center [203, 118] width 189 height 31
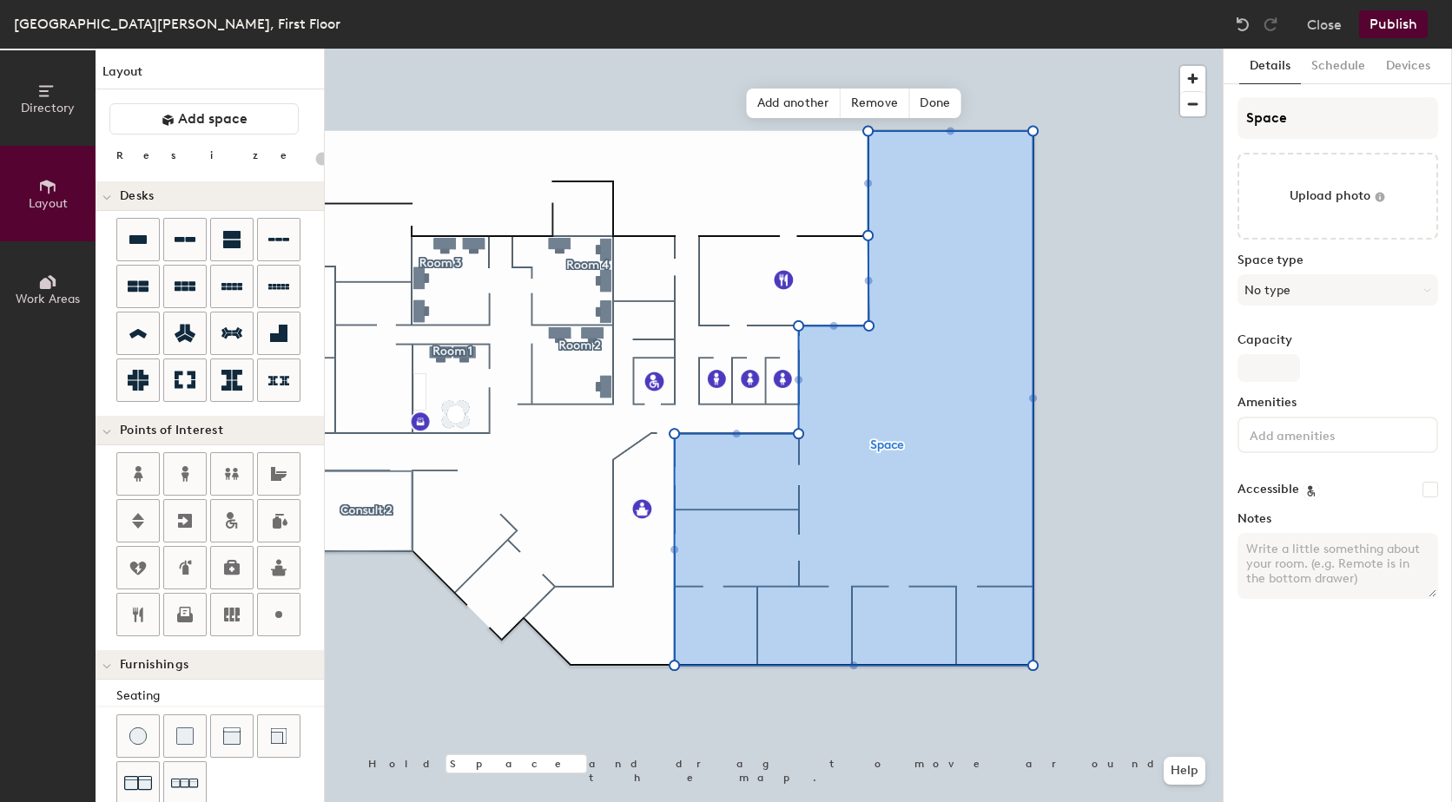
type input "20"
click at [1341, 115] on input "Space" at bounding box center [1338, 118] width 201 height 42
drag, startPoint x: 1349, startPoint y: 115, endPoint x: 1183, endPoint y: 115, distance: 165.9
click at [1183, 115] on div "Directory Layout Work Areas Layout Add space Resize Desks Points of Interest Fu…" at bounding box center [726, 426] width 1452 height 754
type input "C"
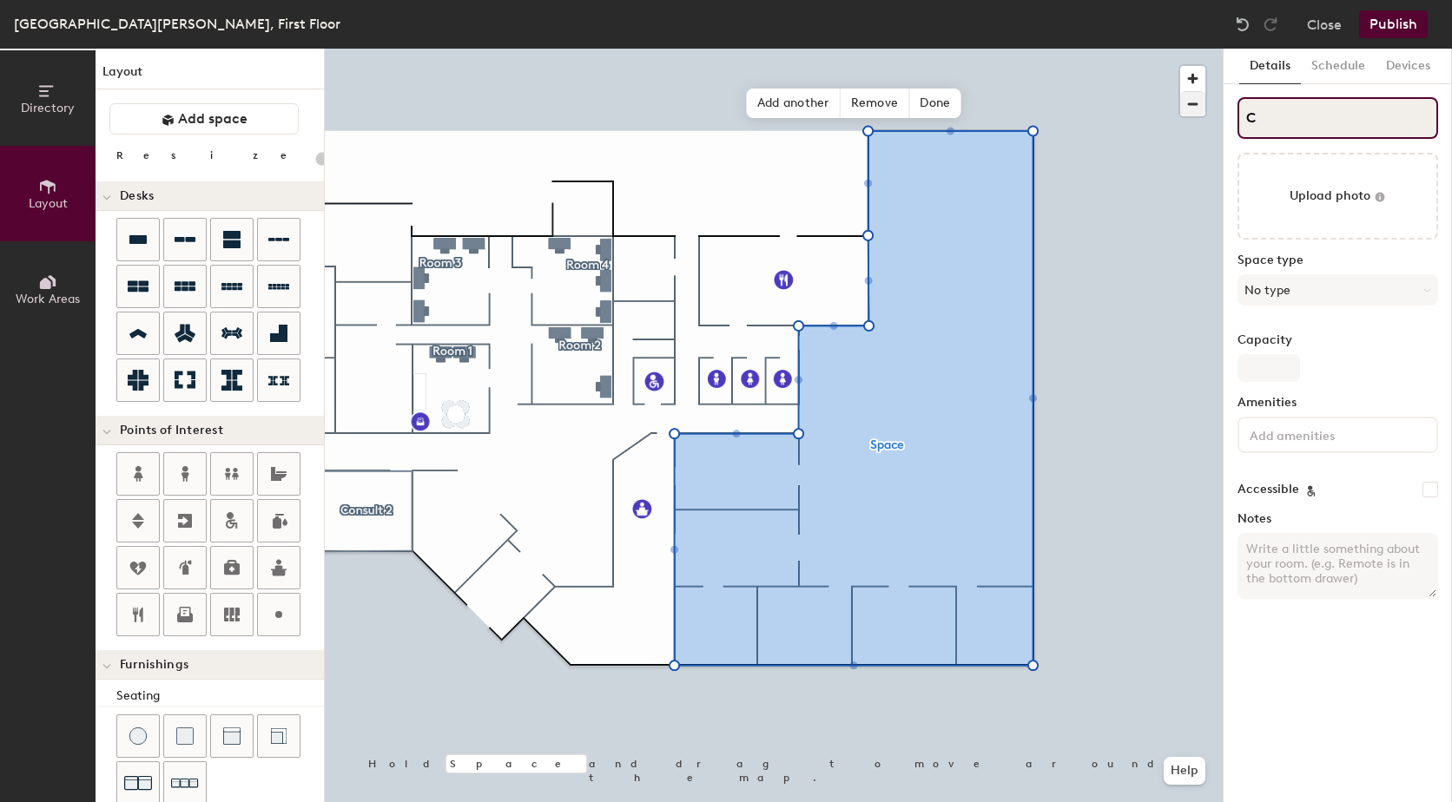
type input "20"
type input "Co"
type input "20"
type input "Con"
type input "20"
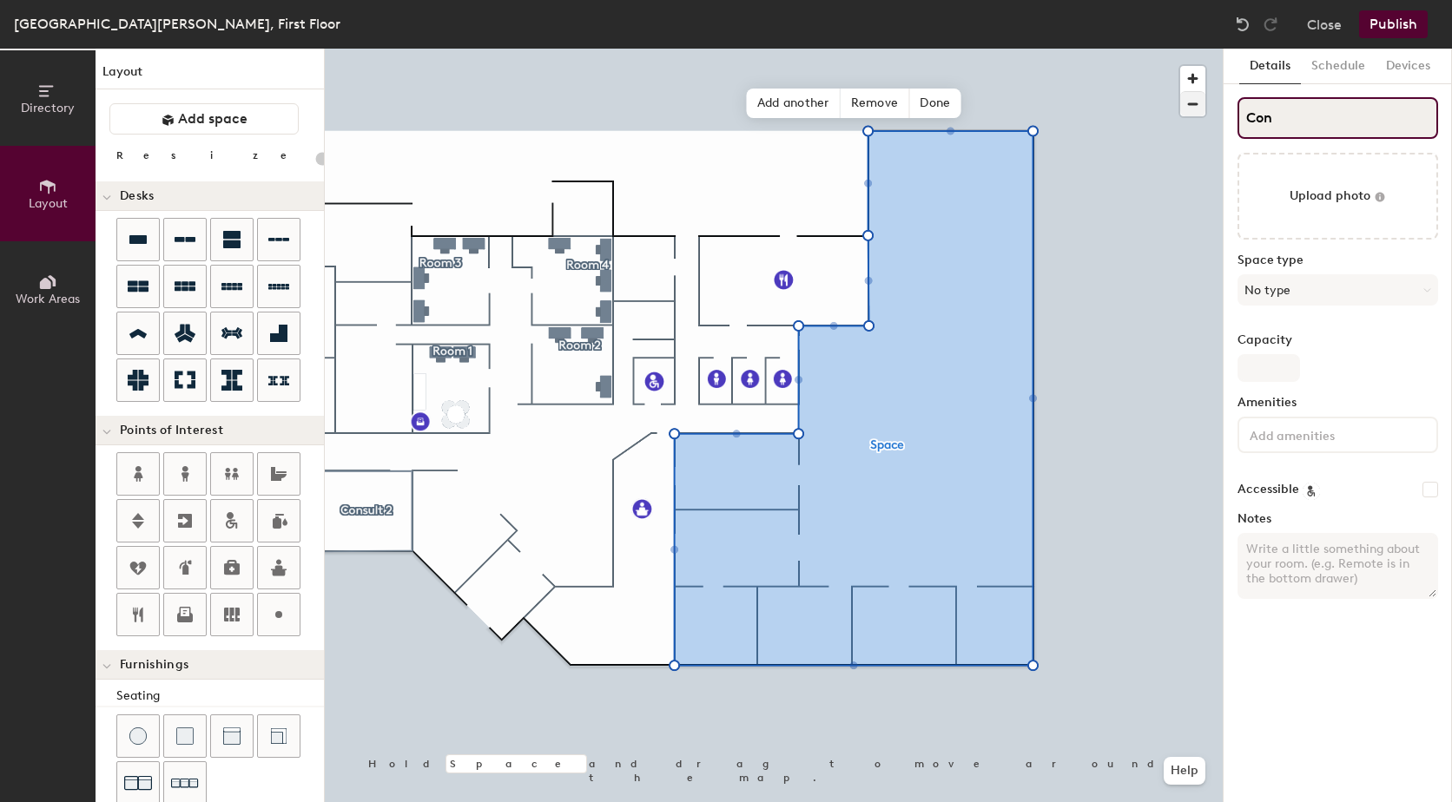
type input "Cont"
type input "20"
type input "Contr"
type input "20"
type input "Contrcu"
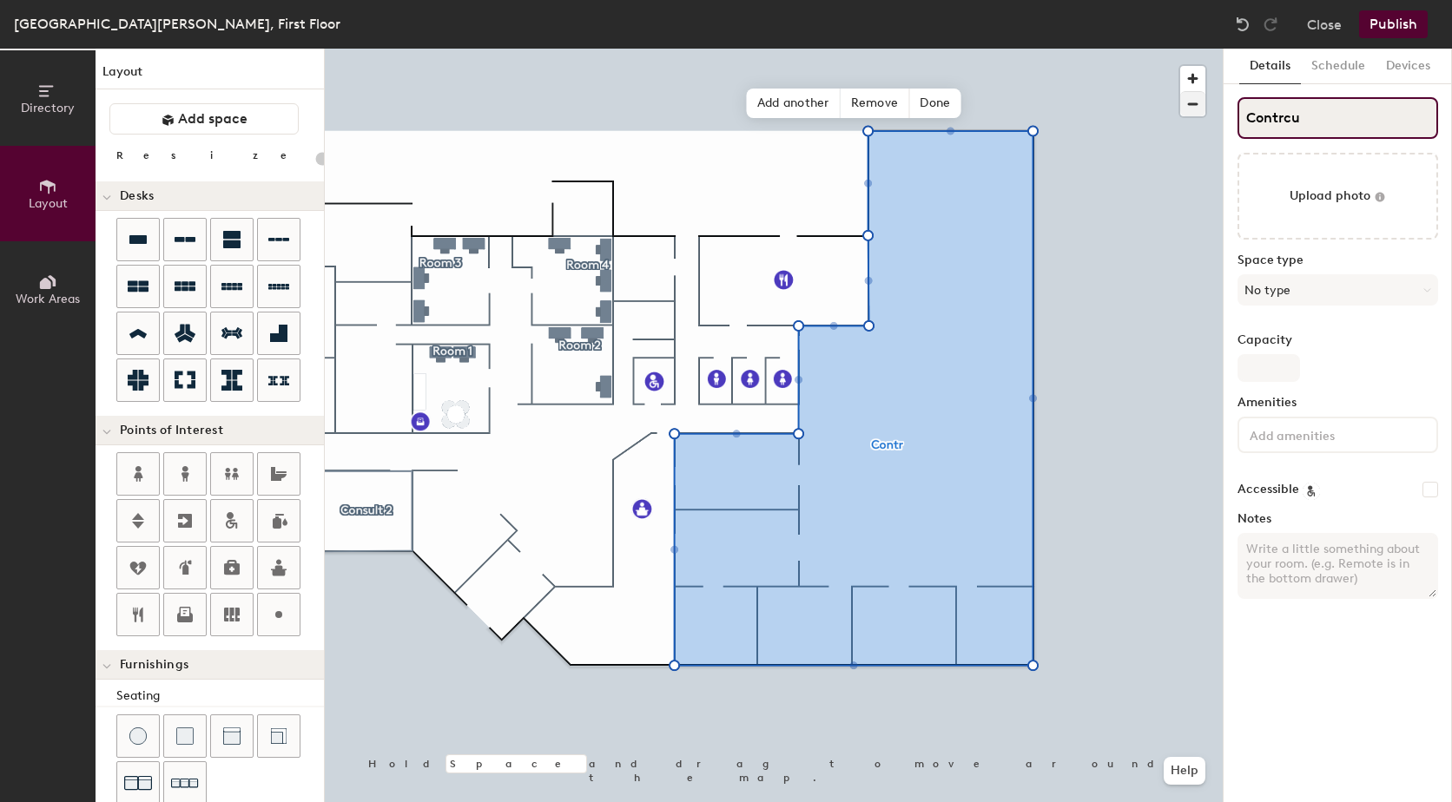
type input "20"
type input "Contrc"
type input "20"
type input "Contr"
type input "20"
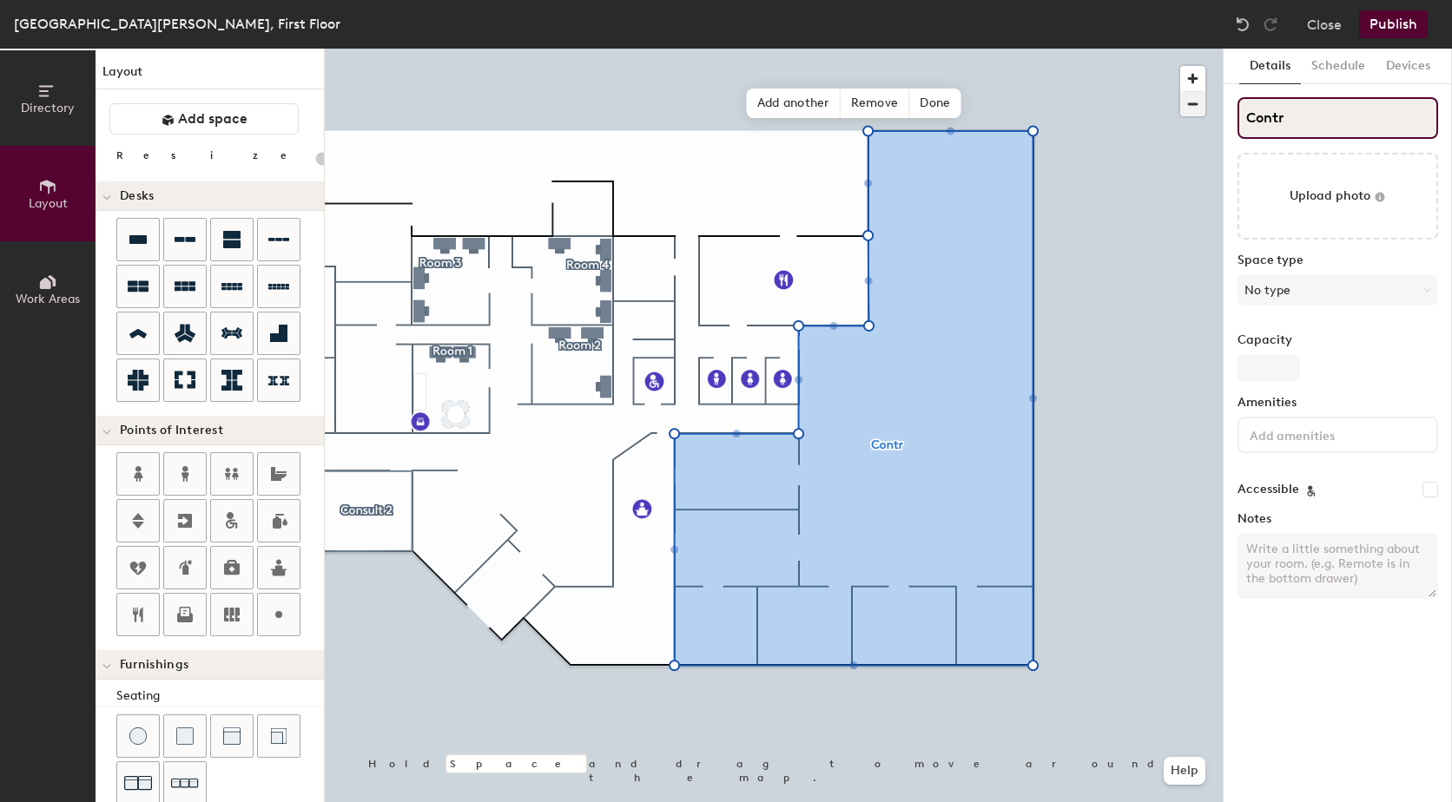
type input "Cont"
type input "20"
type input "Conts"
type input "20"
type input "Contst"
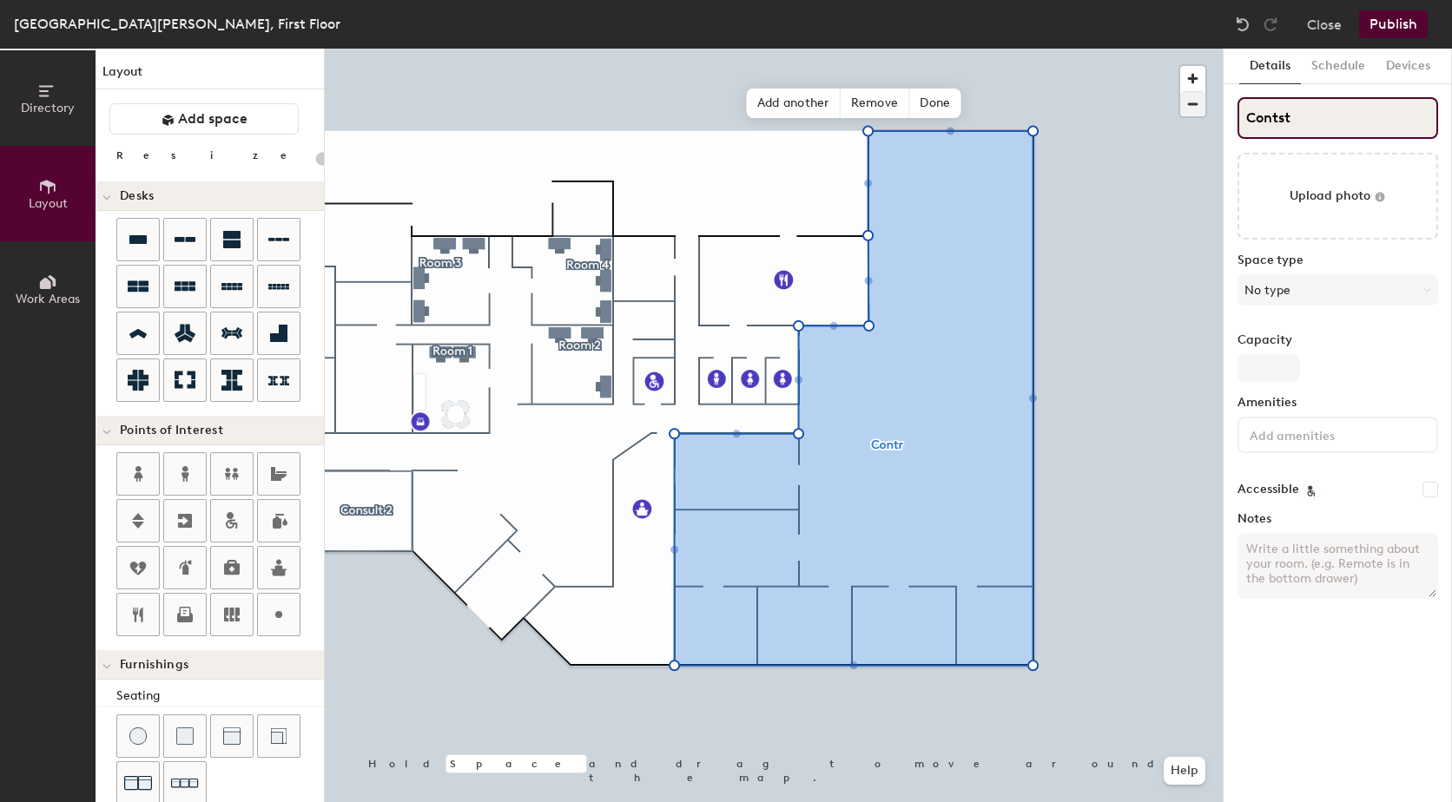
type input "20"
type input "Contstr"
type input "20"
type input "Contstru"
type input "20"
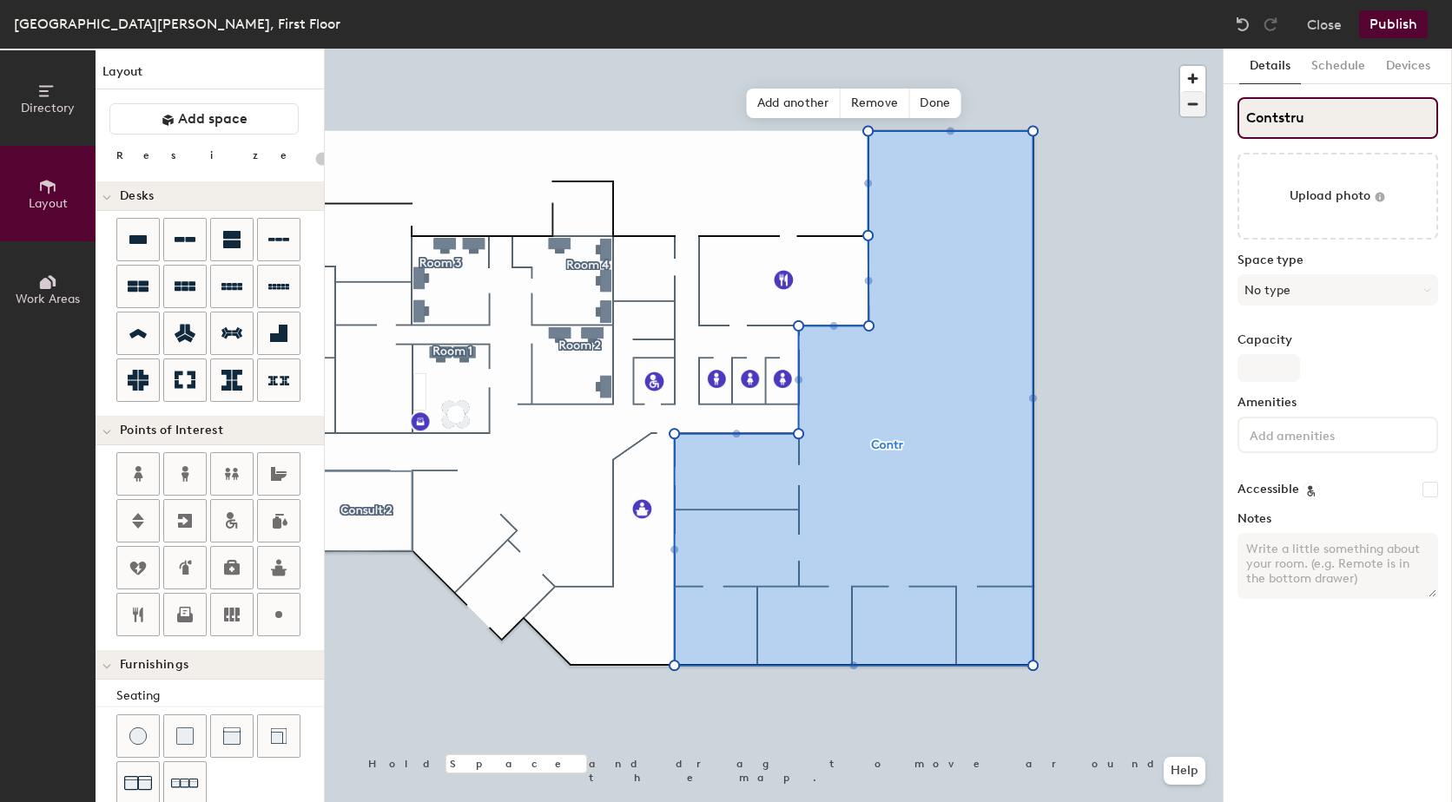
type input "Contstruc"
type input "20"
type input "Contstruct"
type input "20"
type input "Contstructio"
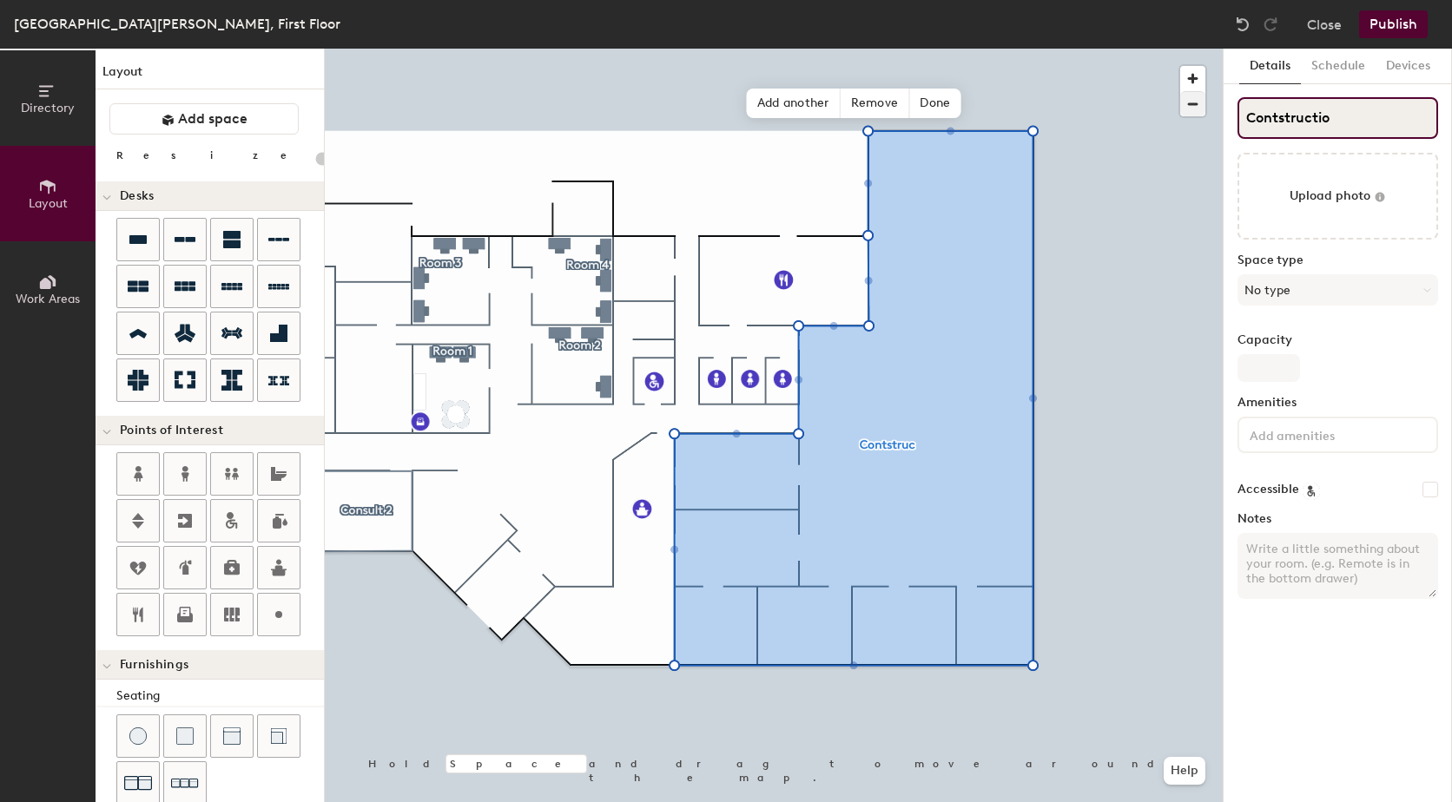
type input "20"
type input "Contstruction"
type input "20"
type input "Contstruction"
type input "20"
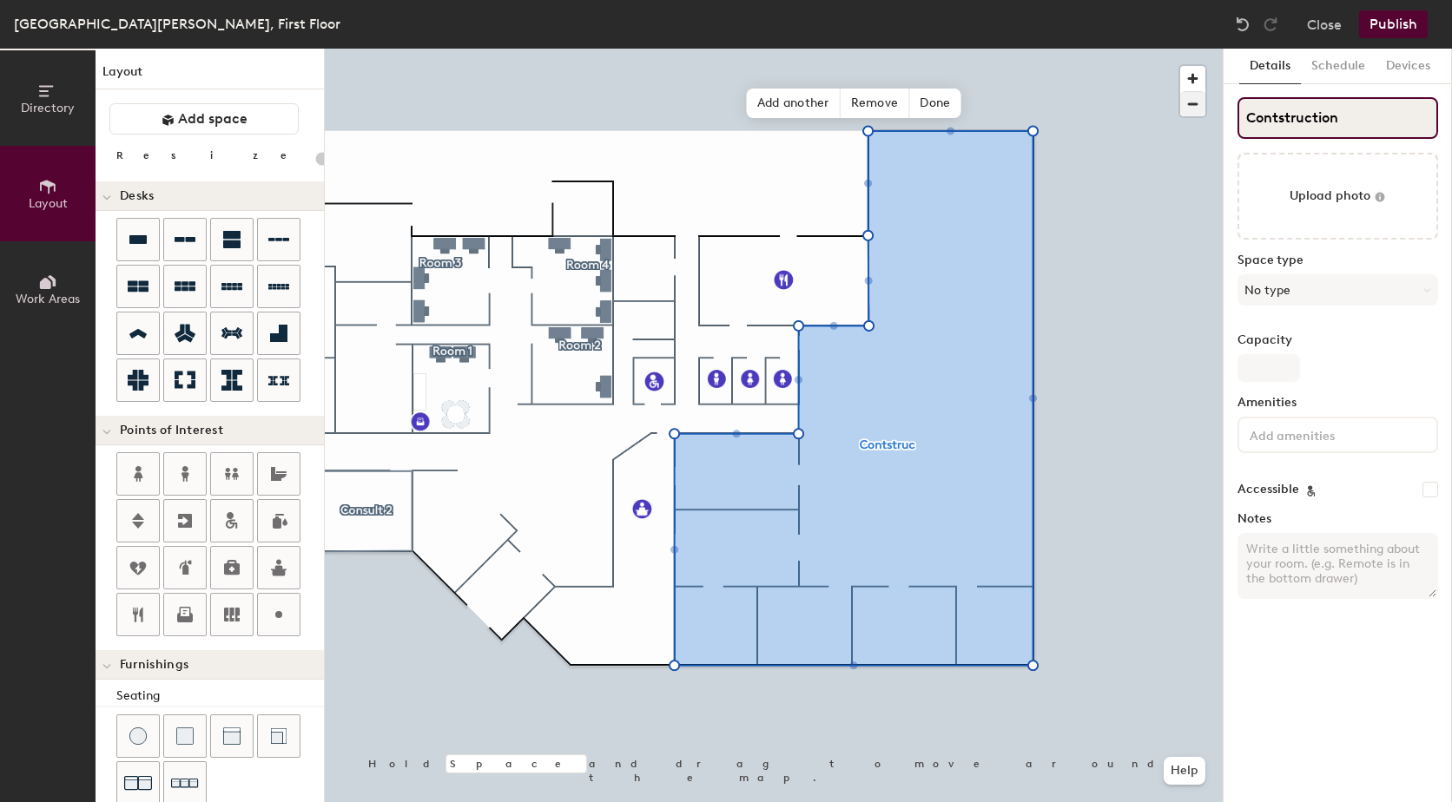
type input "Contstruction Z"
type input "20"
type input "Contstruction Zo"
type input "20"
type input "Contstruction Zone"
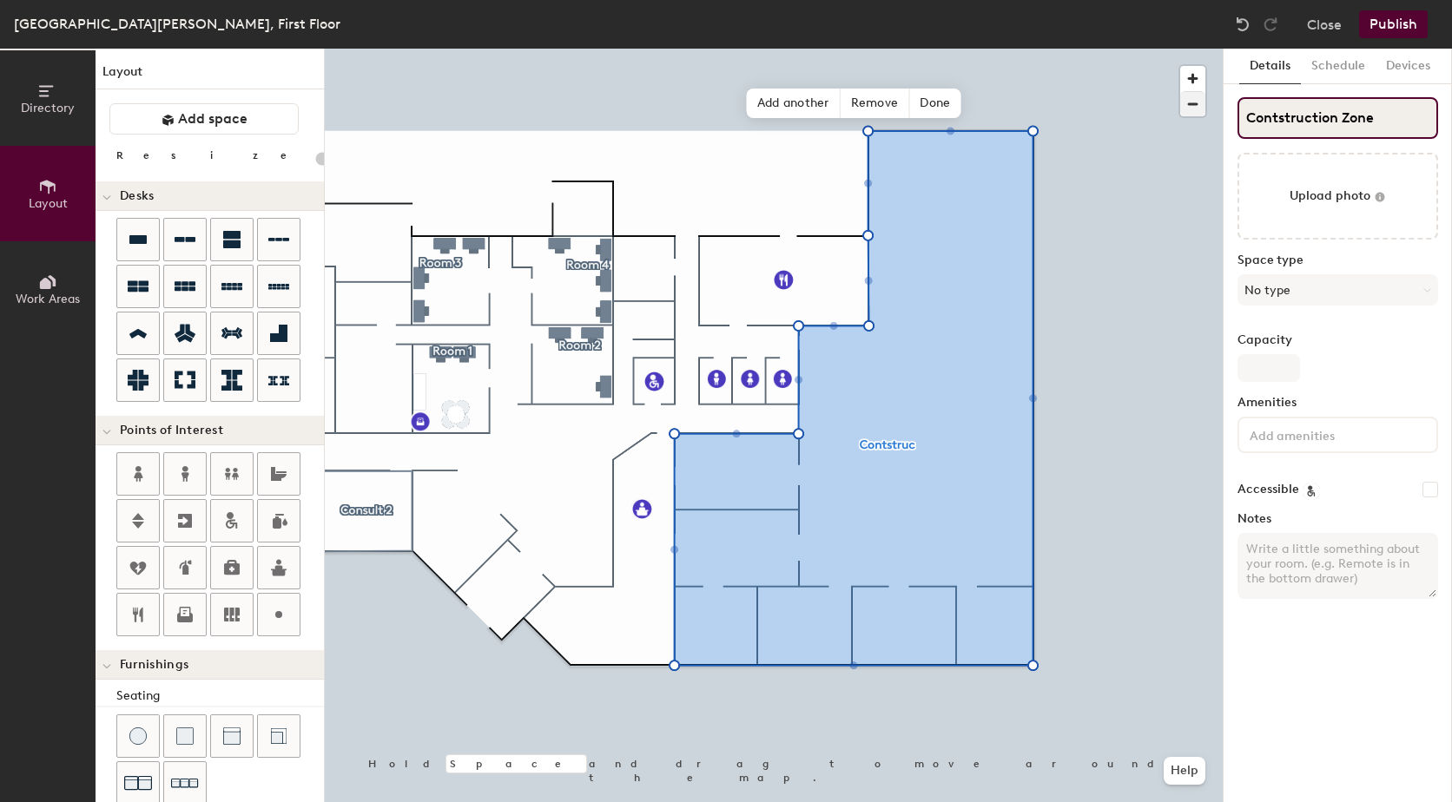
type input "20"
type input "Contstruction Zones"
type input "20"
type input "Contstruction Zone"
type input "20"
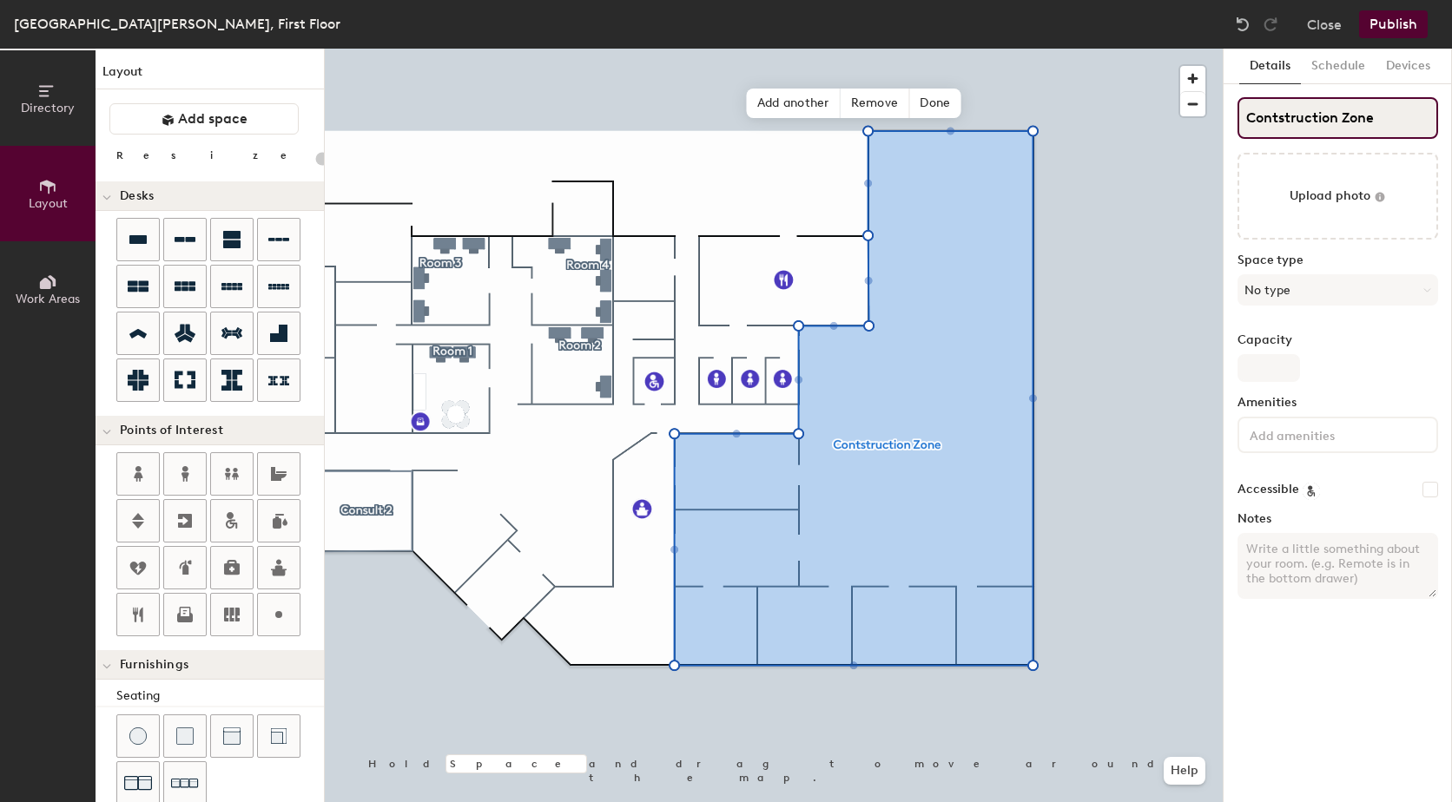
type input "Construction Zone"
click at [1388, 120] on input "Construction Zone" at bounding box center [1338, 118] width 201 height 42
type input "20"
type input "Construction Zone"
type input "20"
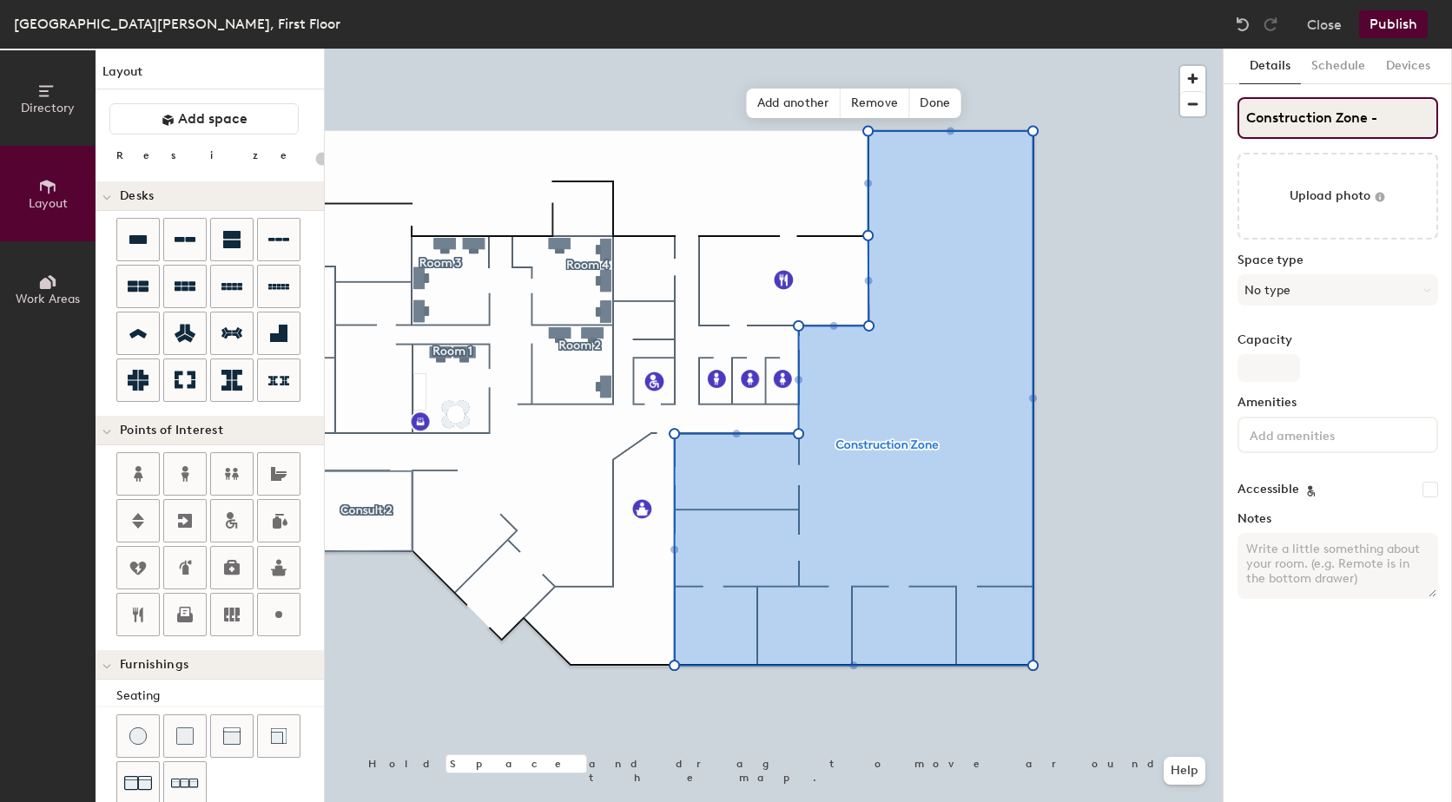
type input "Construction Zone -"
type input "20"
type input "Construction Zone - D"
type input "20"
type input "Construction Zone - Do"
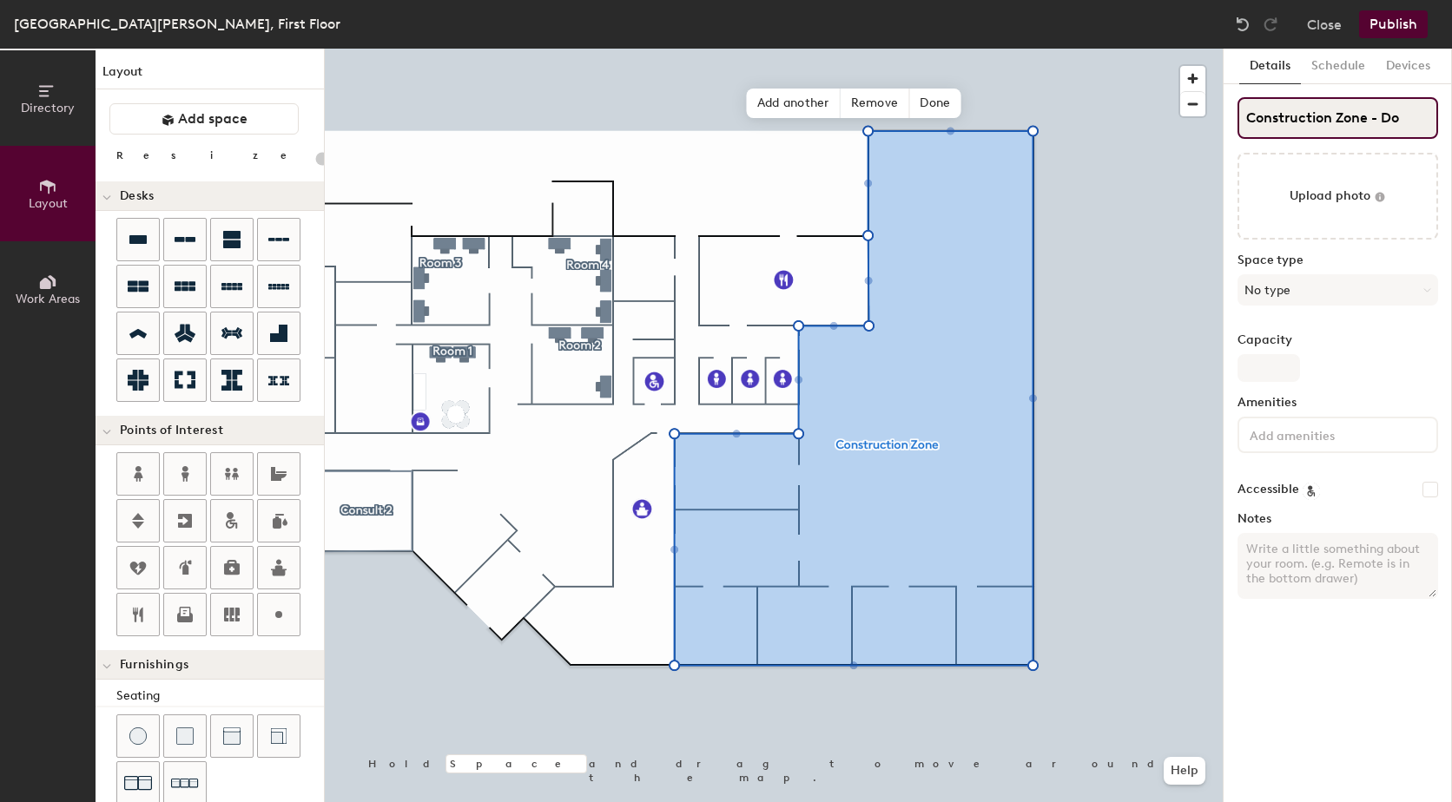
type input "20"
type input "Construction Zone - Do"
type input "20"
type input "Construction Zone - Do N"
type input "20"
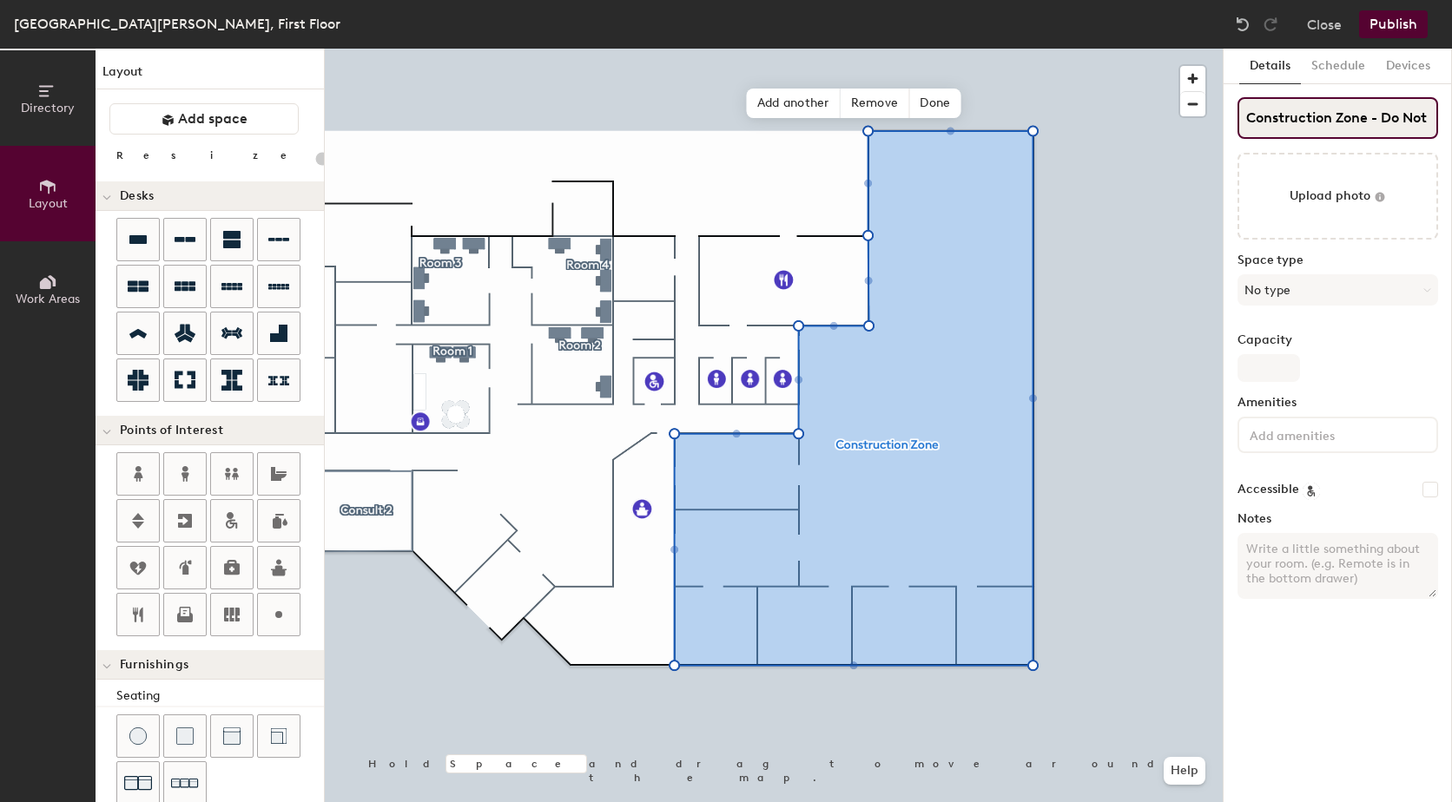
type input "Construction Zone - Do Not"
type input "20"
type input "Construction Zone - Do Not E"
type input "20"
type input "Construction Zone - Do Not En"
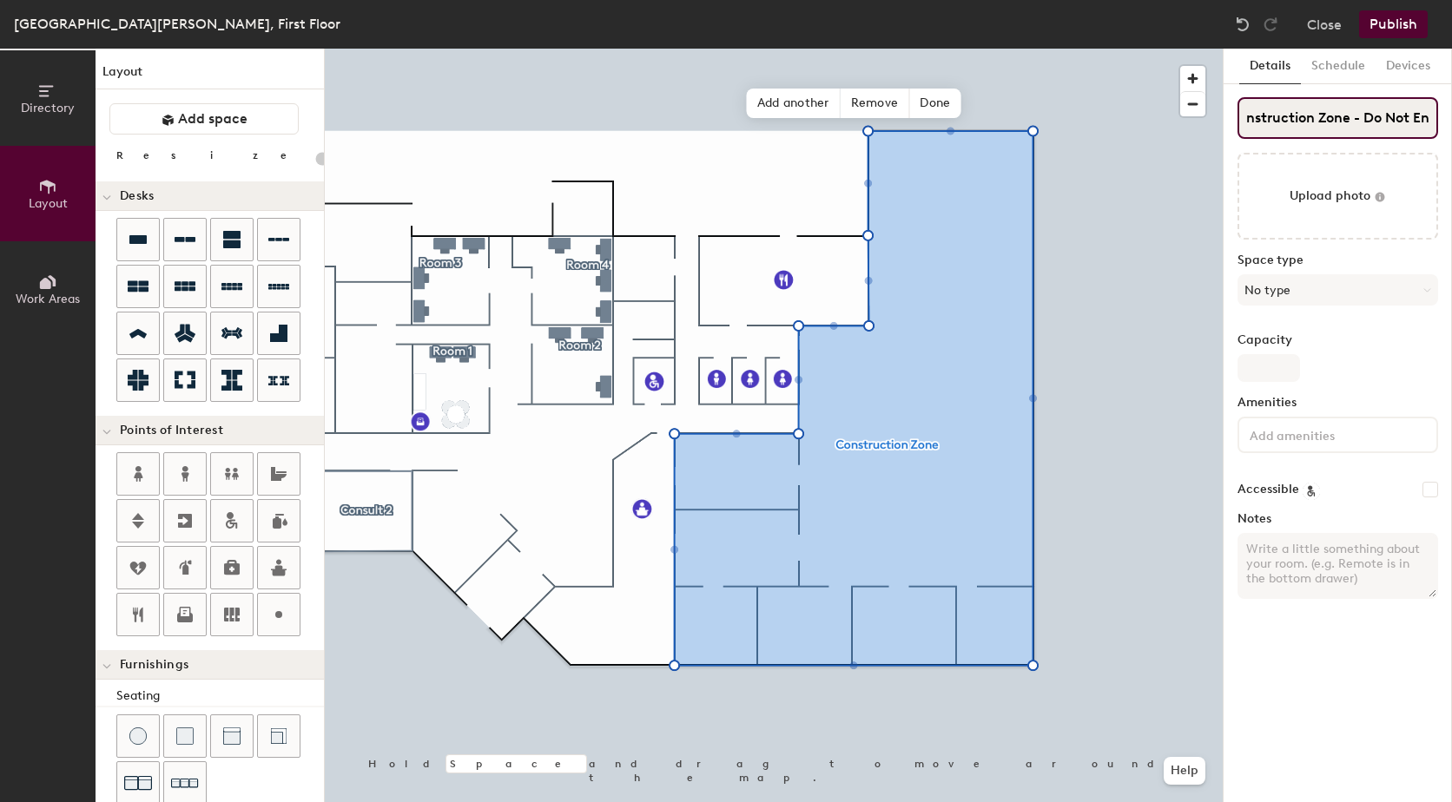
type input "20"
type input "Construction Zone - Do Not Ent"
type input "20"
type input "Construction Zone - Do Not Ente"
type input "20"
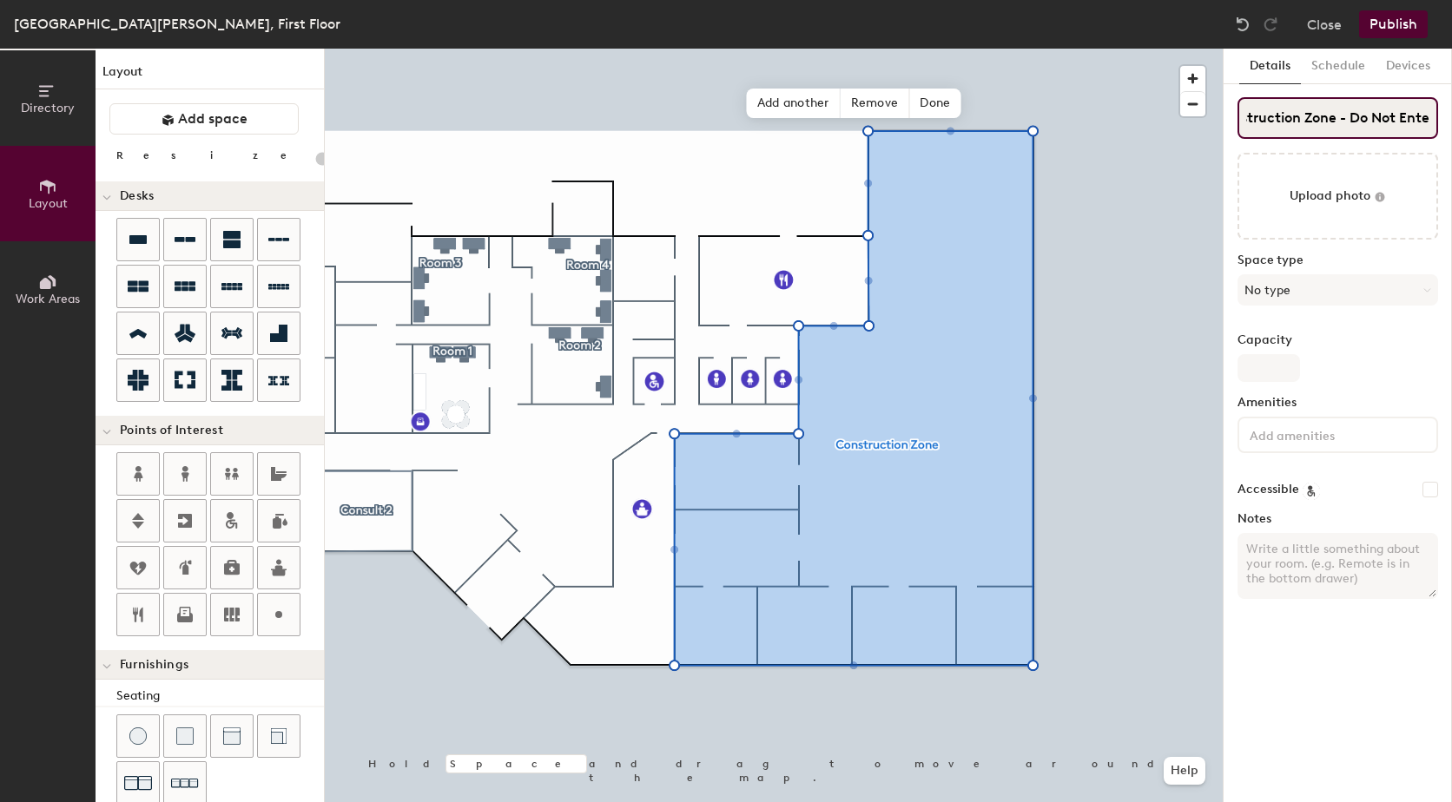
type input "Construction Zone - Do Not Enter"
type input "20"
type input "Construction Zone - Do Not Enter"
type input "20"
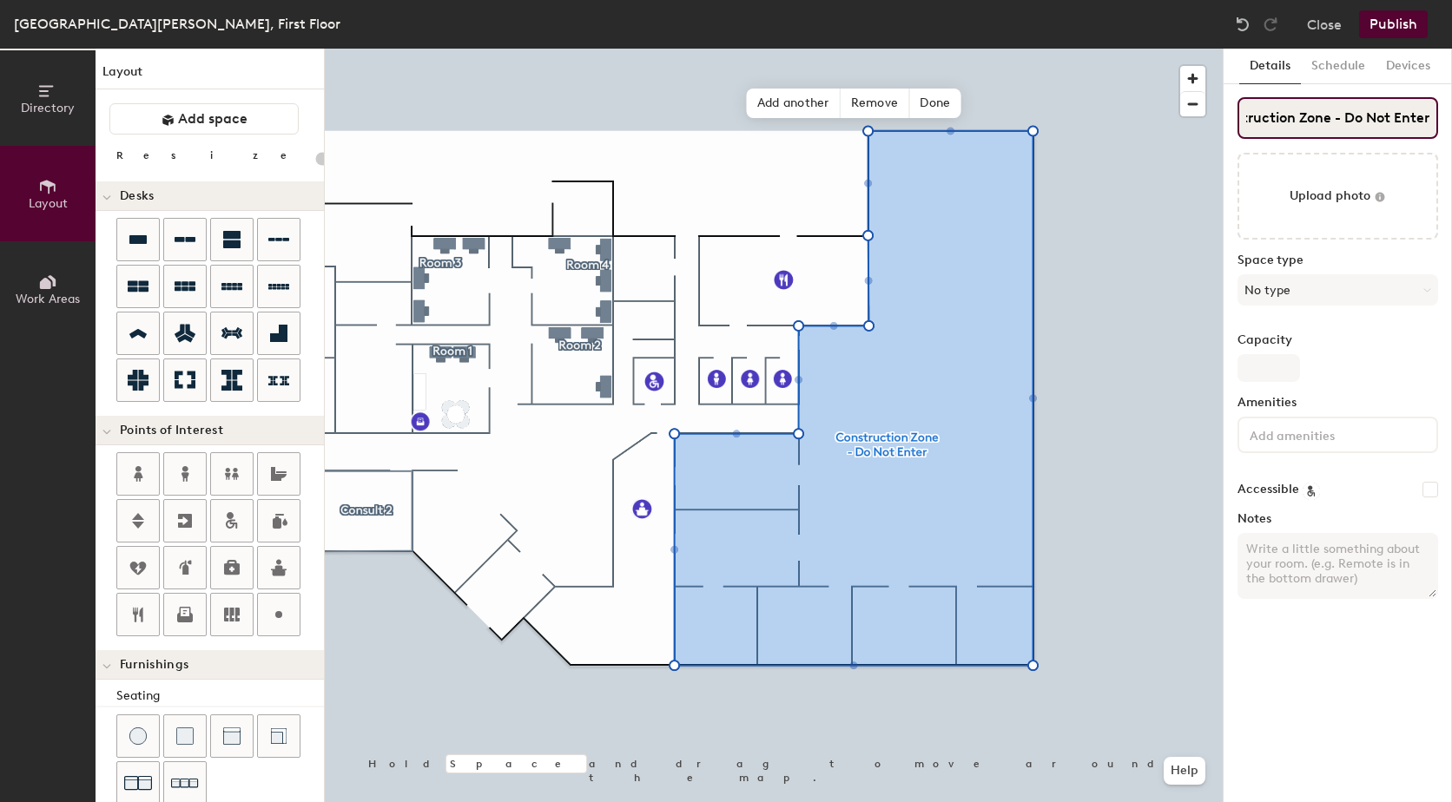
type input "Construction Zone - Do Not Enter a"
type input "20"
type input "Construction Zone - Do Not Enter as"
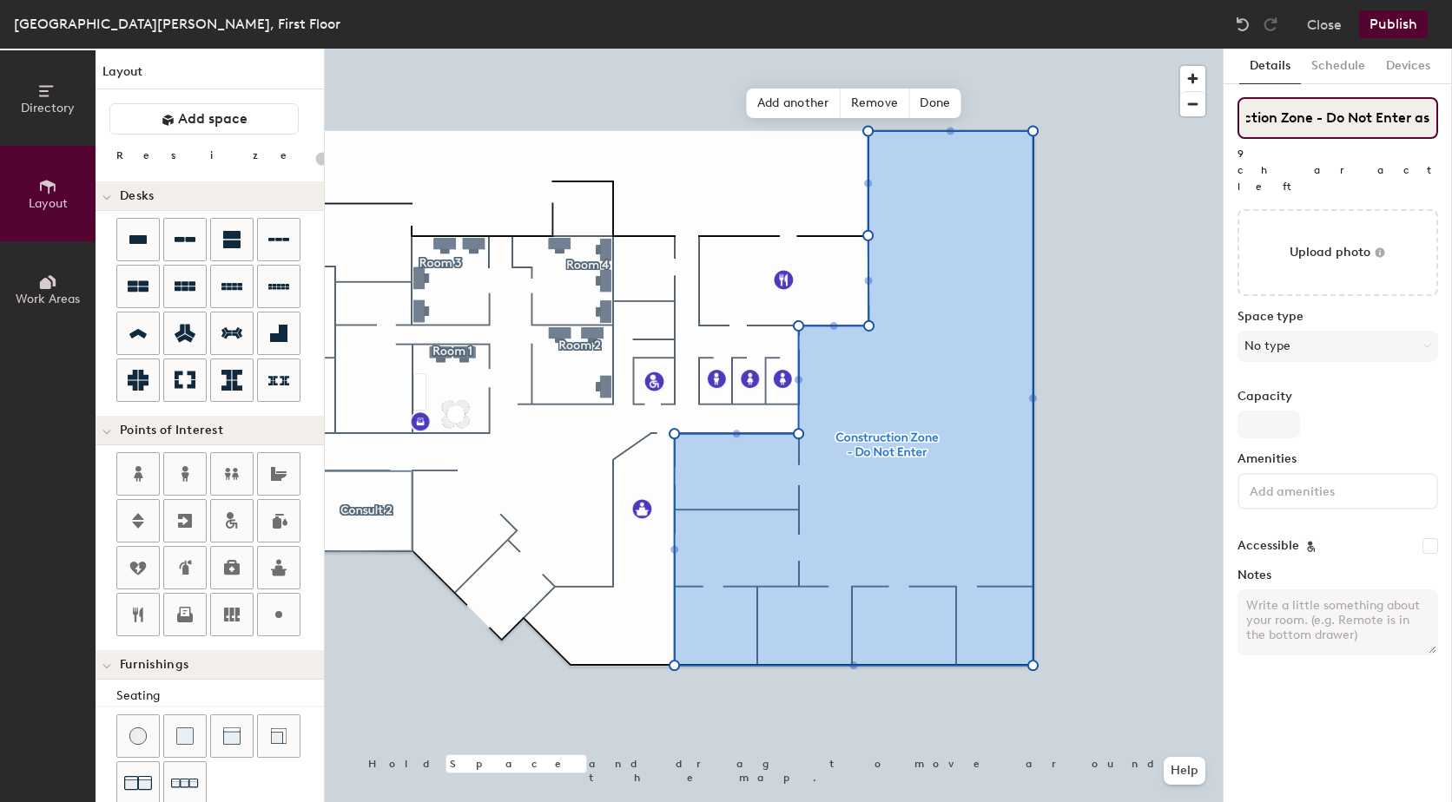
type input "20"
type input "Construction Zone - Do Not Enter as oof"
type input "20"
type input "Construction Zone - Do Not Enter as oof"
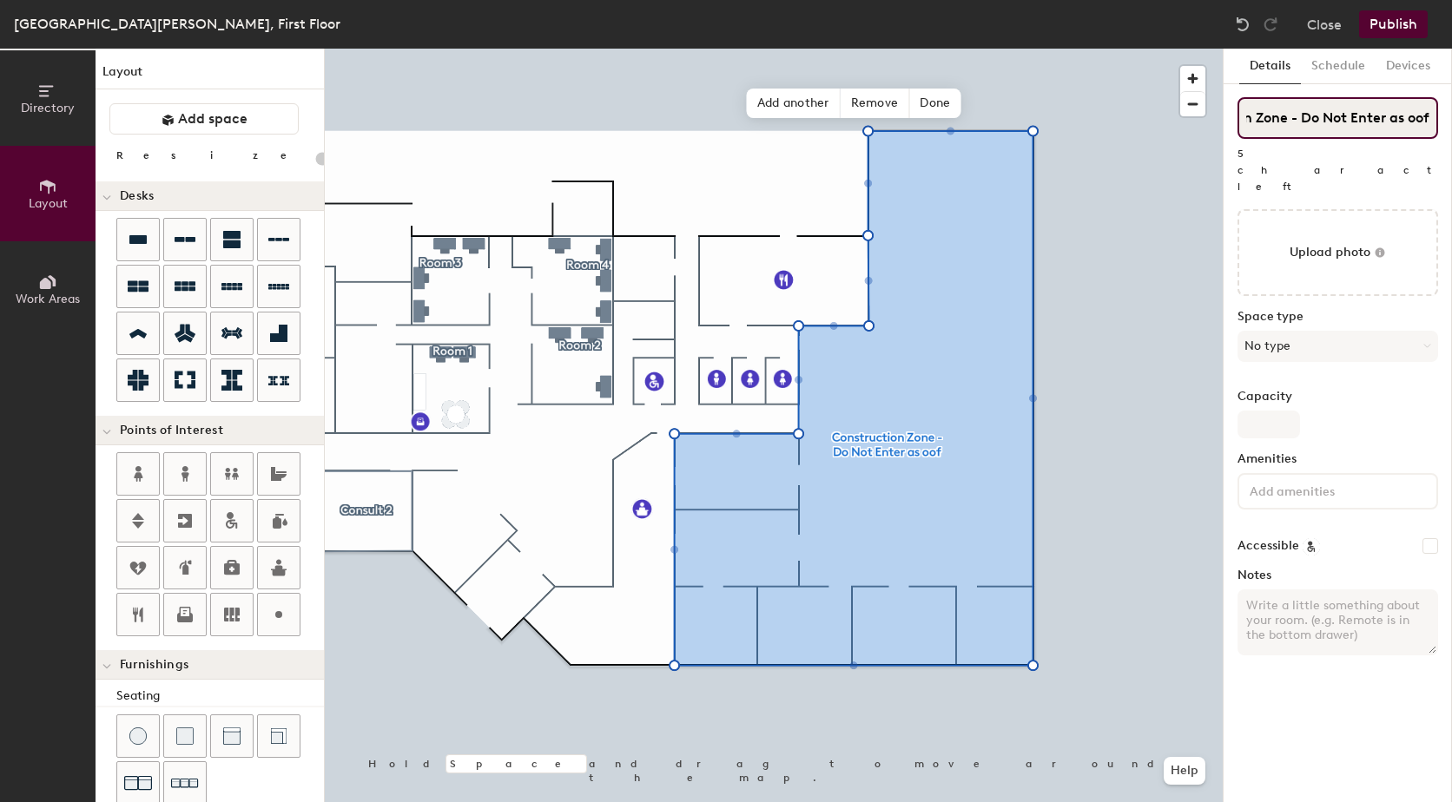
type input "20"
type input "Construction Zone - Do Not Enter as oo"
type input "20"
type input "Construction Zone - Do Not Enter as o"
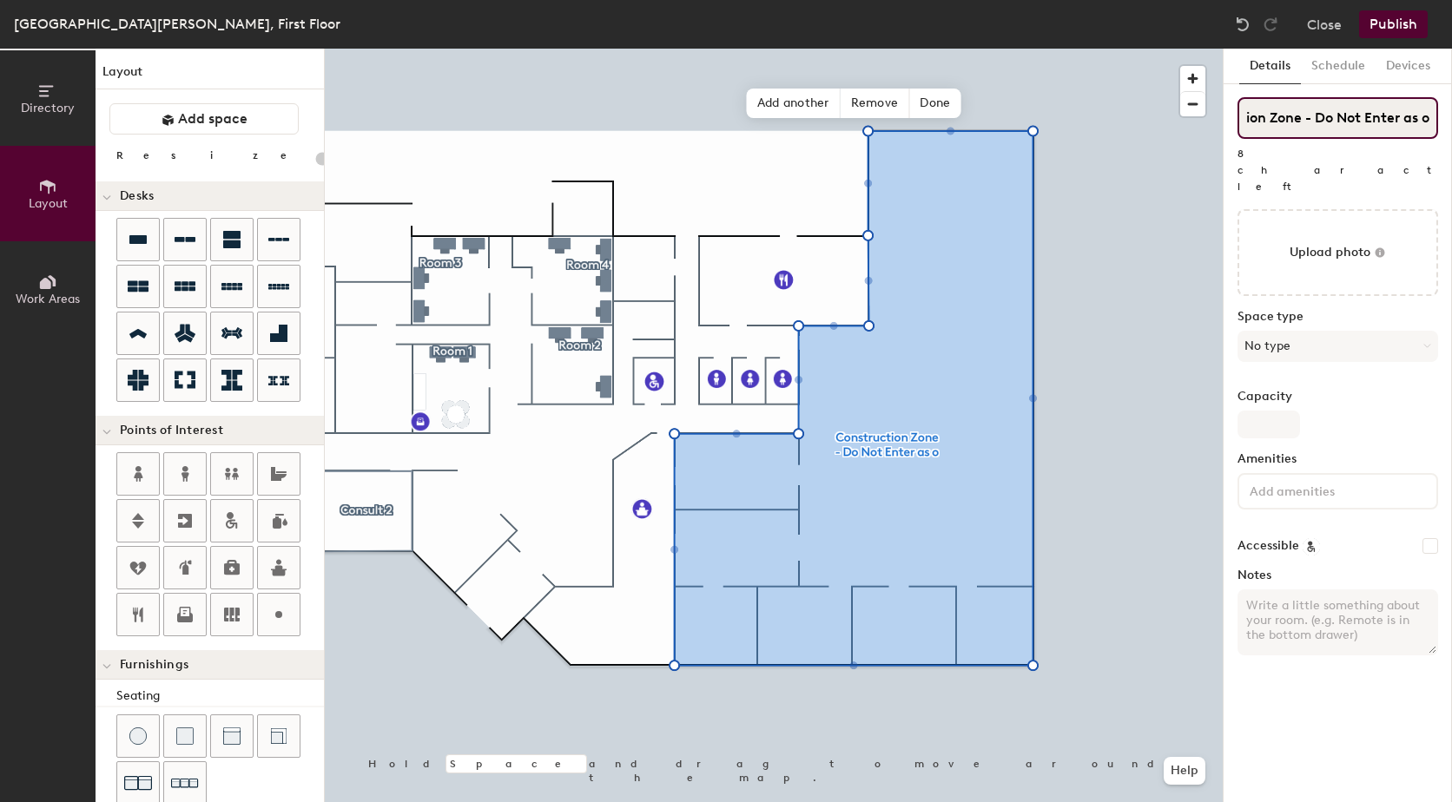
type input "20"
type input "Construction Zone - Do Not Enter as of"
type input "20"
type input "Construction Zone - Do Not Enter as of"
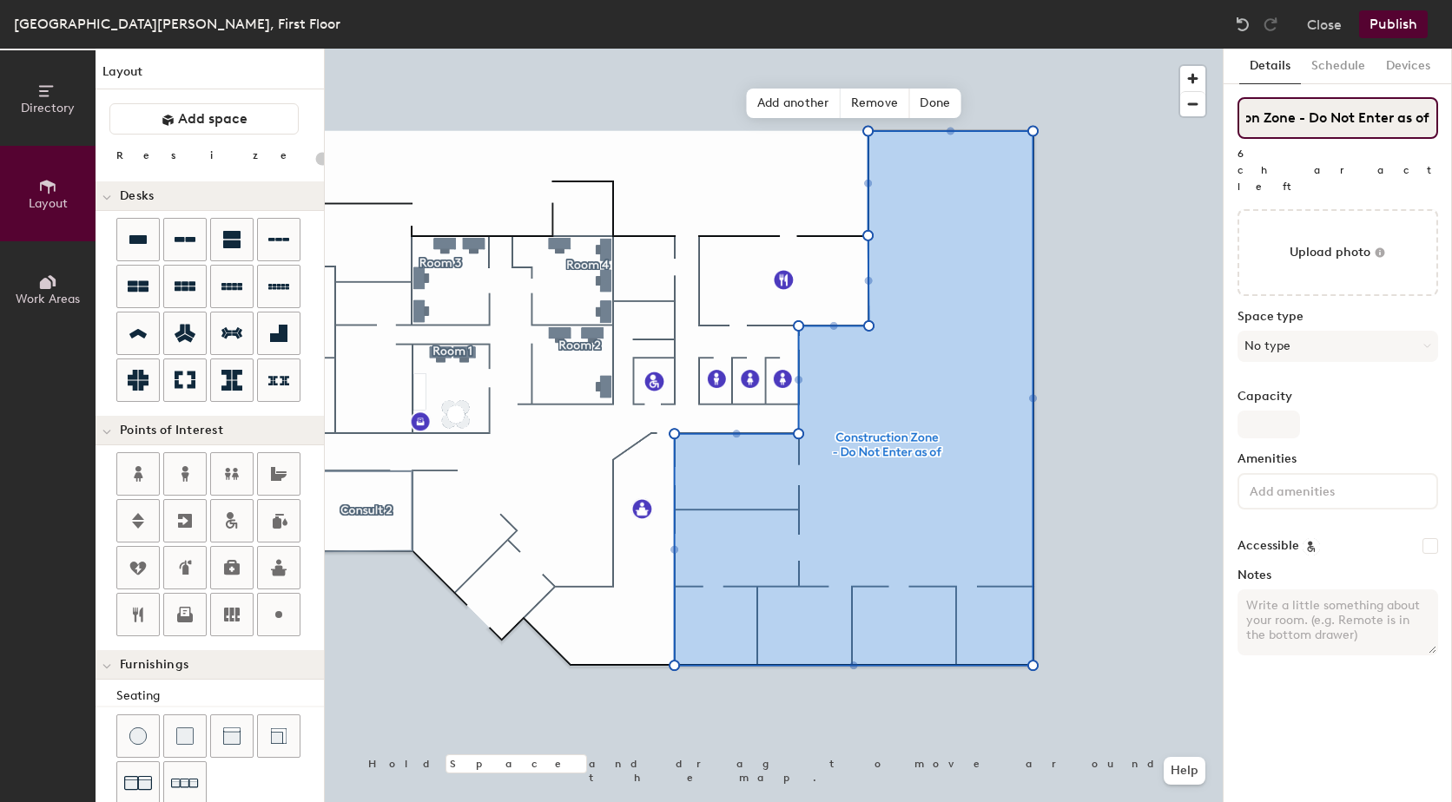
type input "20"
click at [1383, 118] on input "Construction Zone - Do Not Enter as of" at bounding box center [1338, 118] width 201 height 42
drag, startPoint x: 1382, startPoint y: 117, endPoint x: 1455, endPoint y: 122, distance: 73.1
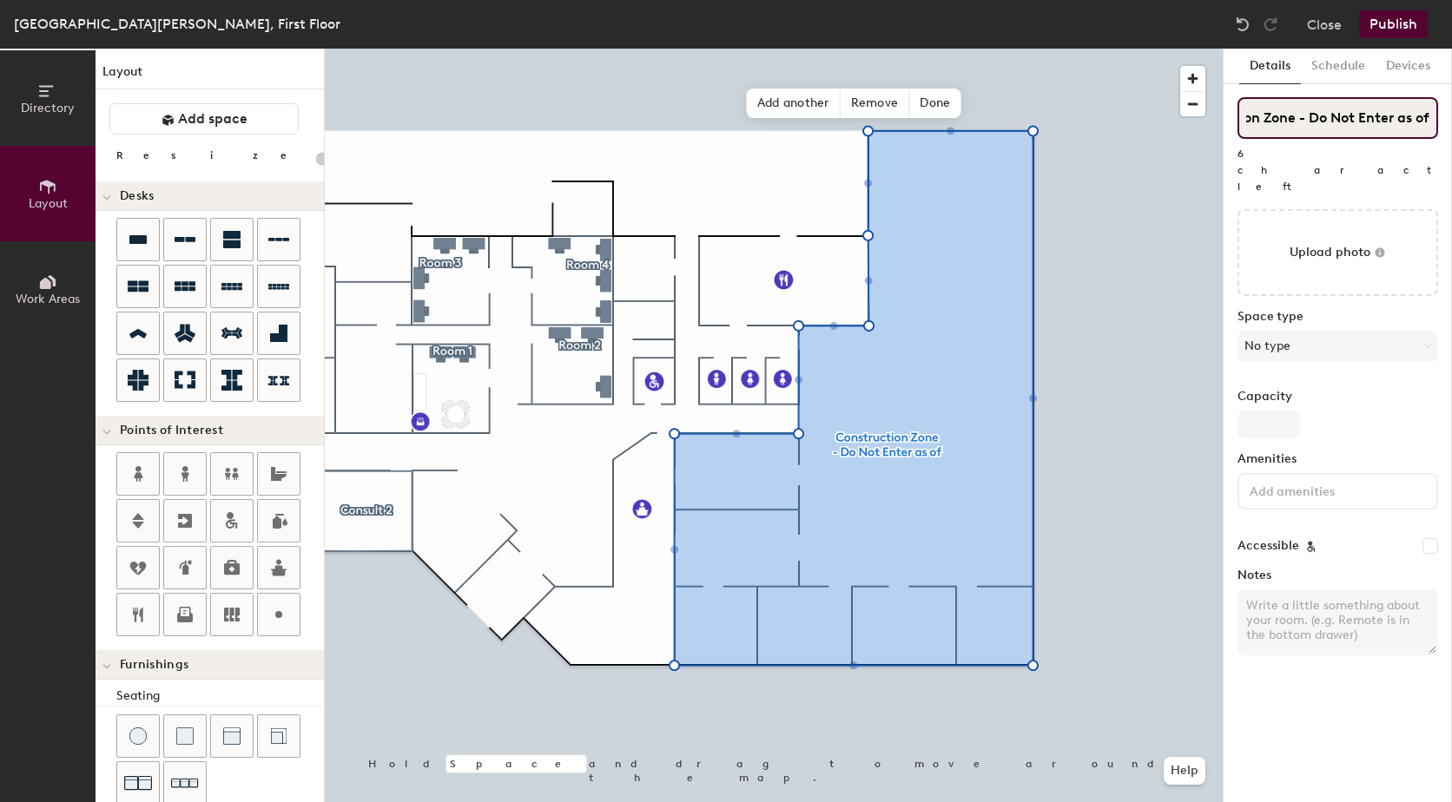
click at [1451, 122] on html "Skip navigation Schedule Office People Analytics Visits Deliveries Services Man…" at bounding box center [726, 401] width 1452 height 802
type input "Construction Zone - R"
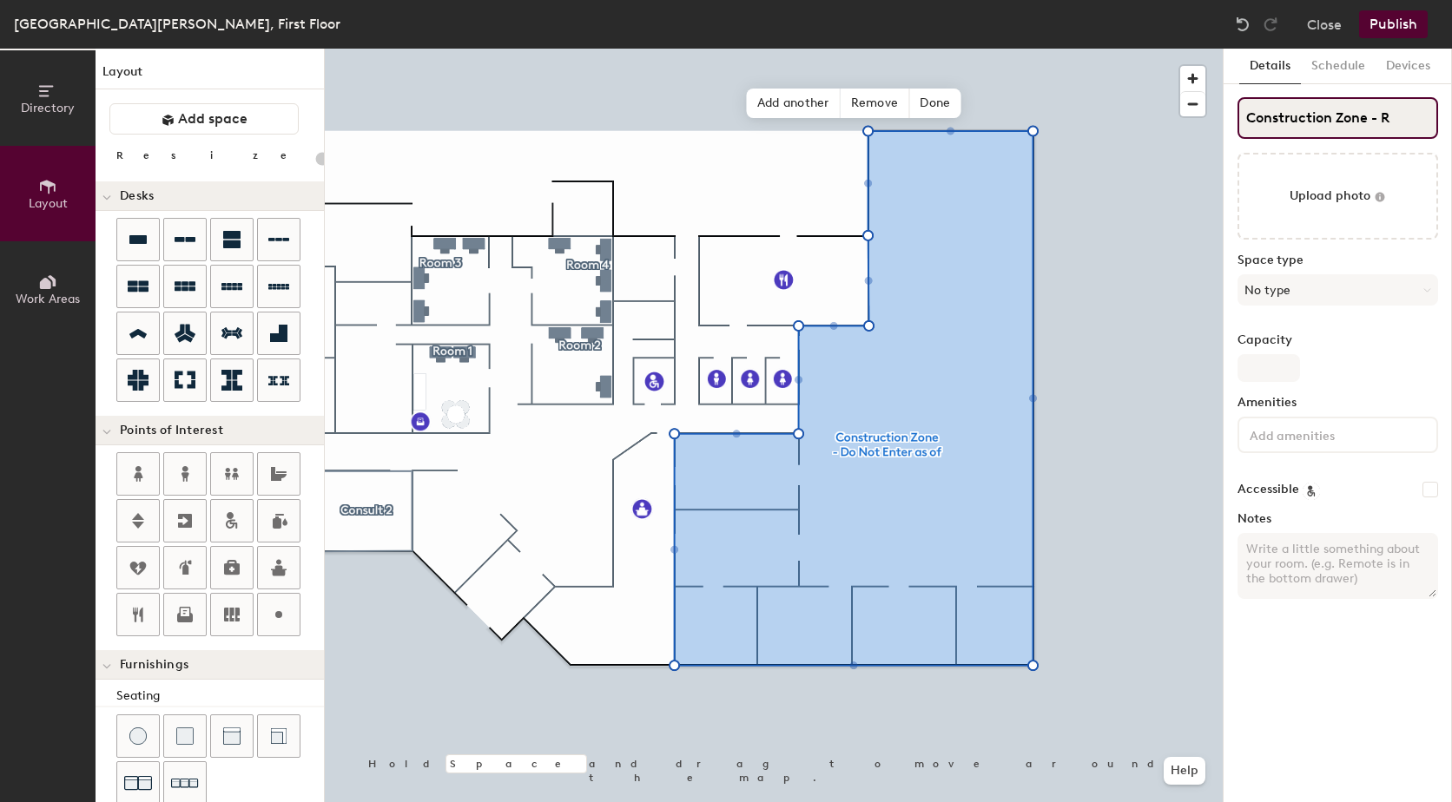
type input "20"
type input "Construction Zone - Re"
type input "20"
type input "Construction Zone - Res"
type input "20"
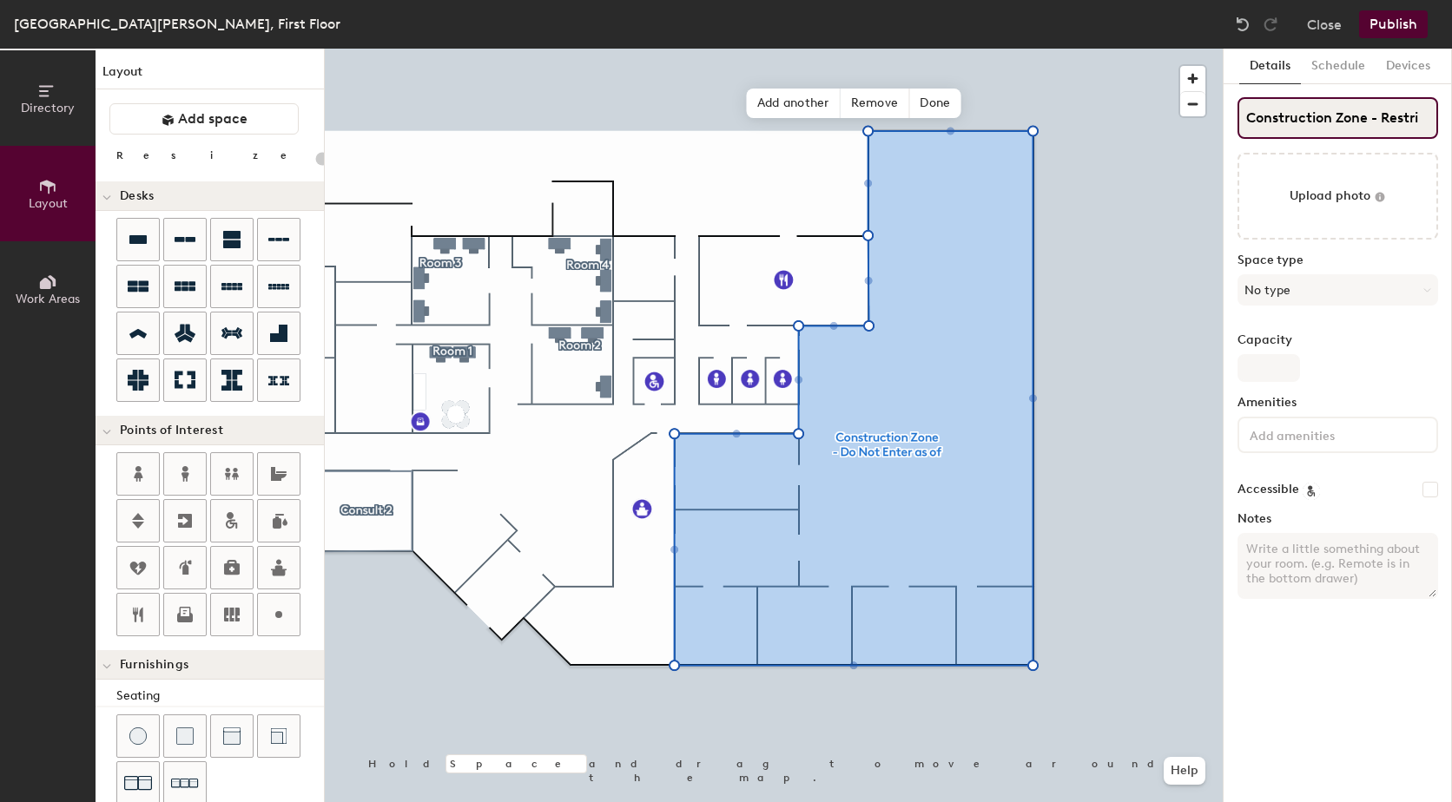
type input "Construction Zone - Restric"
type input "20"
type input "Construction Zone - Restricti"
type input "20"
type input "Construction Zone - Restrictio"
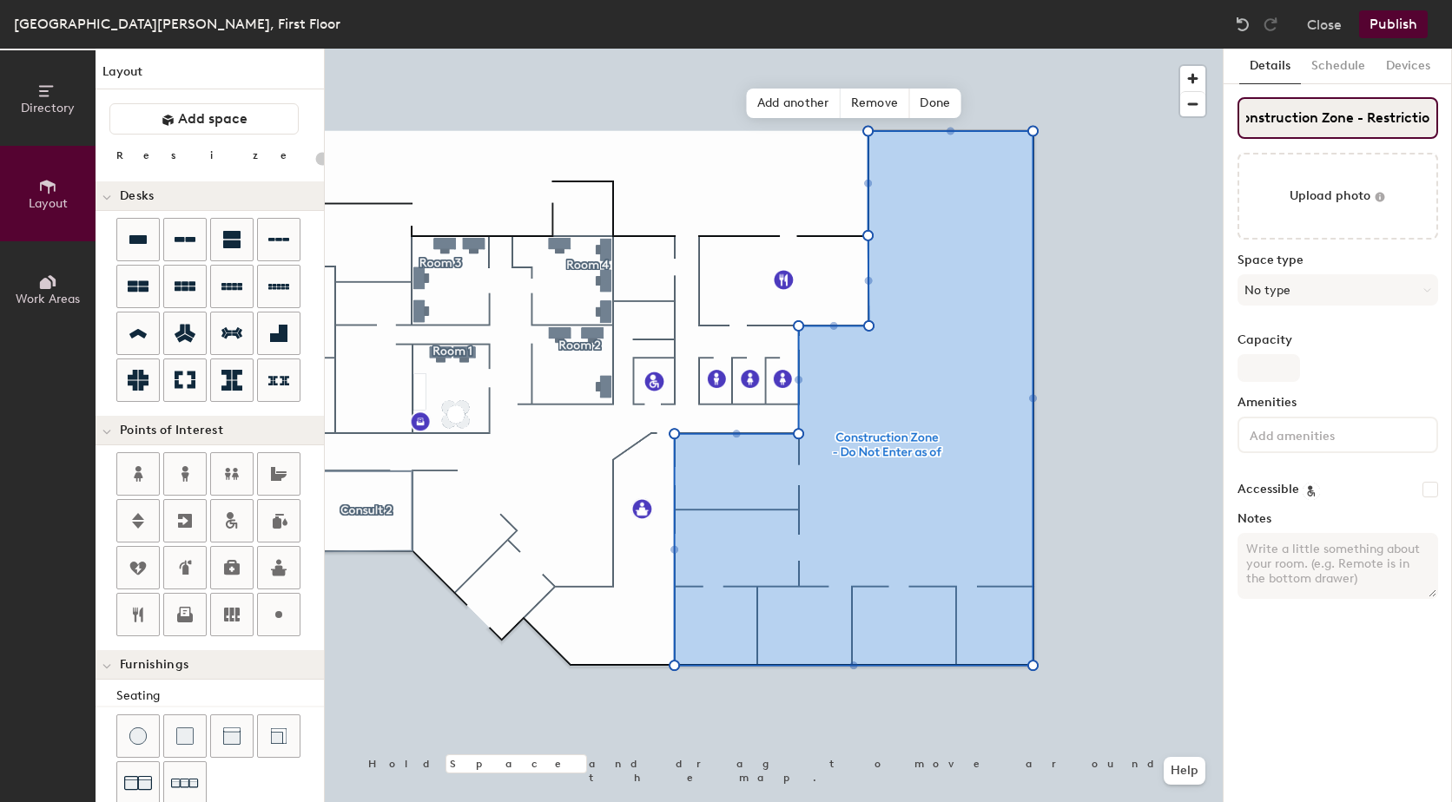
type input "20"
type input "Construction Zone - Restricti"
type input "20"
type input "Construction Zone - Restrict"
type input "20"
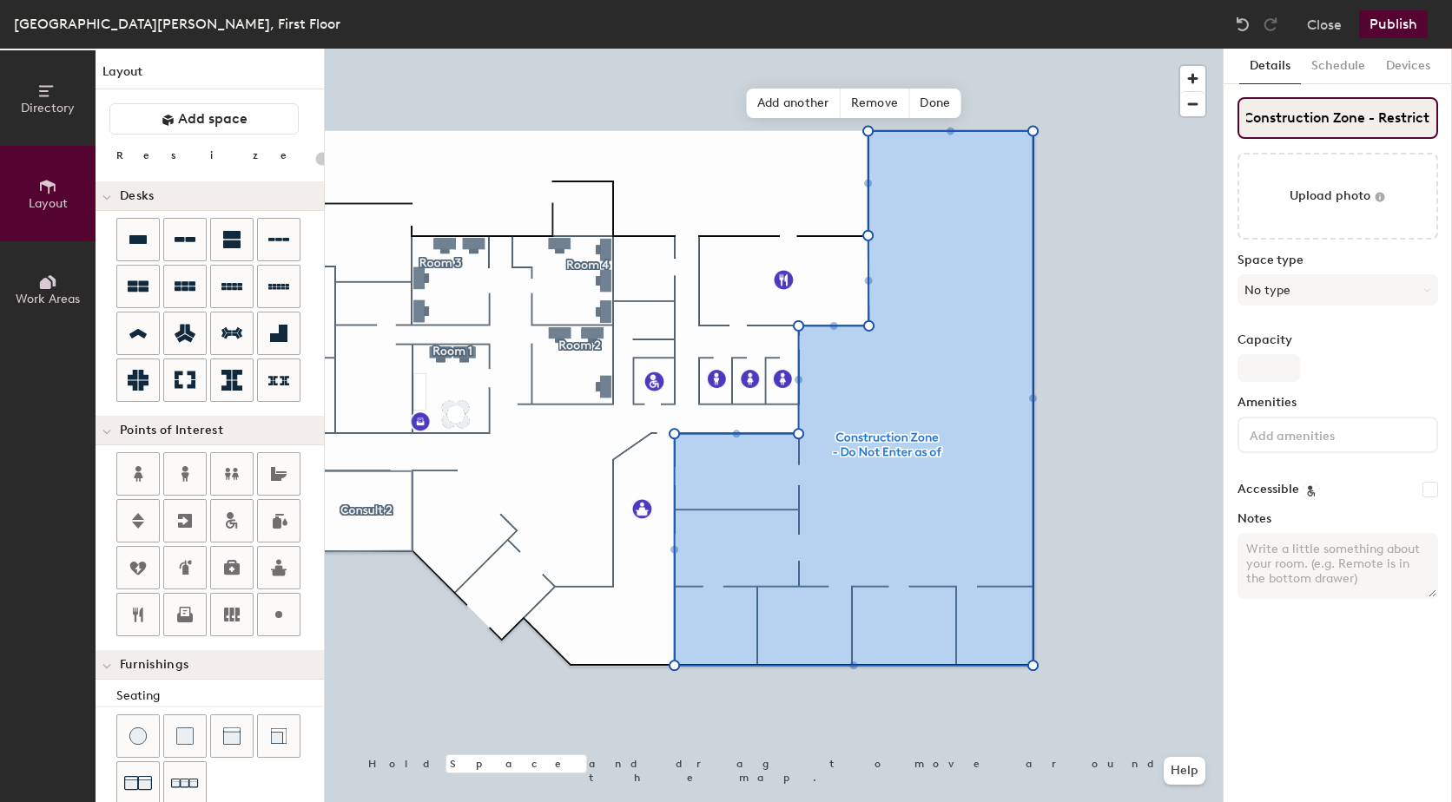
type input "Construction Zone - Restricte"
type input "20"
type input "Construction Zone - Restricted"
type input "20"
type input "Construction Zone - Restricted A"
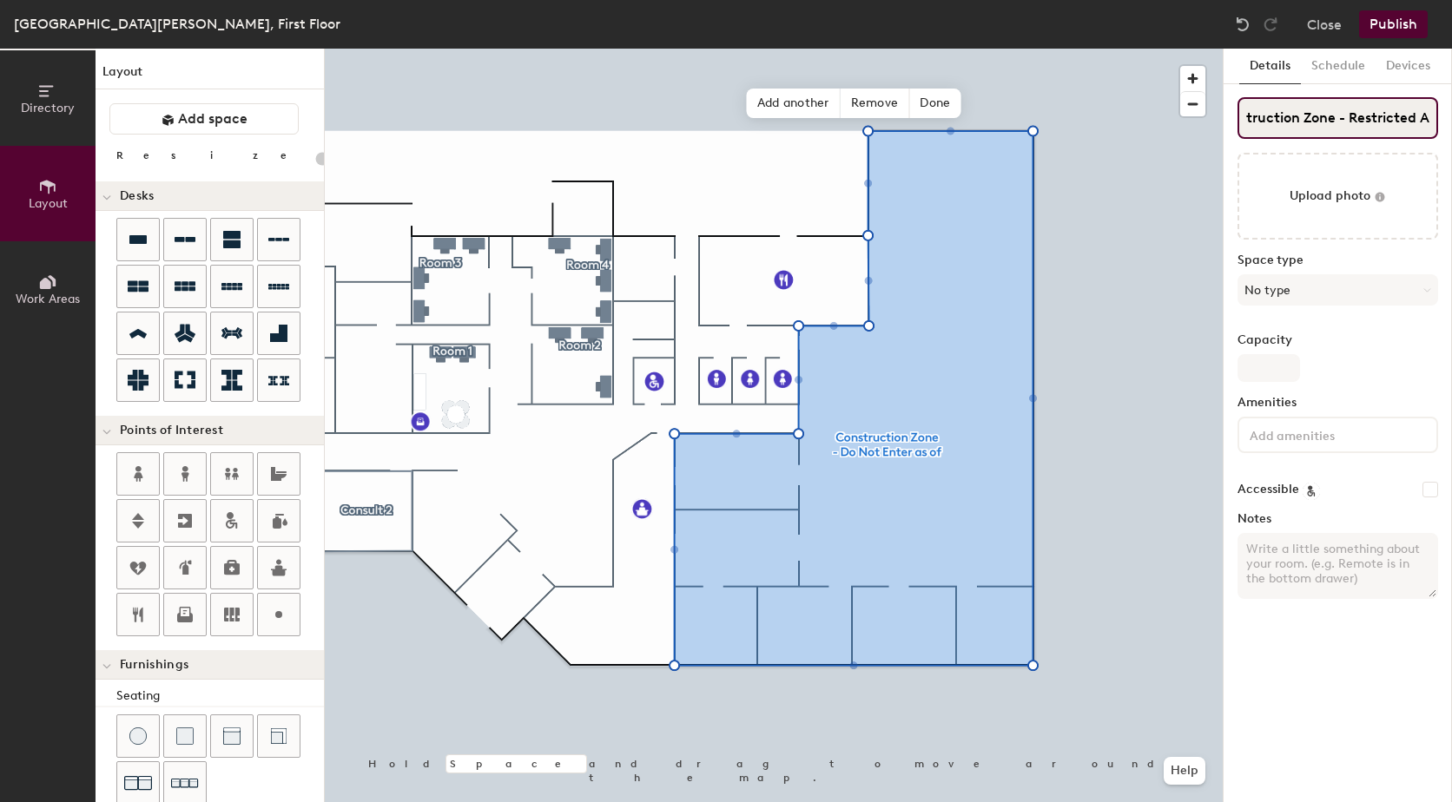
type input "20"
type input "Construction Zone - Restricted Ar"
type input "20"
type input "Construction Zone - Restricted Are"
type input "20"
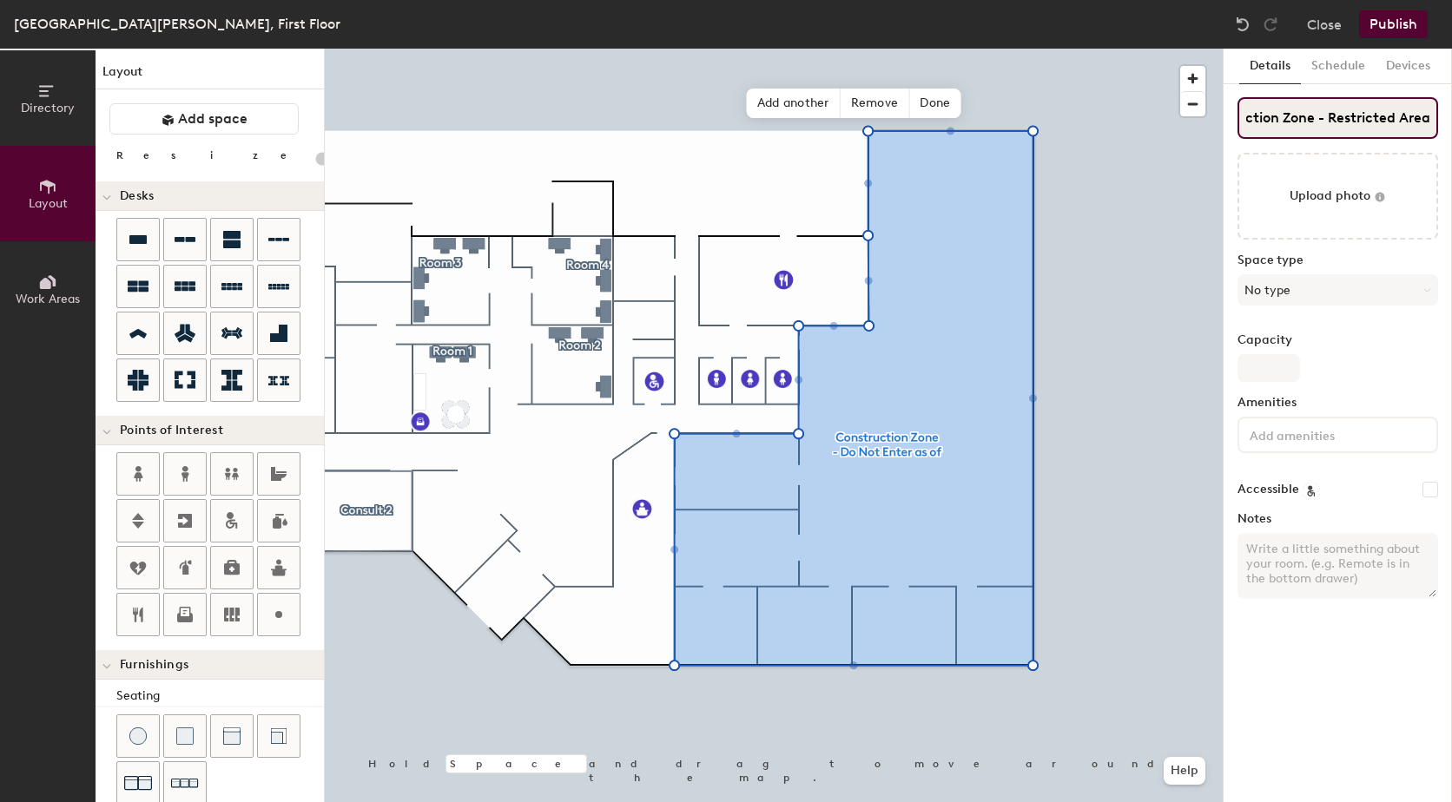
type input "Construction Zone - Restricted Area"
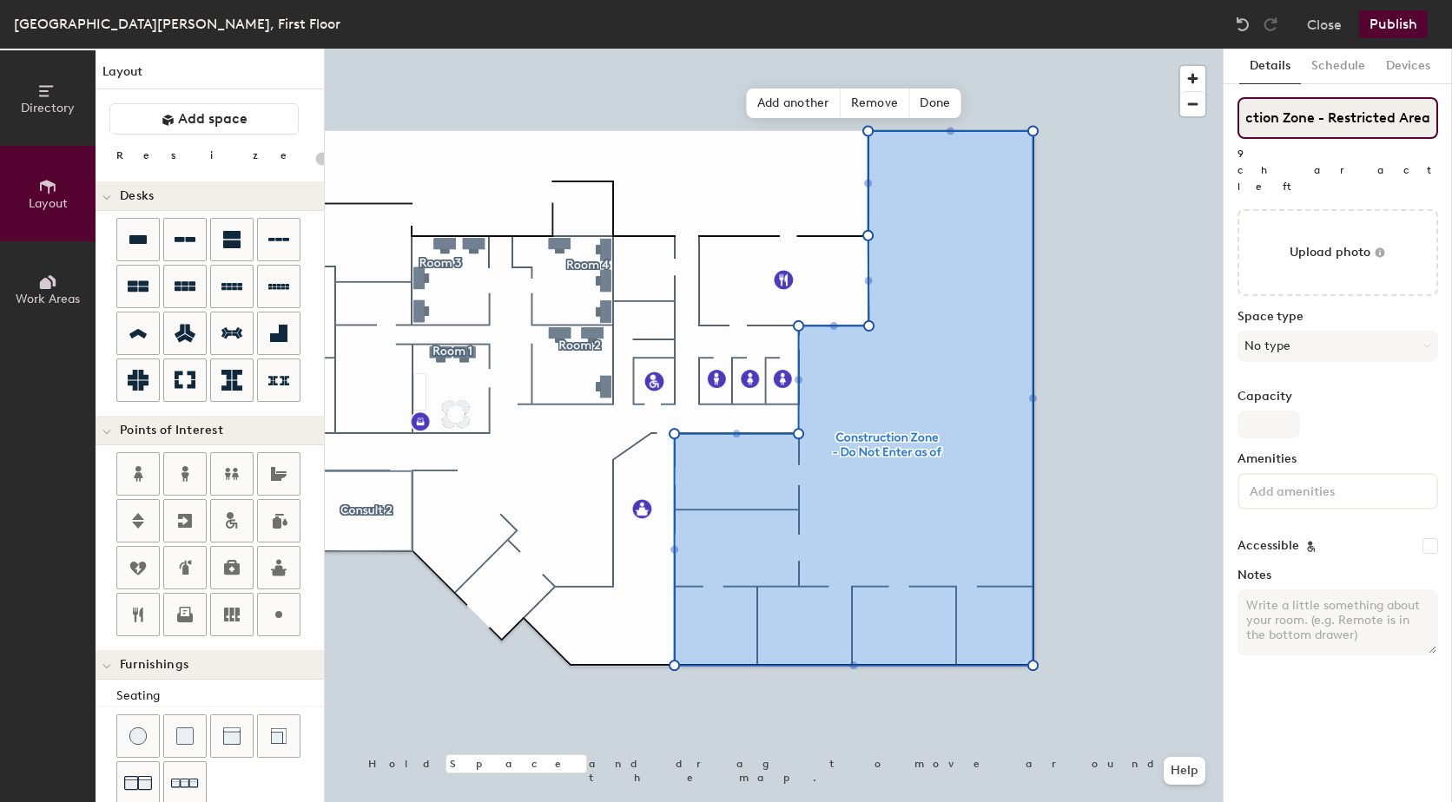
scroll to position [0, 56]
type input "20"
type input "Construction Zone - Restricted Area"
type input "20"
type input "Construction Zone - Restricted Area"
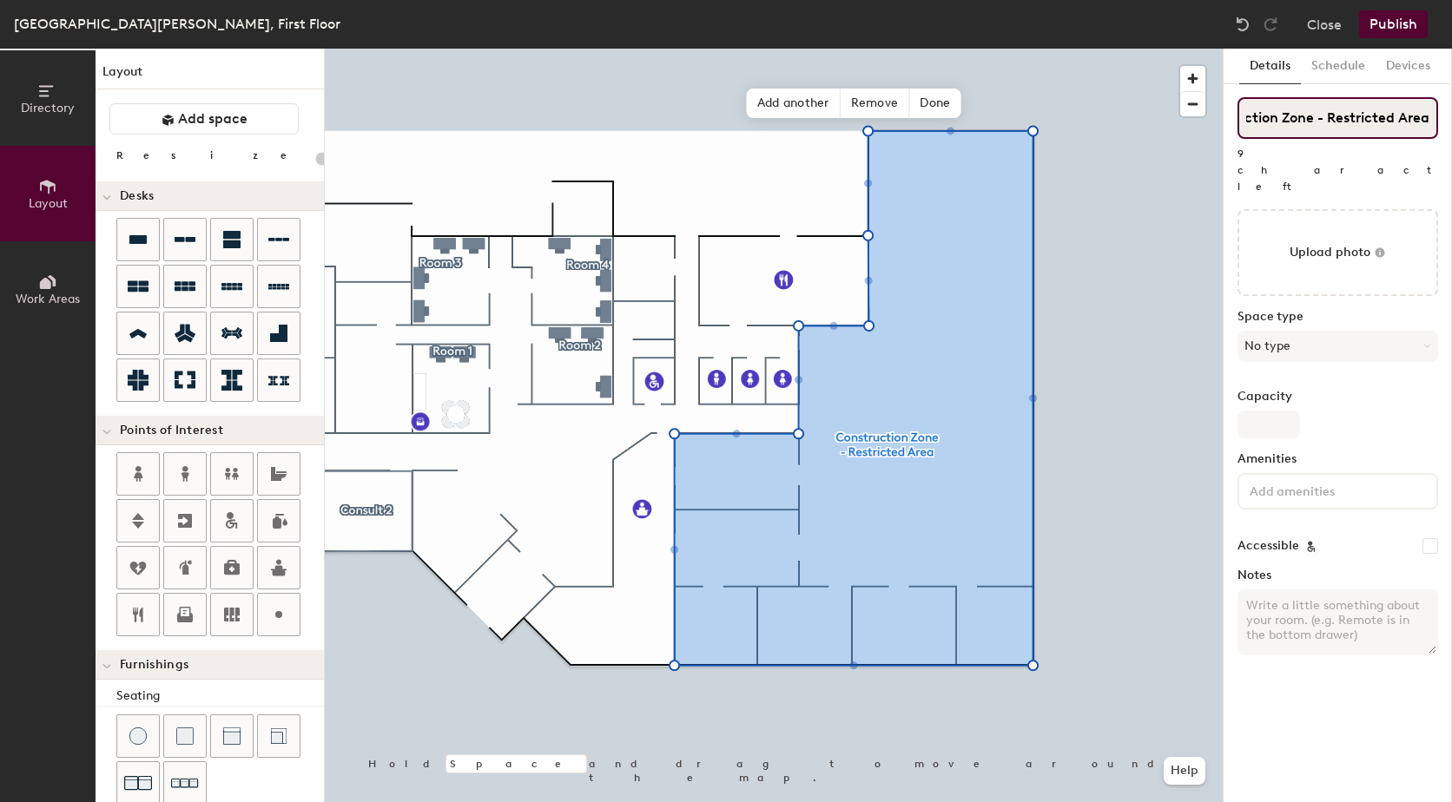
type input "20"
type input "Construction Zone - Restricted Area o"
type input "20"
type input "Construction Zone - Restricted Area of"
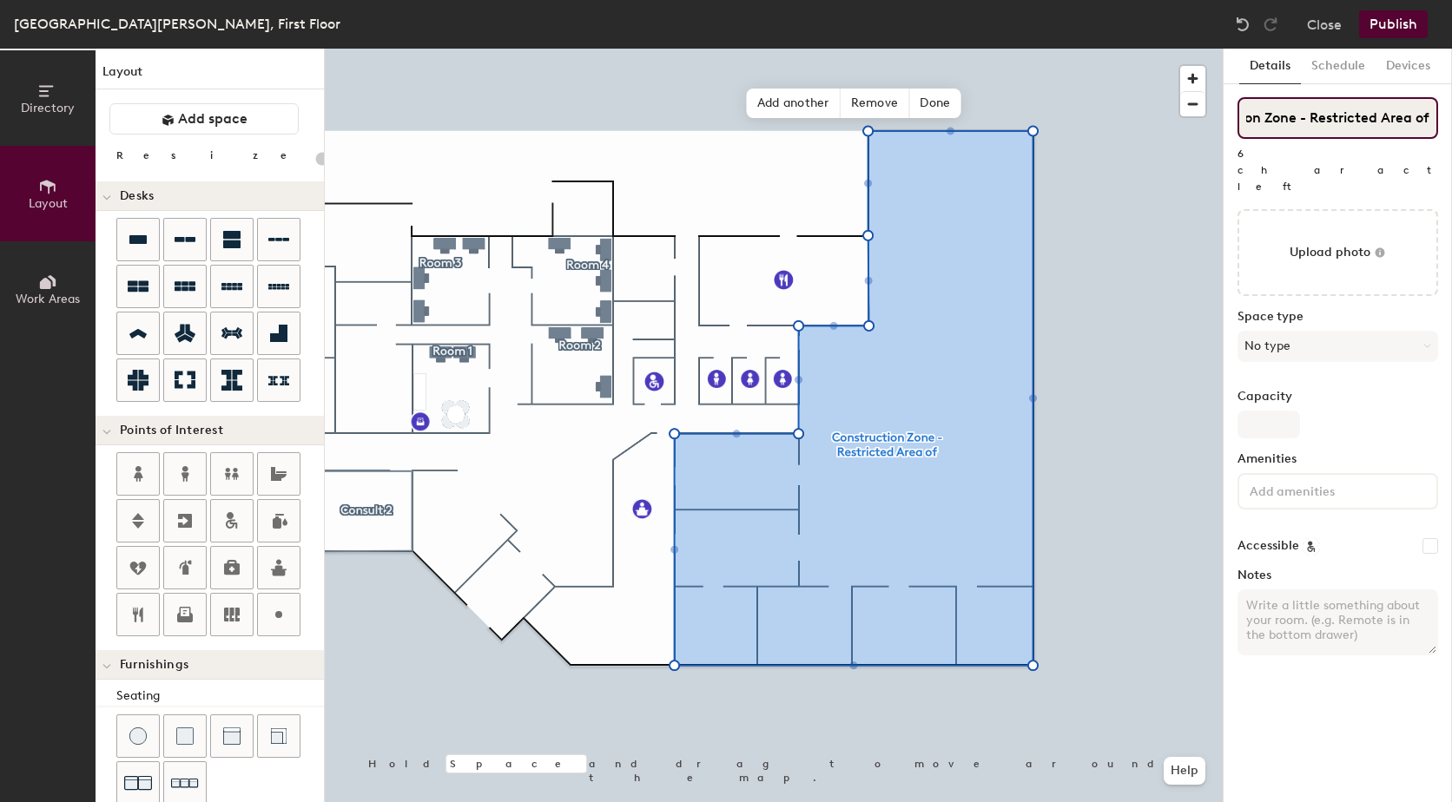
type input "20"
type input "Construction Zone - Restricted Area of"
type input "20"
type input "Construction Zone - Restricted Area"
type input "20"
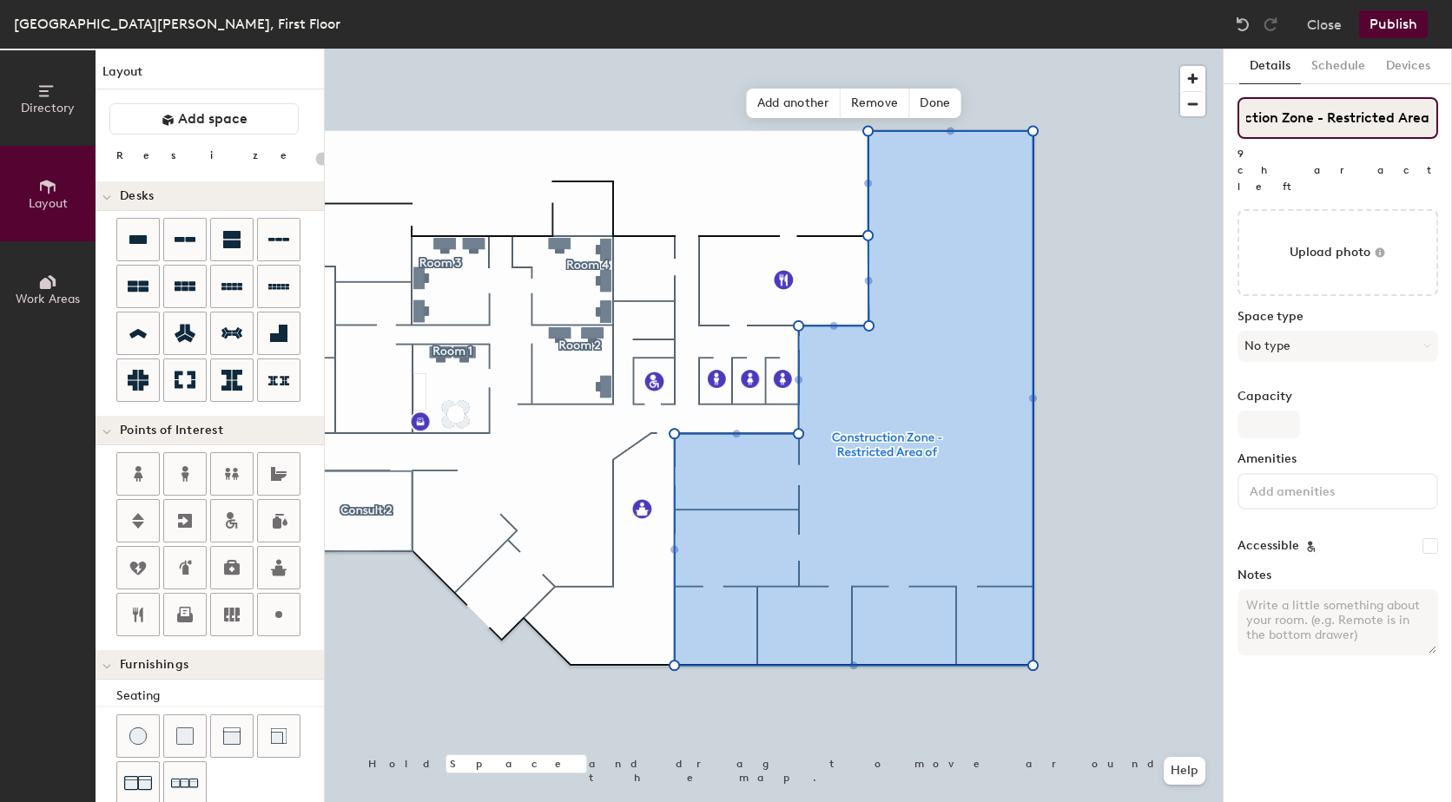
type input "Construction Zone - Restricted Area a"
type input "20"
type input "Construction Zone - Restricted Area as"
type input "20"
type input "Construction Zone - Restricted Area as o"
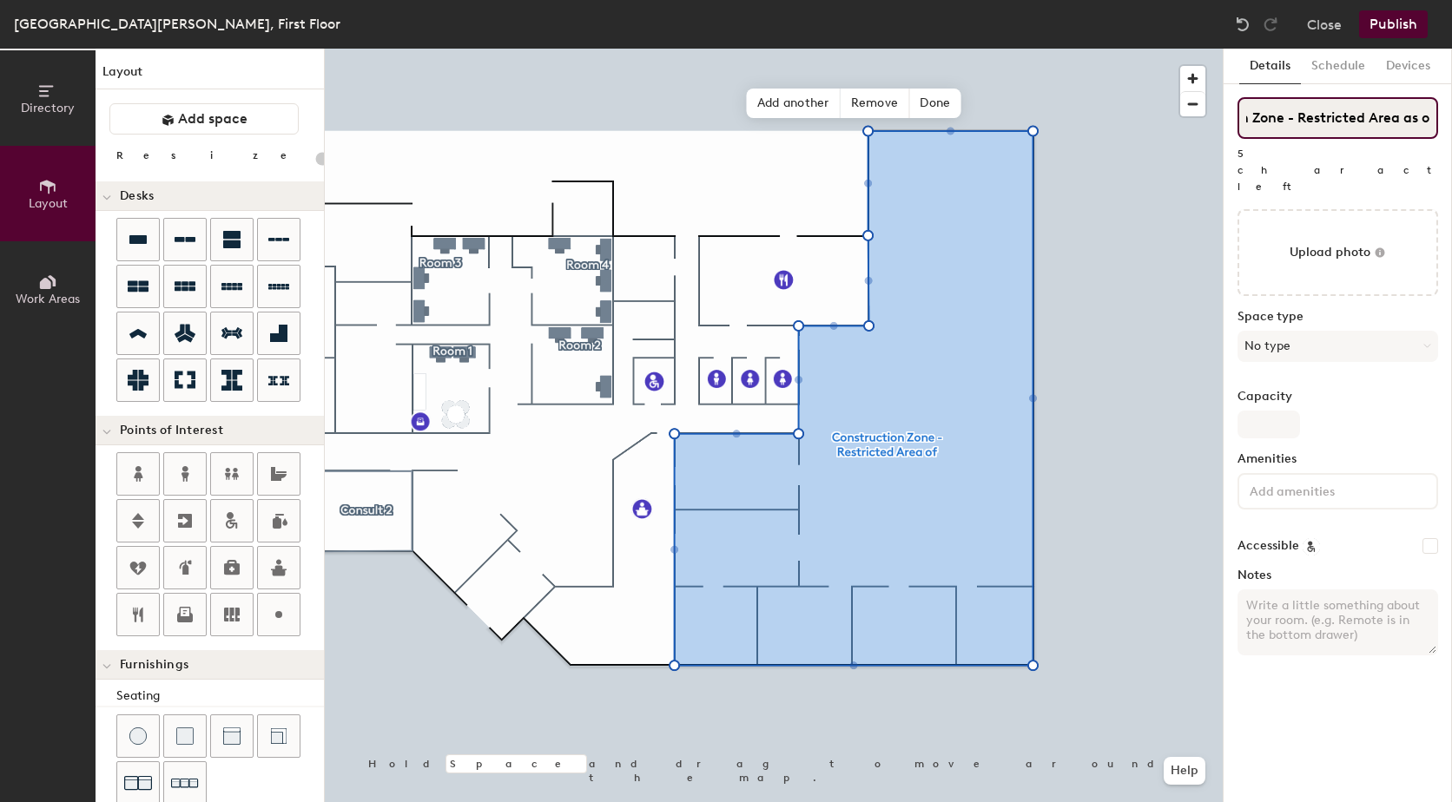
type input "20"
type input "Construction Zone - Restricted Area as of"
type input "20"
type input "Construction Zone - Restricted Area as of"
type input "20"
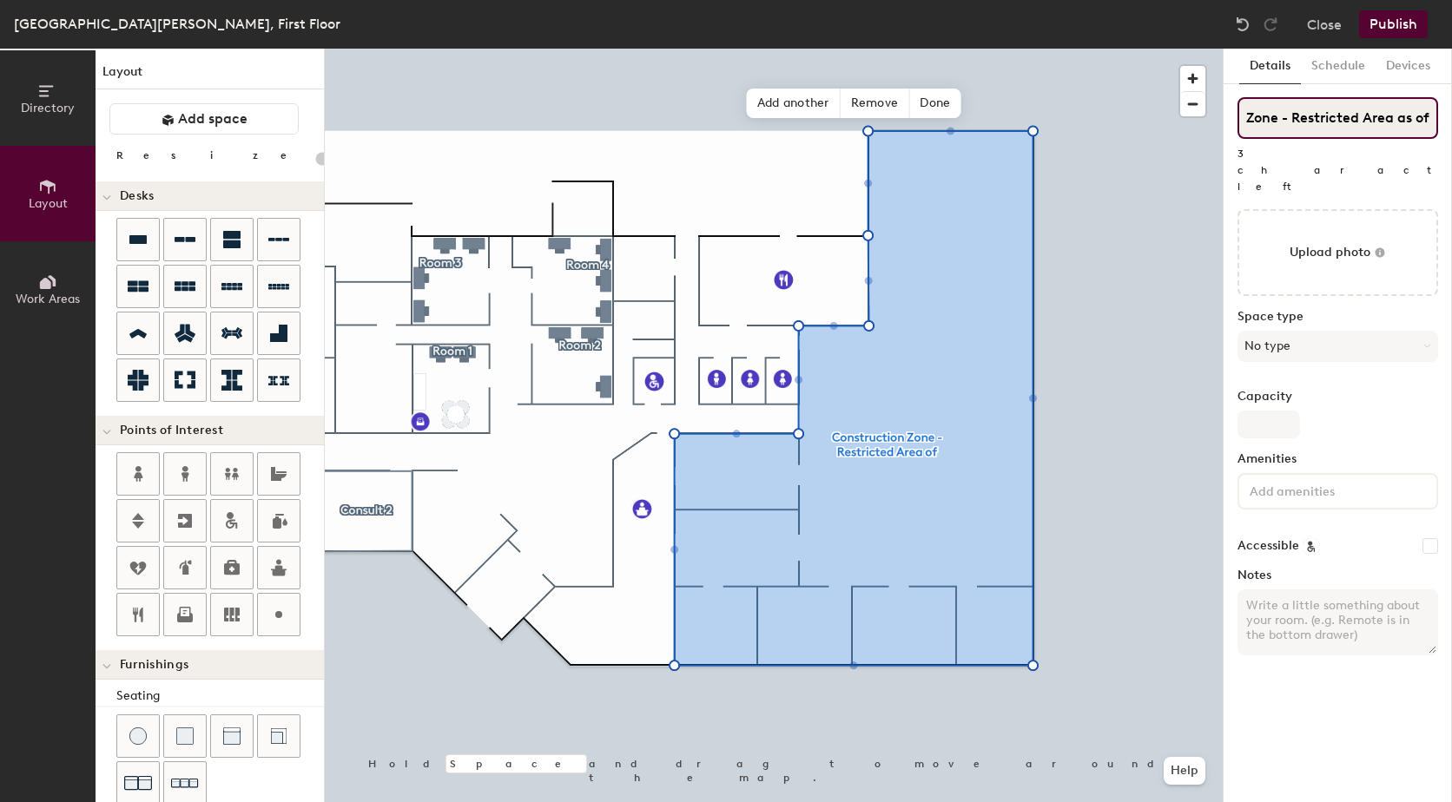
type input "Construction Zone - Restricted Area as of 8"
type input "20"
type input "Construction Zone - Restricted Area as of 8t"
type input "20"
type input "Construction Zone - Restricted Area as of 8th"
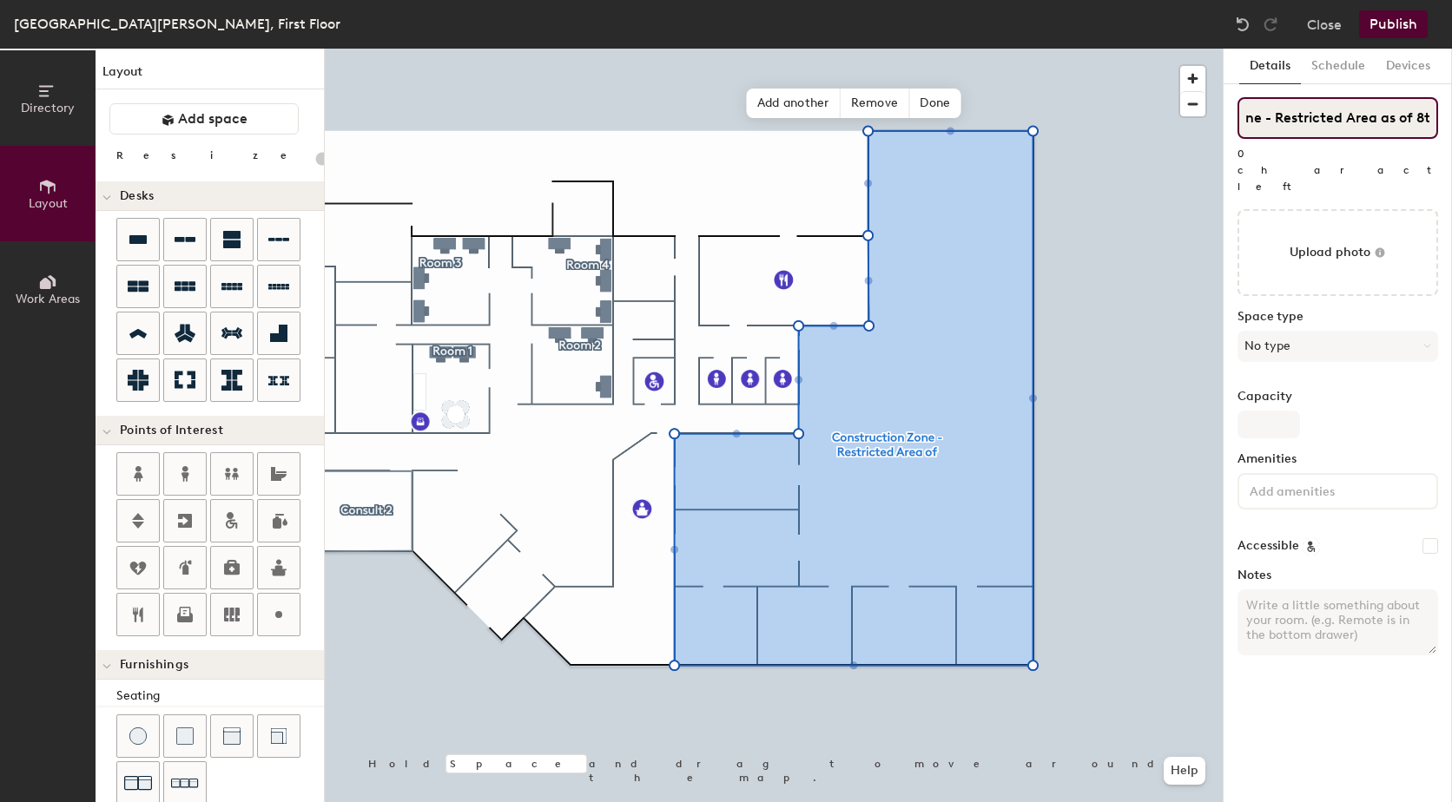
scroll to position [0, 115]
type input "20"
click at [1385, 120] on input "Construction Zone - Restricted Area as of 8th" at bounding box center [1338, 118] width 201 height 42
drag, startPoint x: 1373, startPoint y: 116, endPoint x: 1316, endPoint y: 123, distance: 57.8
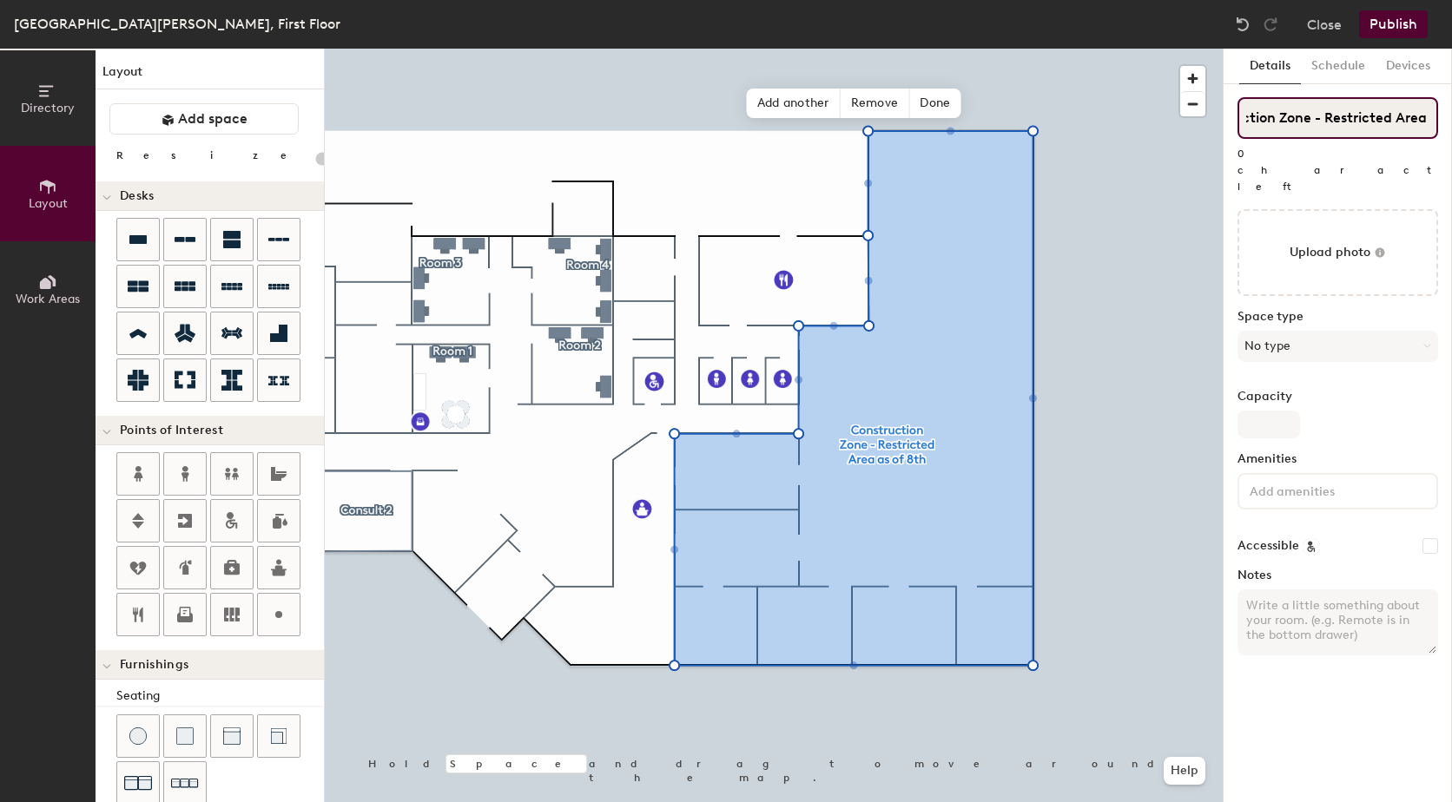
click at [1316, 123] on input "Construction Zone - Restricted Area as of 8th" at bounding box center [1338, 118] width 201 height 42
type input "Construction Zone as of 8th"
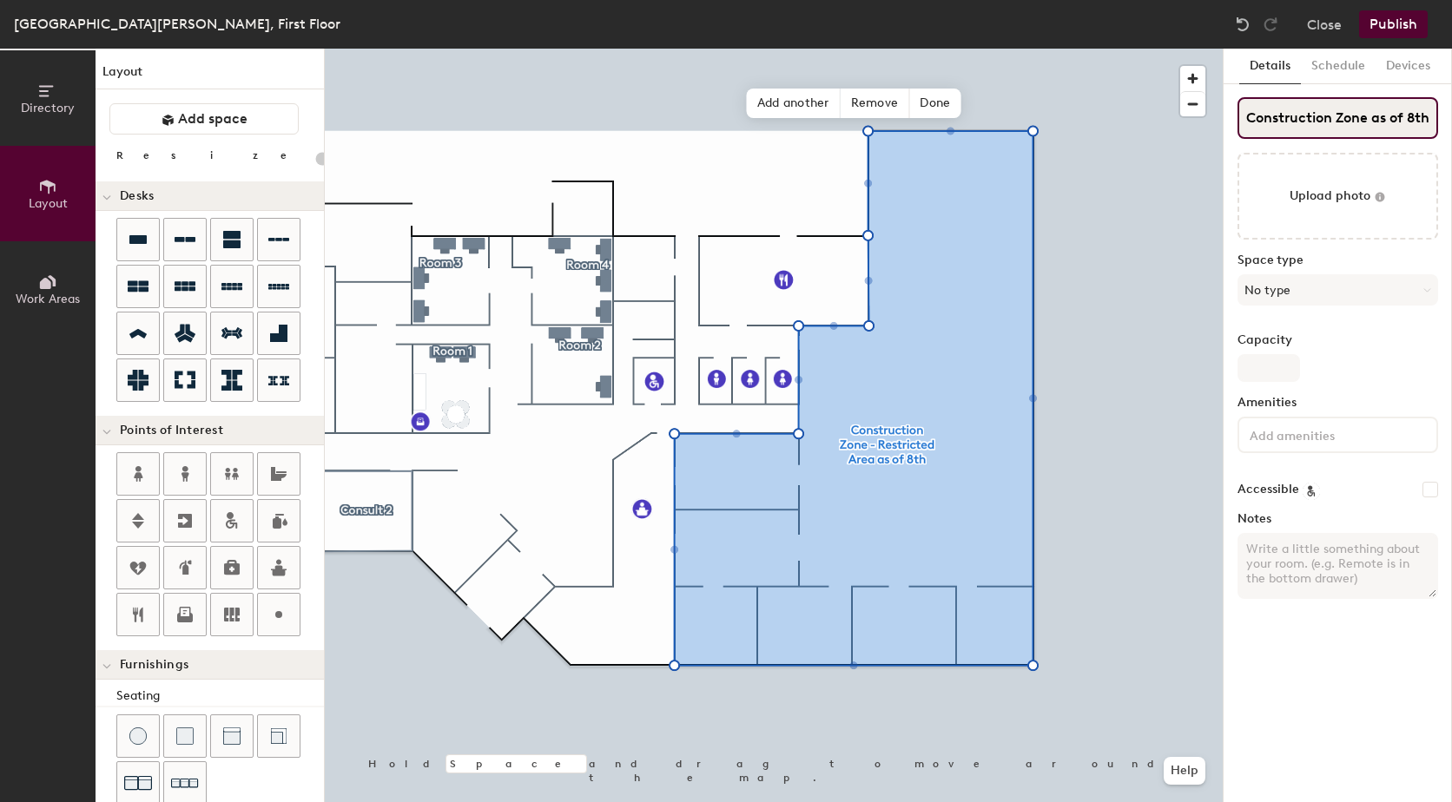
click at [1429, 116] on input "Construction Zone as of 8th" at bounding box center [1338, 118] width 201 height 42
type input "20"
type input "Construction Zone as of 8th"
type input "20"
type input "Construction Zone as of 8th S"
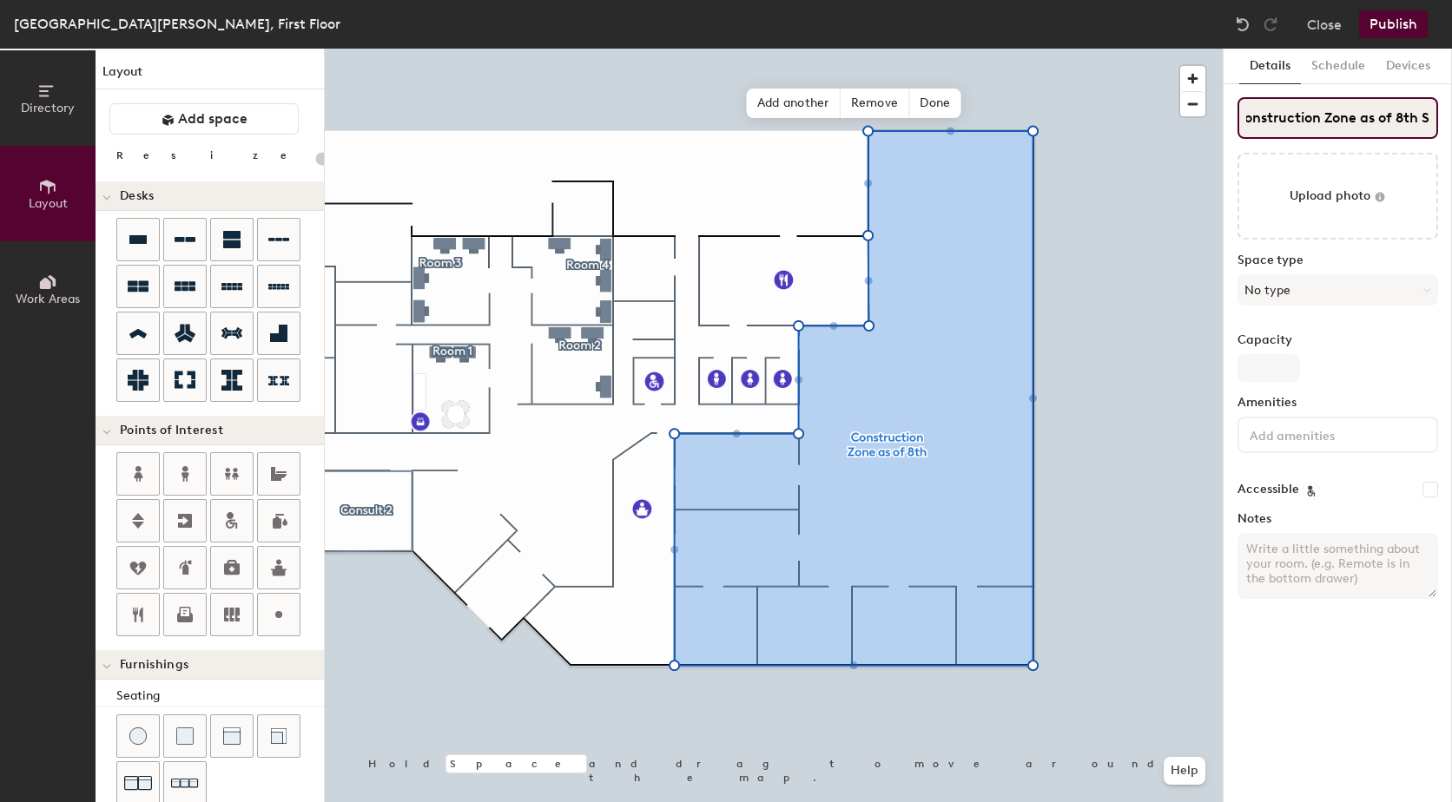
type input "20"
type input "Construction Zone as of 8th Se"
type input "20"
type input "Construction Zone as of 8th Sept"
type input "20"
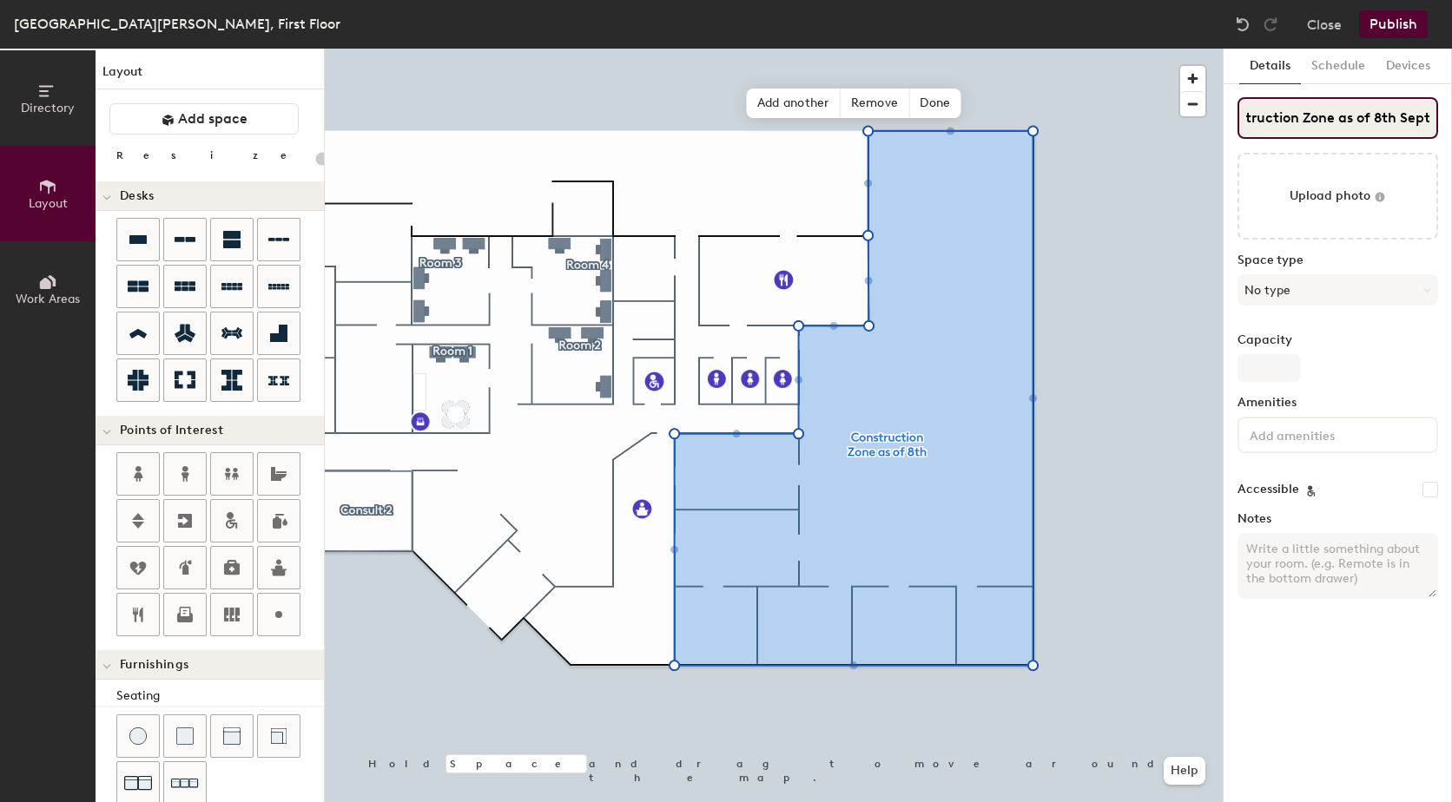
type input "Construction Zone as of 8th Septem"
type input "20"
type input "Construction Zone as of 8th Septembe"
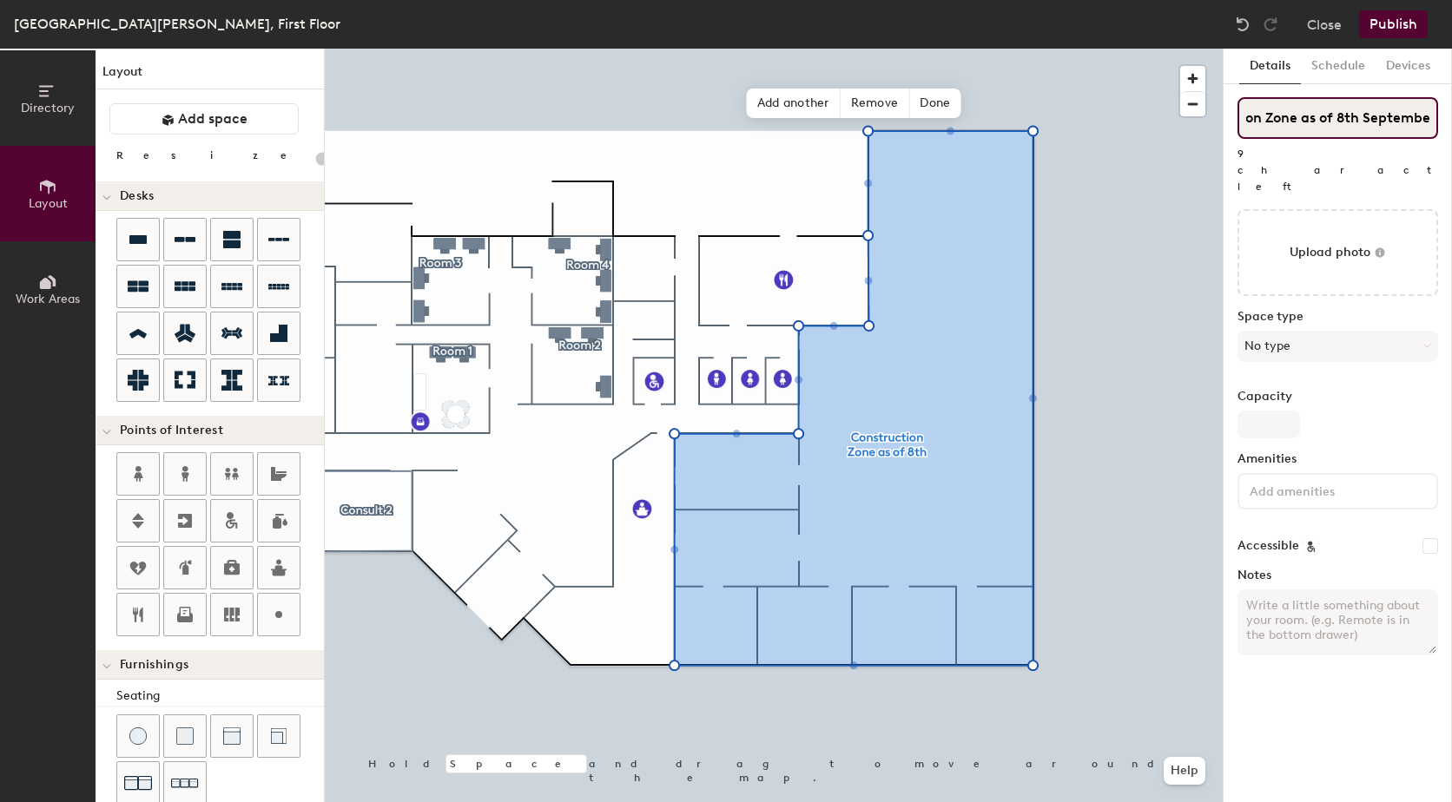
type input "20"
type input "Construction Zone as of 8th September"
type input "20"
click at [1380, 118] on input "Construction Zone as of 8th September" at bounding box center [1338, 118] width 201 height 42
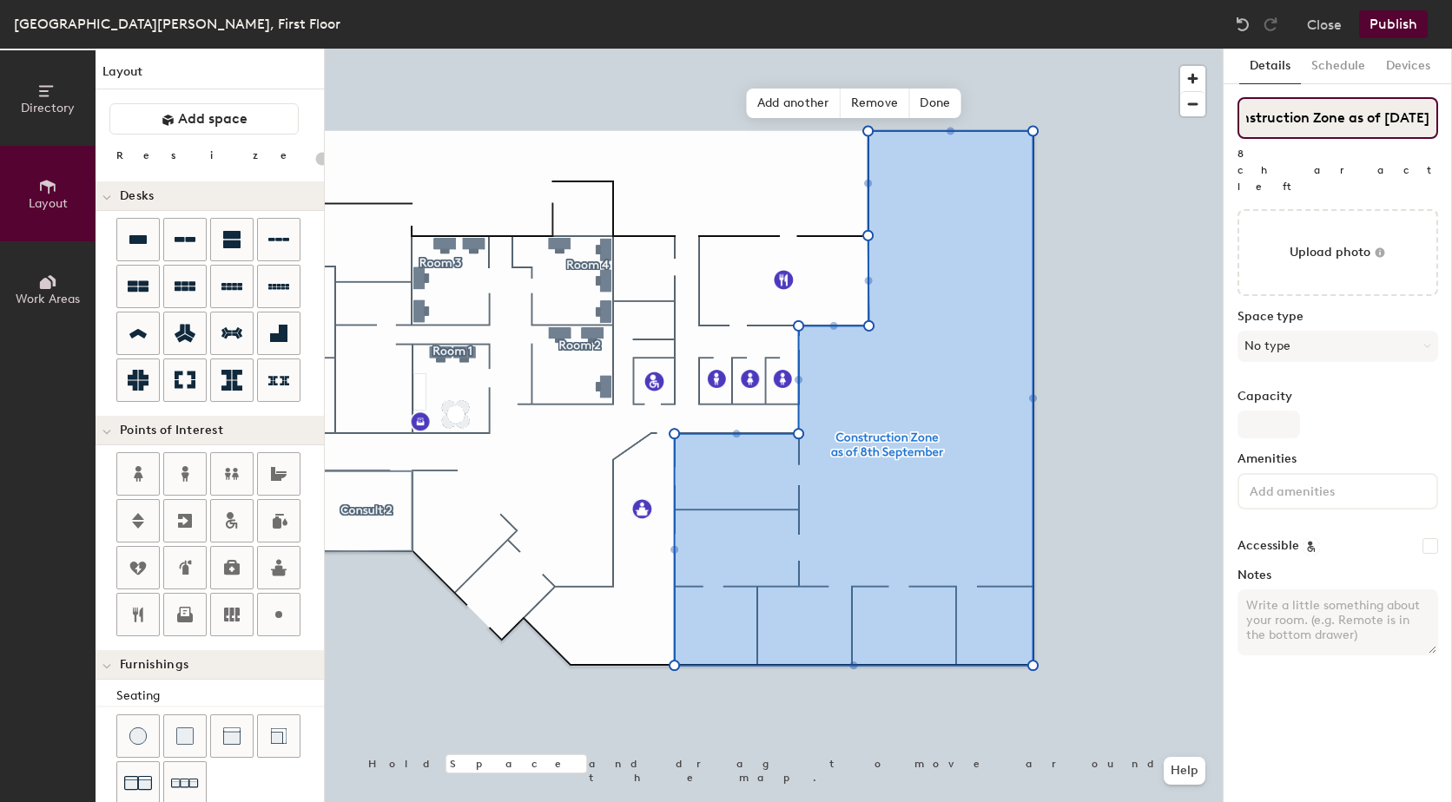
scroll to position [0, 0]
type input "Construction Zone as of 8th September"
click at [1418, 331] on button "No type" at bounding box center [1338, 346] width 201 height 31
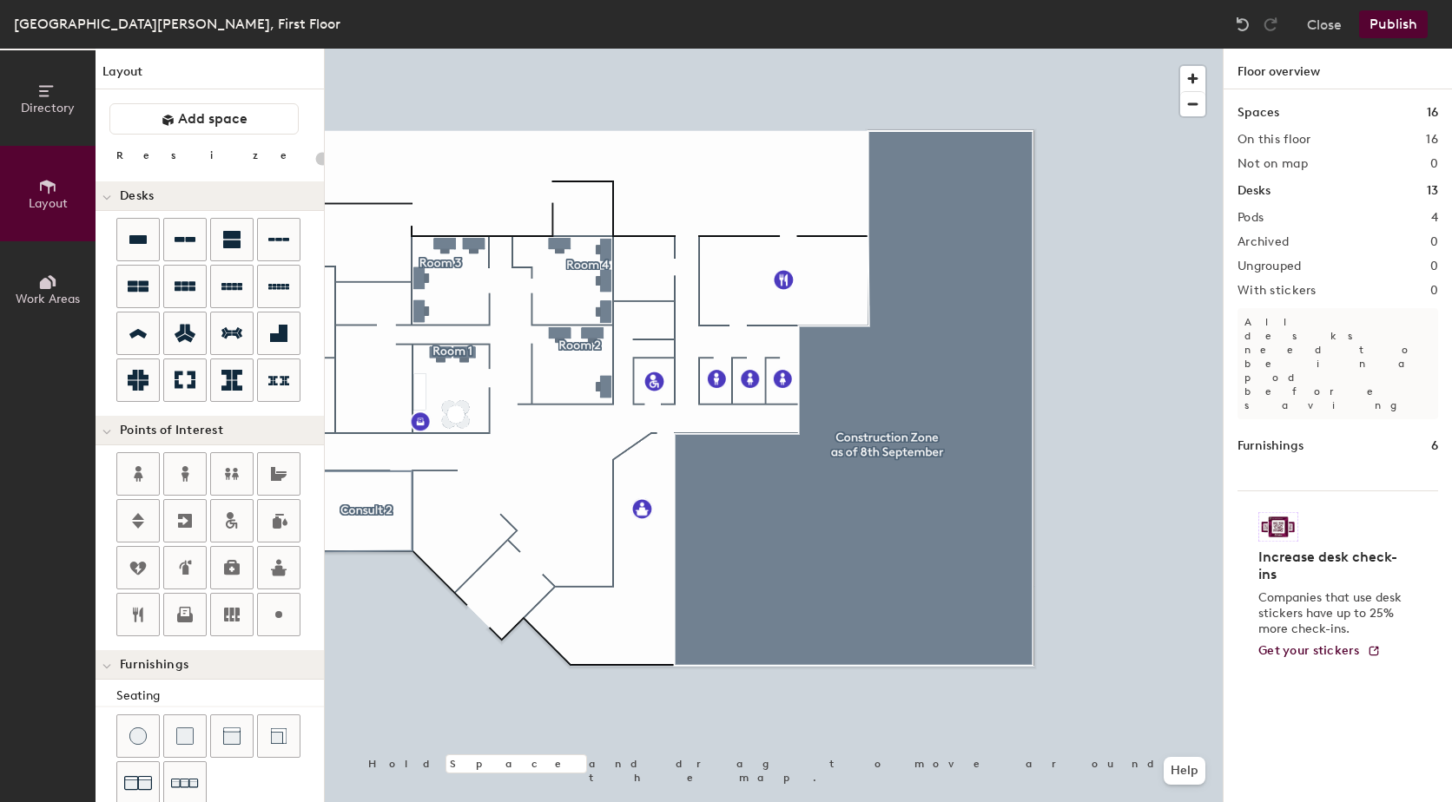
click at [1404, 28] on button "Publish" at bounding box center [1393, 24] width 69 height 28
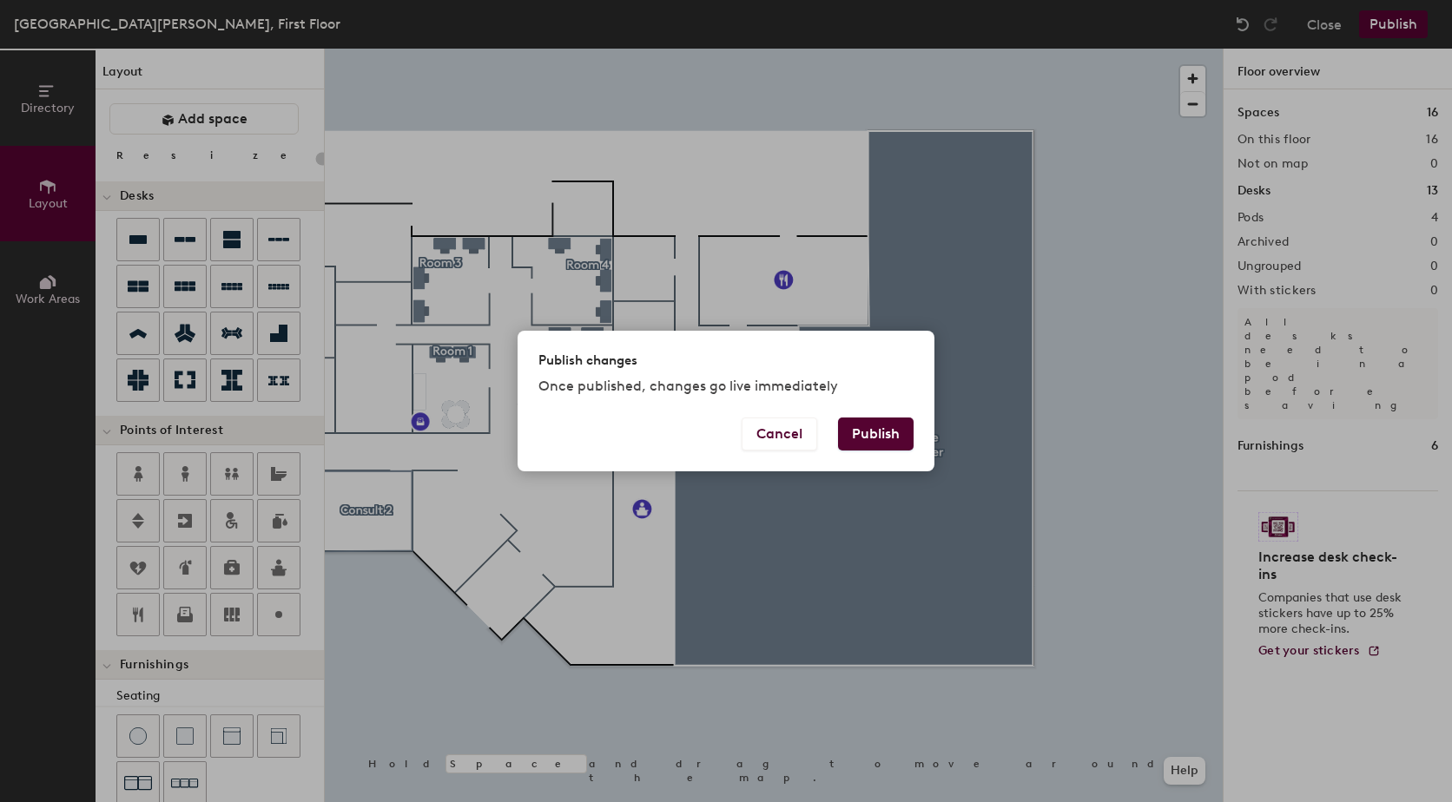
click at [882, 439] on button "Publish" at bounding box center [876, 434] width 76 height 33
type input "20"
